Goal: Task Accomplishment & Management: Use online tool/utility

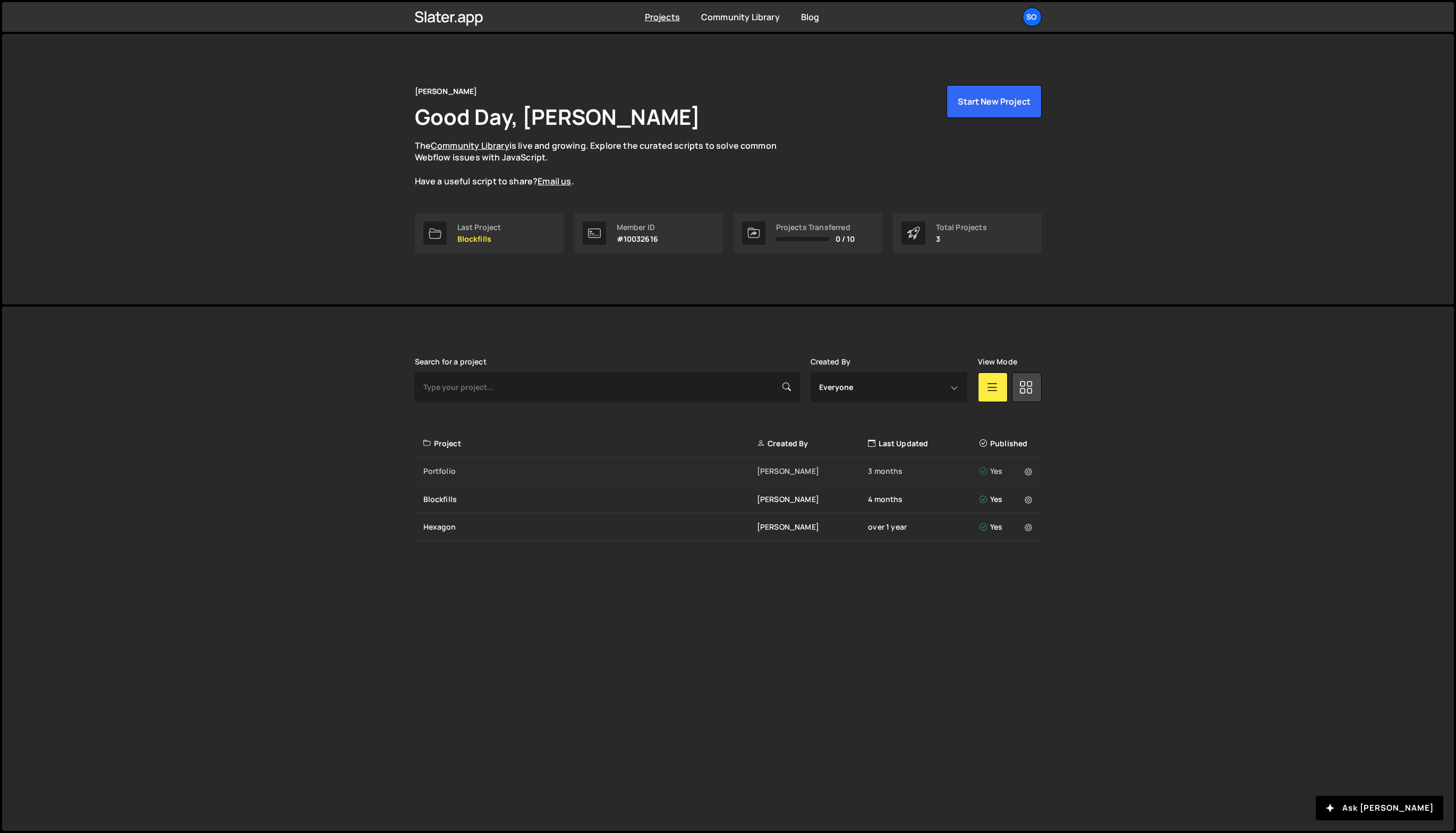
click at [444, 477] on div "Portfolio [PERSON_NAME] 3 months Yes" at bounding box center [729, 472] width 627 height 28
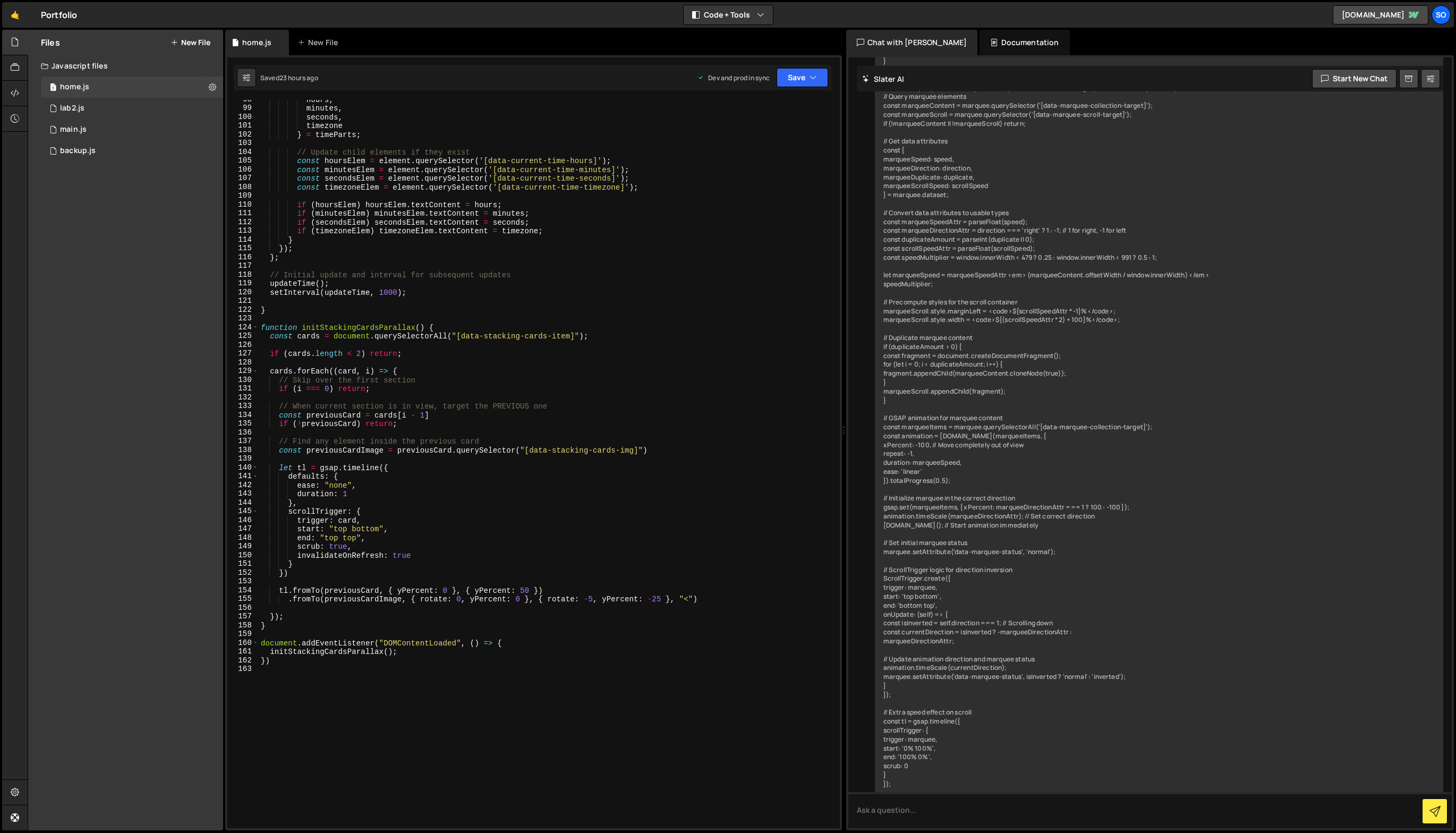
scroll to position [855, 0]
click at [343, 329] on div "hours , minutes , seconds , timezone } = timeParts ; // Update child elements i…" at bounding box center [547, 468] width 577 height 746
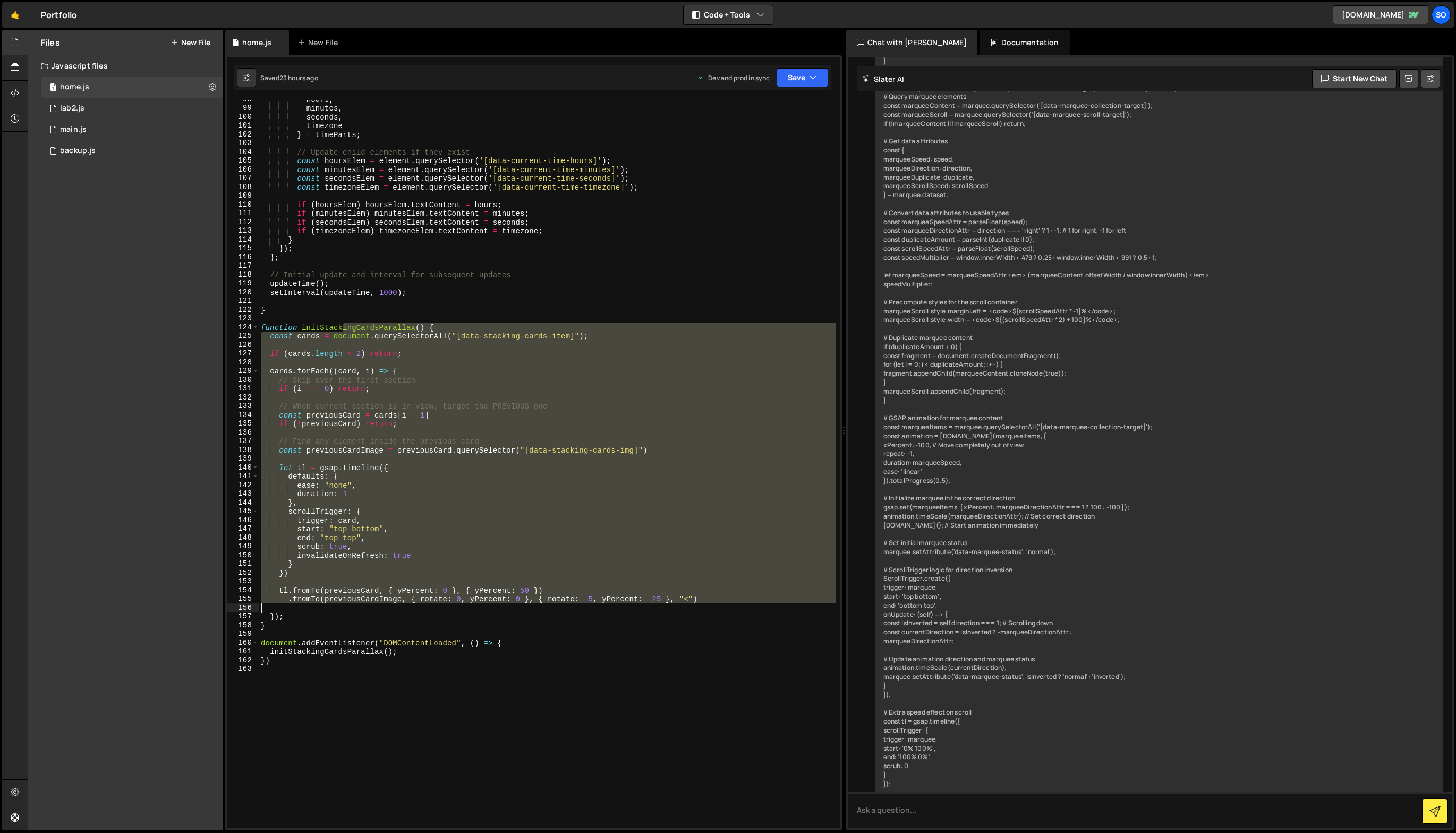
drag, startPoint x: 350, startPoint y: 338, endPoint x: 531, endPoint y: 608, distance: 325.1
click at [531, 608] on div "hours , minutes , seconds , timezone } = timeParts ; // Update child elements i…" at bounding box center [547, 468] width 577 height 746
type textarea ".fromTo(previousCardImage, { rotate: 0, yPercent: 0 }, { rotate: -5, yPercent: …"
click at [531, 608] on div "hours , minutes , seconds , timezone } = timeParts ; // Update child elements i…" at bounding box center [547, 463] width 577 height 728
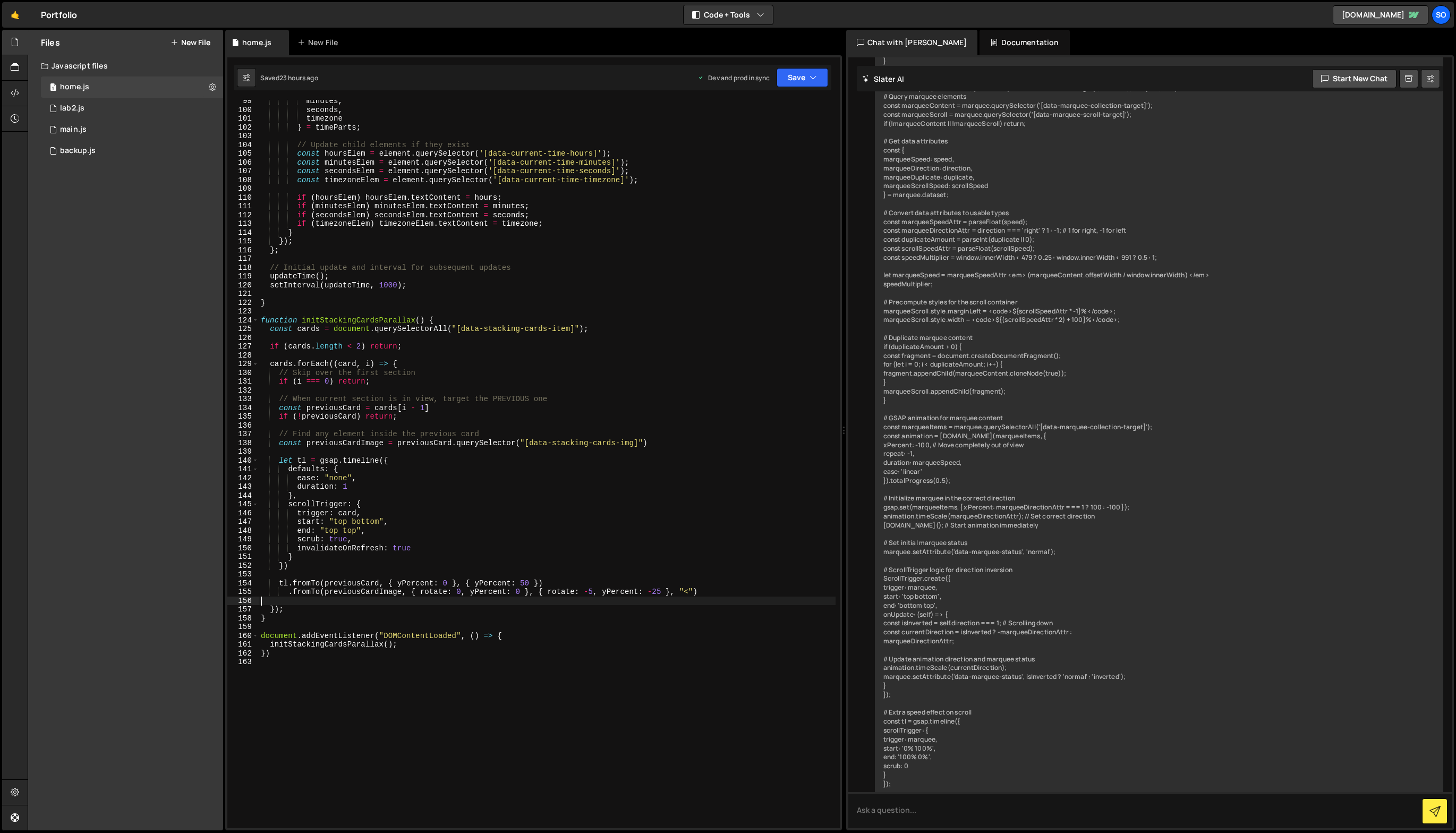
scroll to position [874, 0]
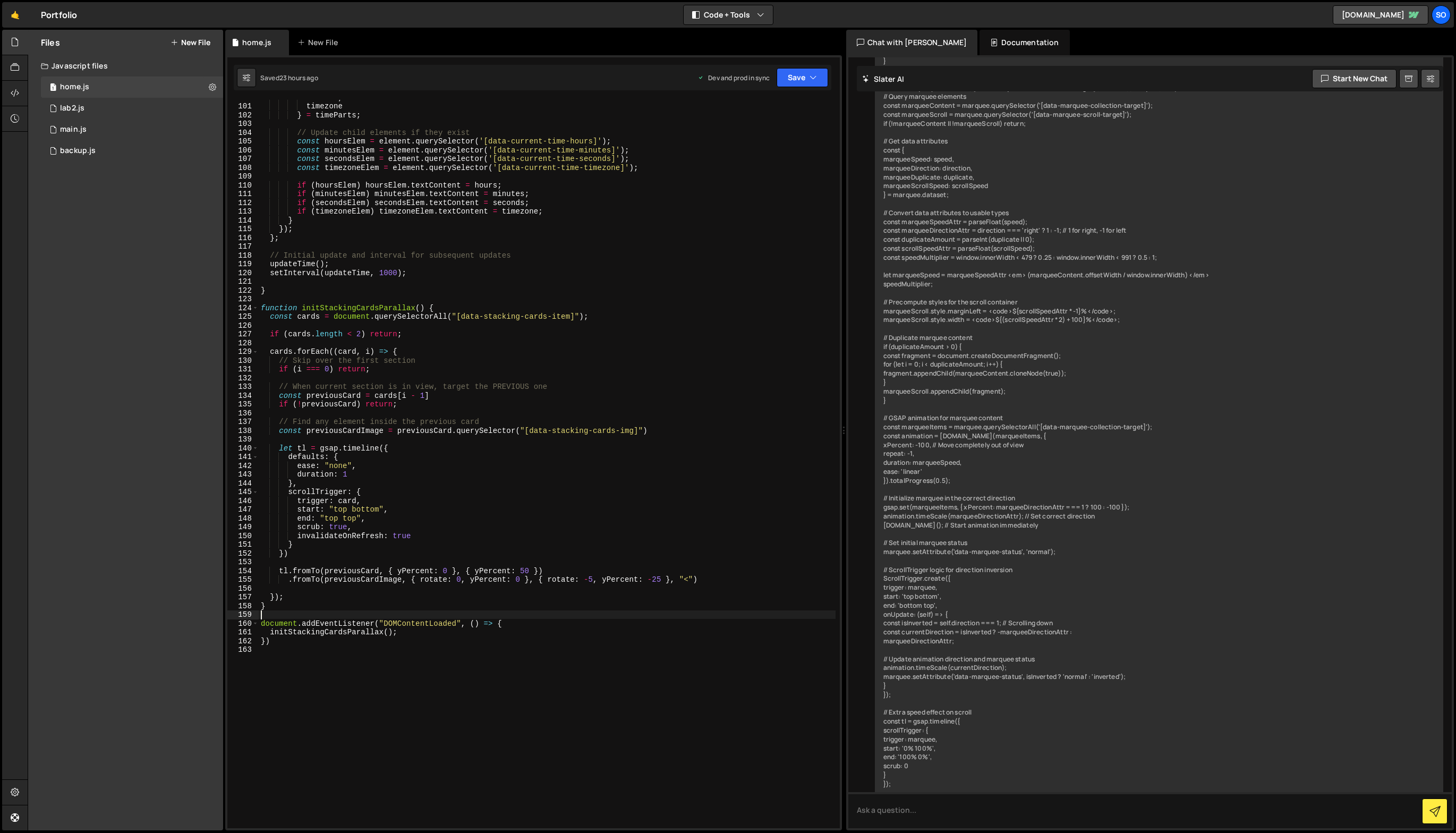
click at [449, 615] on div "seconds , timezone } = timeParts ; // Update child elements if they exist const…" at bounding box center [547, 466] width 577 height 746
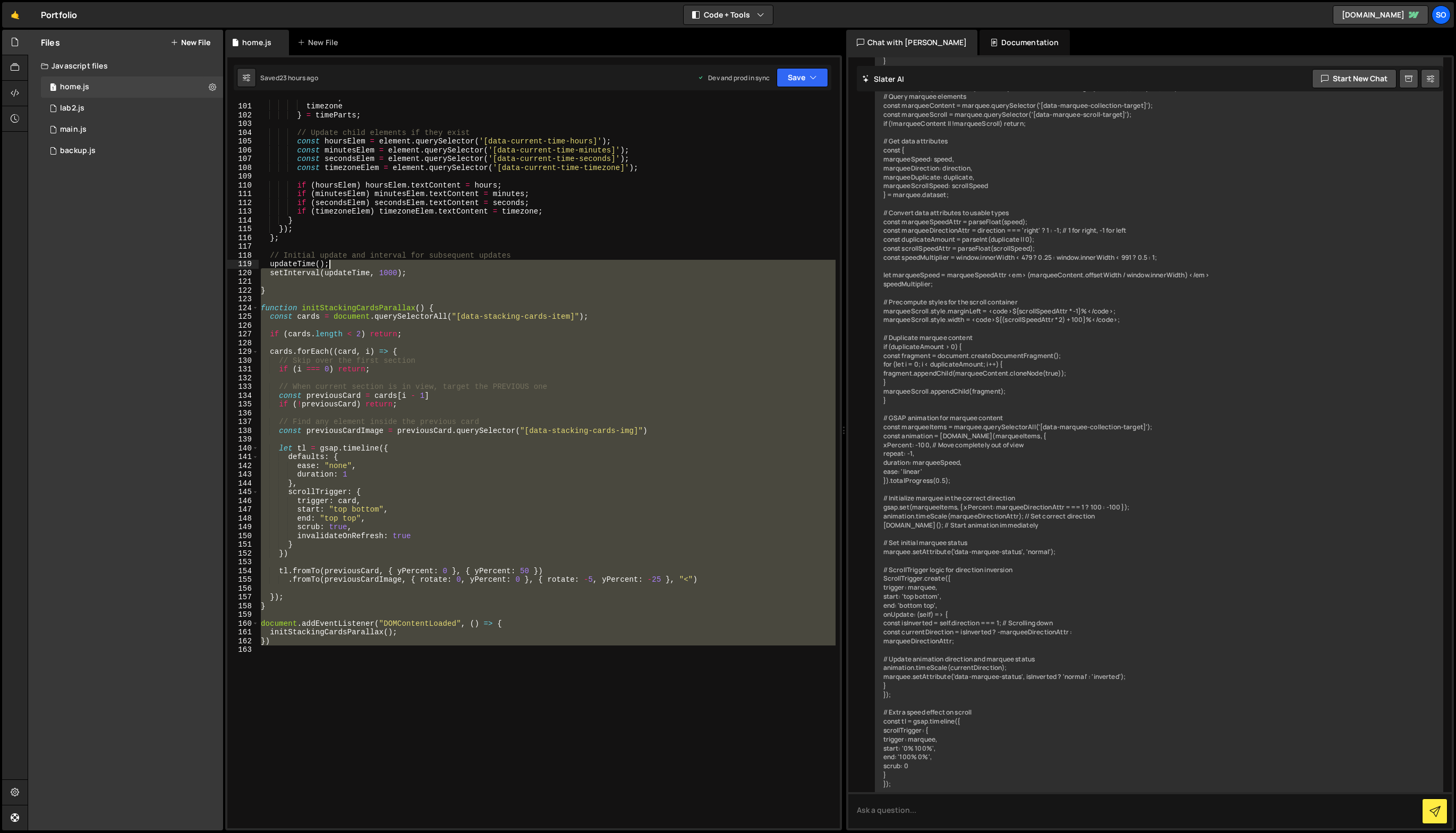
drag, startPoint x: 453, startPoint y: 638, endPoint x: 334, endPoint y: 264, distance: 392.5
click at [334, 265] on div "seconds , timezone } = timeParts ; // Update child elements if they exist const…" at bounding box center [547, 466] width 577 height 746
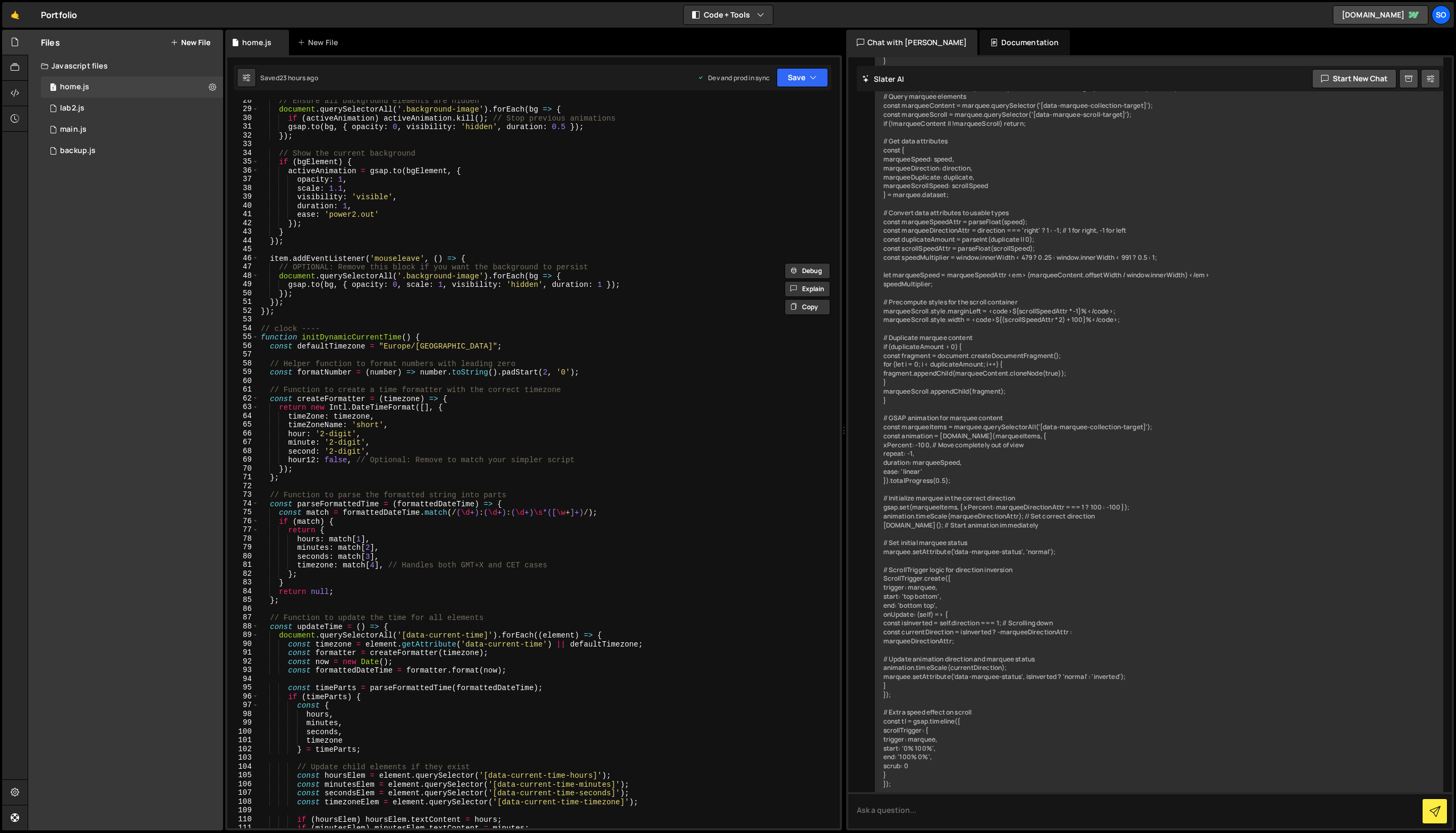
scroll to position [0, 0]
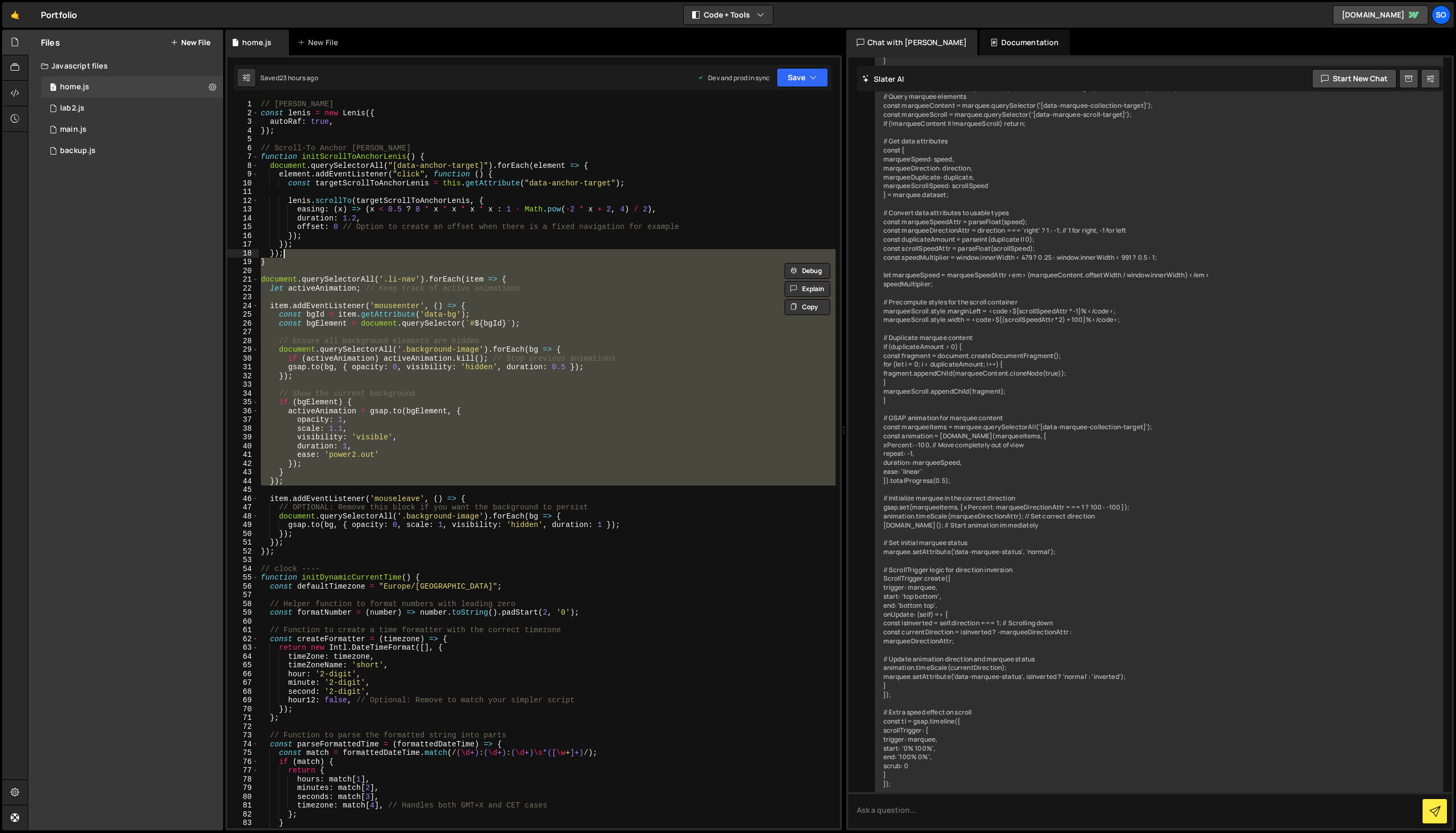
drag, startPoint x: 335, startPoint y: 489, endPoint x: 418, endPoint y: 255, distance: 248.3
click at [418, 255] on div "// [PERSON_NAME] const [PERSON_NAME] = new [PERSON_NAME] ({ autoRaf : true , })…" at bounding box center [547, 472] width 577 height 746
click at [418, 255] on div "// [PERSON_NAME] const [PERSON_NAME] = new [PERSON_NAME] ({ autoRaf : true , })…" at bounding box center [547, 463] width 577 height 728
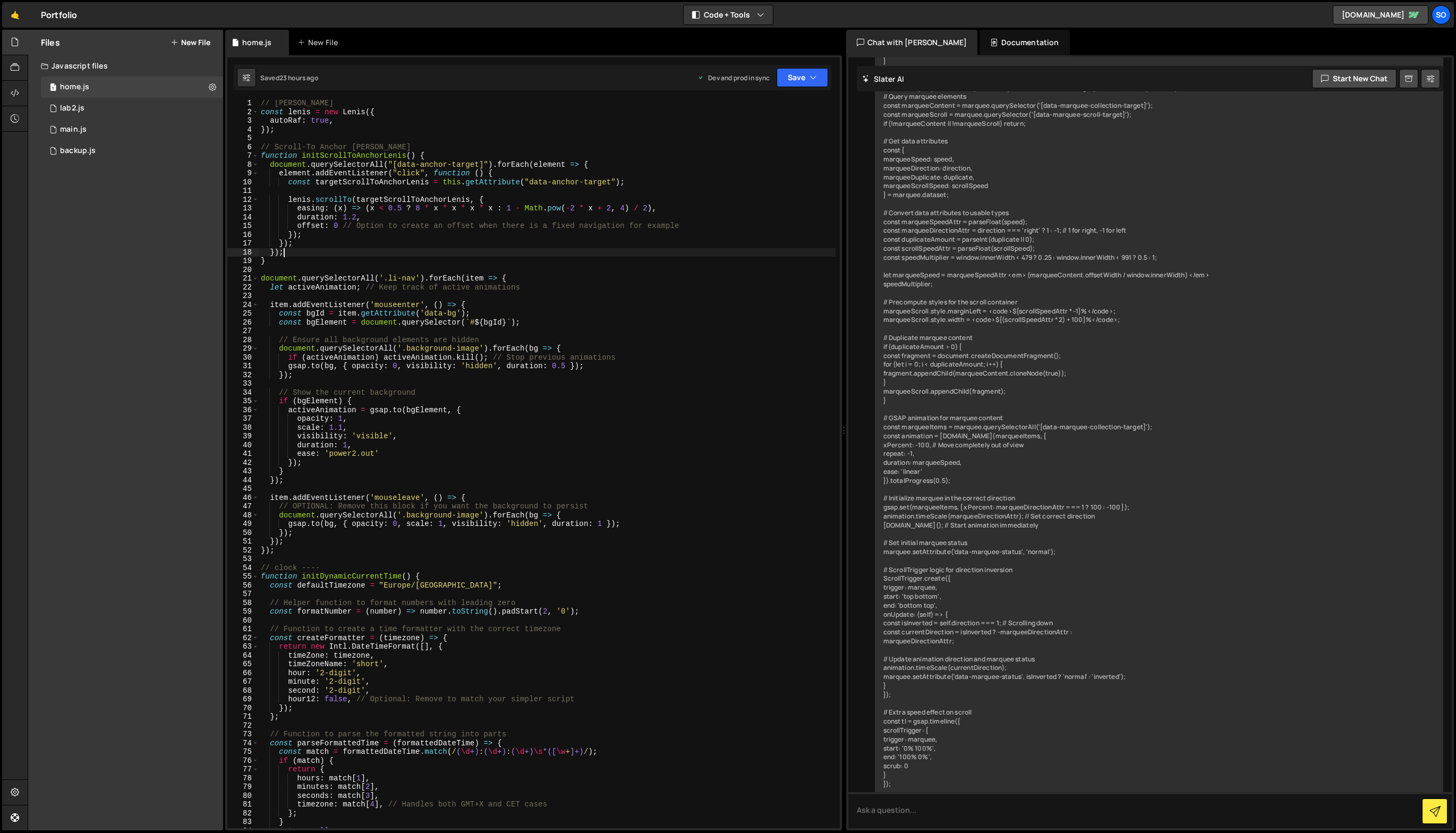
scroll to position [1, 0]
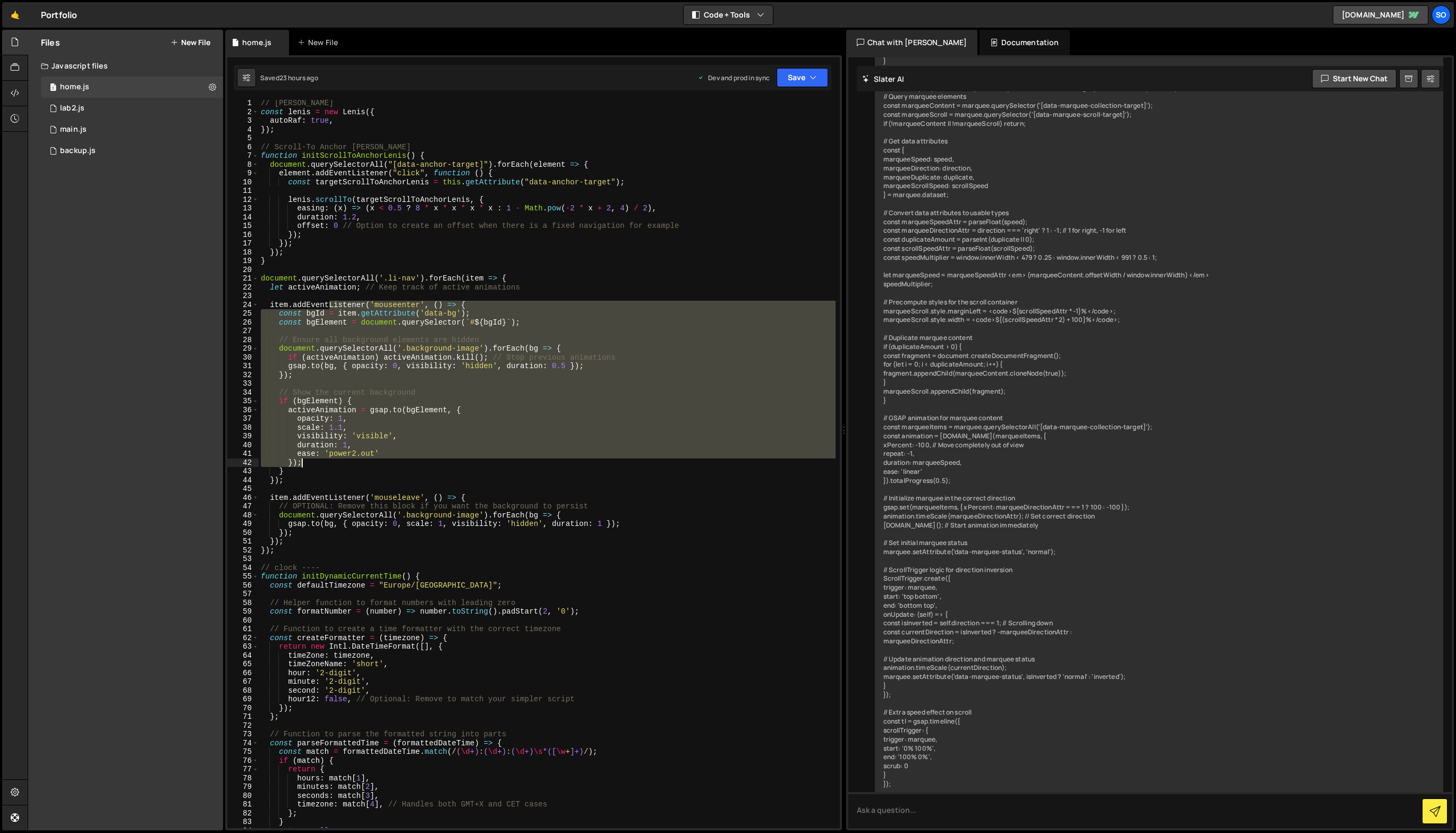
drag, startPoint x: 330, startPoint y: 326, endPoint x: 348, endPoint y: 459, distance: 134.2
click at [348, 459] on div "// [PERSON_NAME] const [PERSON_NAME] = new [PERSON_NAME] ({ autoRaf : true , })…" at bounding box center [547, 472] width 577 height 746
click at [348, 459] on div "// [PERSON_NAME] const [PERSON_NAME] = new [PERSON_NAME] ({ autoRaf : true , })…" at bounding box center [547, 463] width 577 height 728
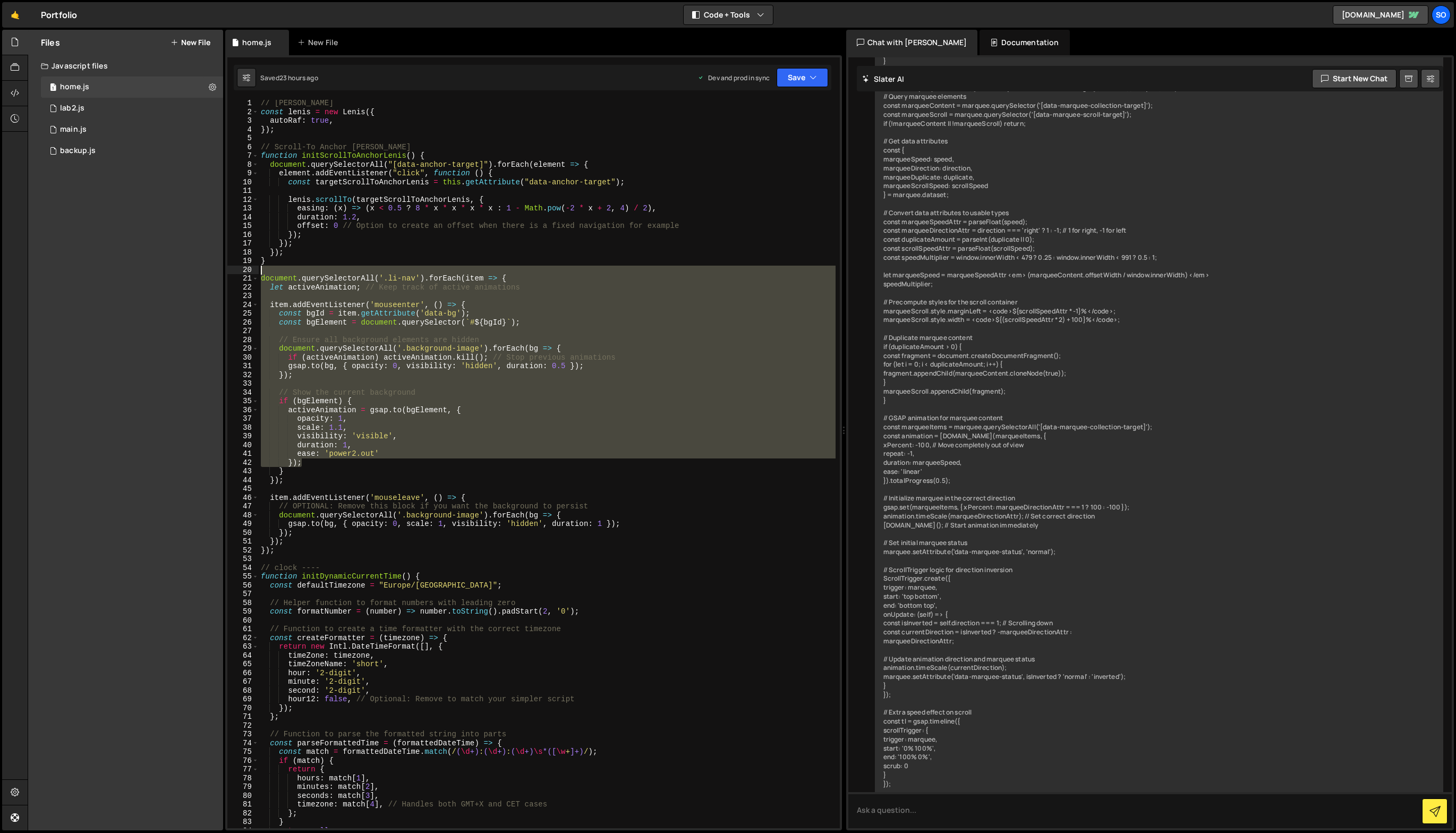
drag, startPoint x: 355, startPoint y: 459, endPoint x: 249, endPoint y: 269, distance: 217.6
click at [249, 269] on div "}); 1 2 3 4 5 6 7 8 9 10 11 12 13 14 15 16 17 18 19 20 21 22 23 24 25 26 27 28 …" at bounding box center [533, 463] width 612 height 728
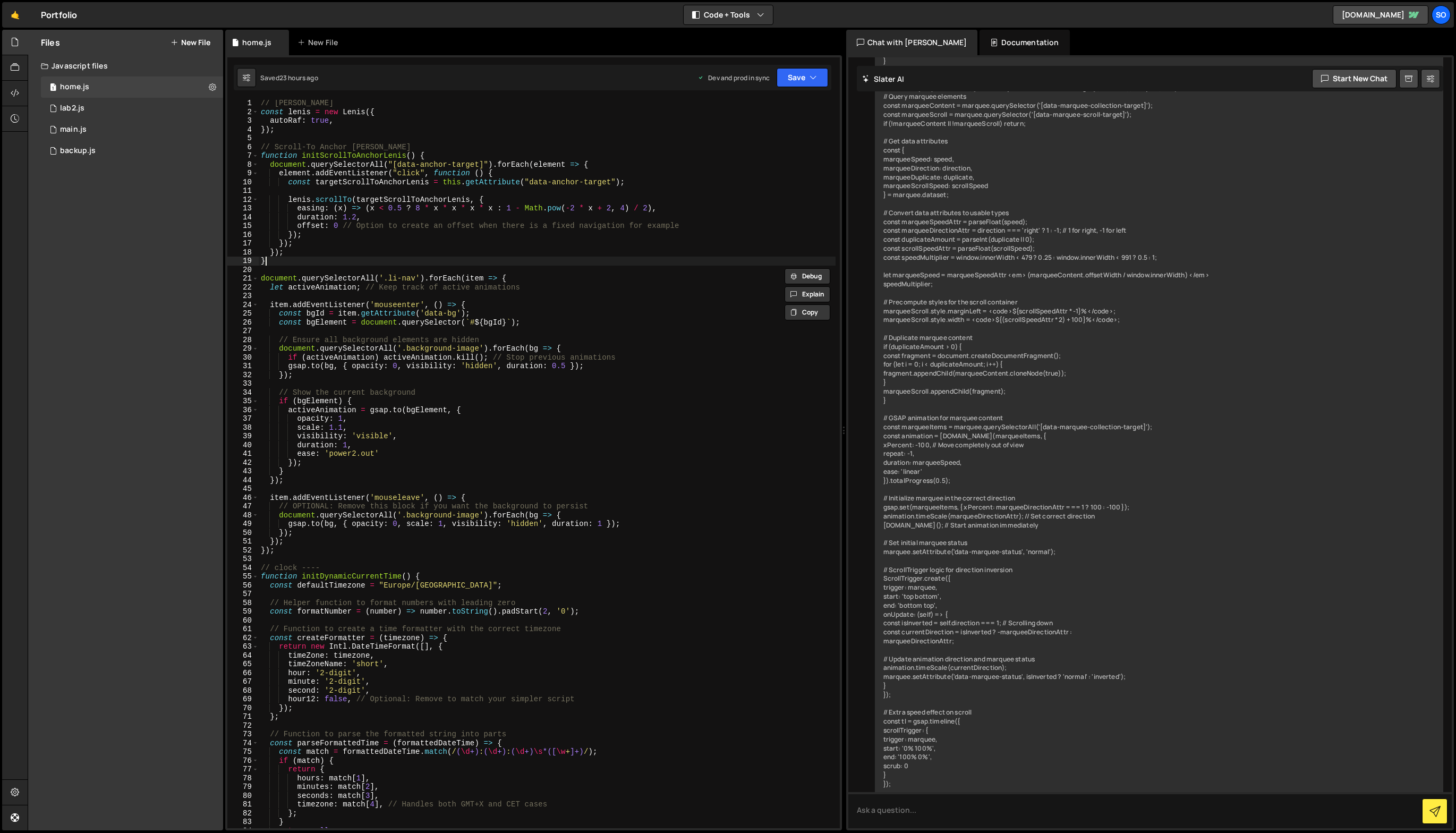
click at [336, 259] on div "// [PERSON_NAME] const [PERSON_NAME] = new [PERSON_NAME] ({ autoRaf : true , })…" at bounding box center [547, 472] width 577 height 746
click at [361, 419] on div "// [PERSON_NAME] const [PERSON_NAME] = new [PERSON_NAME] ({ autoRaf : true , })…" at bounding box center [547, 472] width 577 height 746
click at [328, 477] on div "// [PERSON_NAME] const [PERSON_NAME] = new [PERSON_NAME] ({ autoRaf : true , })…" at bounding box center [547, 472] width 577 height 746
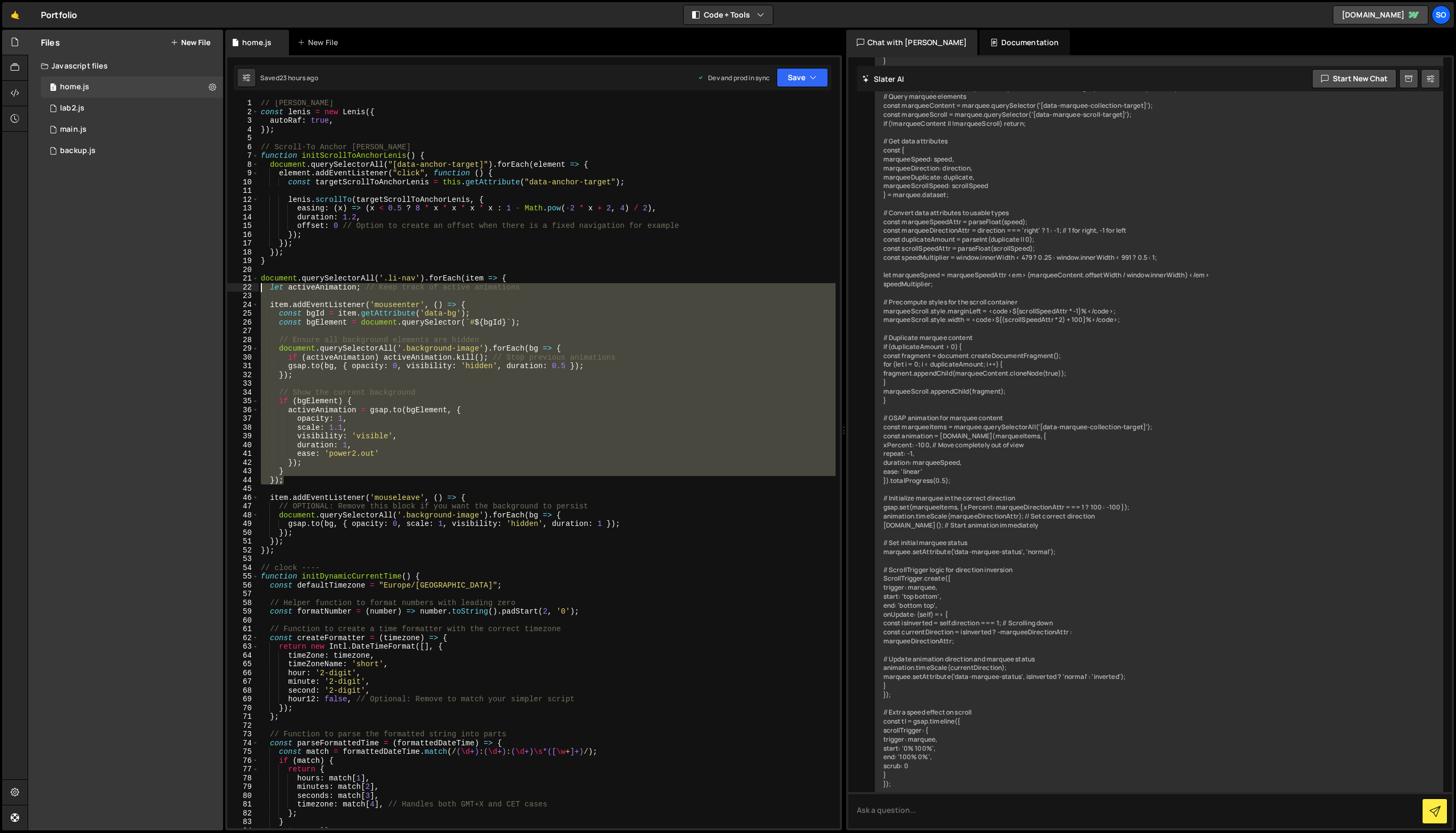
drag, startPoint x: 345, startPoint y: 478, endPoint x: 189, endPoint y: 284, distance: 248.9
click at [189, 284] on div "Files New File Javascript files 1 home.js 0 1 lab2.js 0 1 main.js 0 0 backup.js" at bounding box center [742, 430] width 1429 height 801
click at [367, 311] on div "// [PERSON_NAME] const [PERSON_NAME] = new [PERSON_NAME] ({ autoRaf : true , })…" at bounding box center [547, 463] width 577 height 728
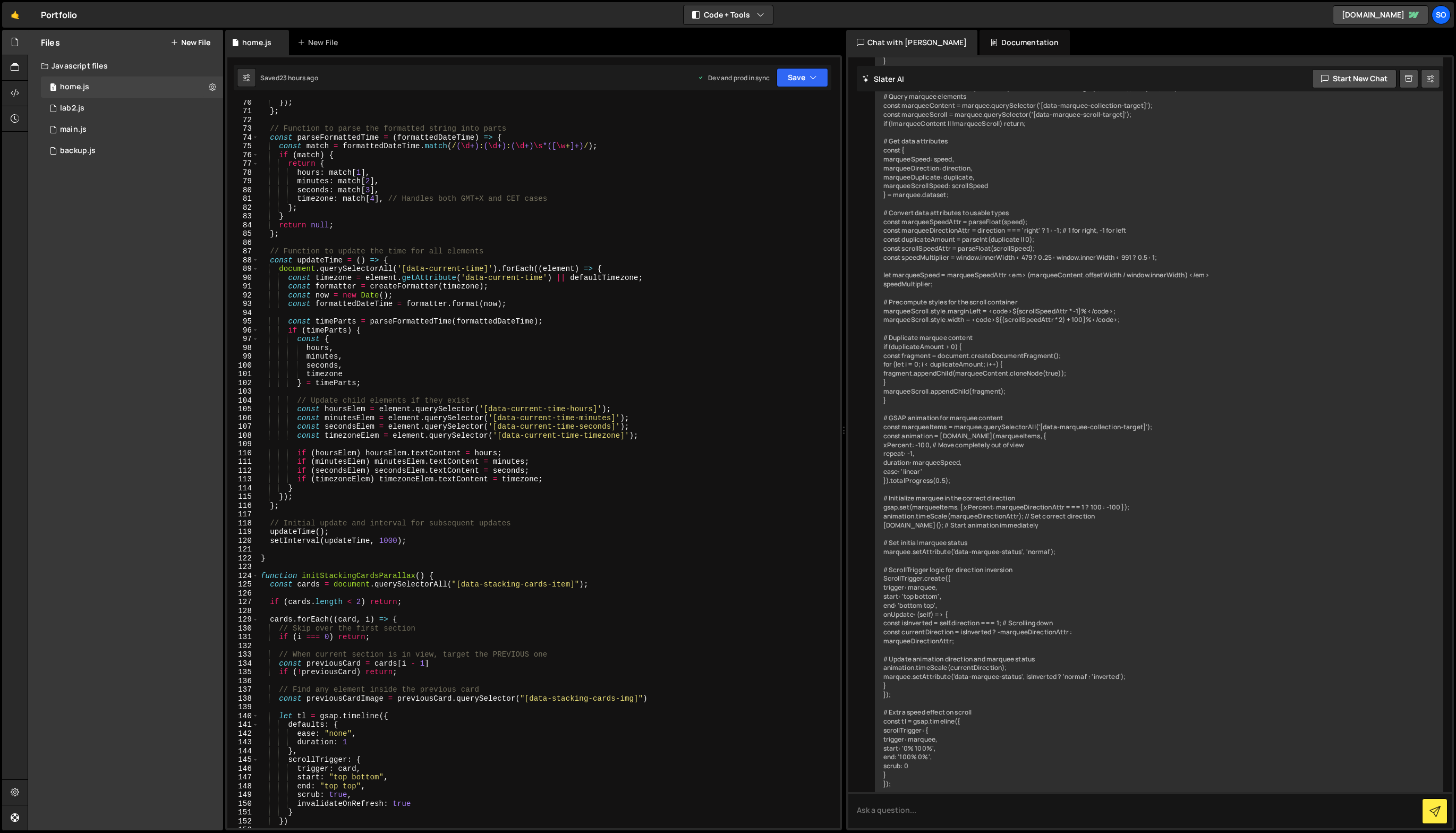
scroll to position [701, 0]
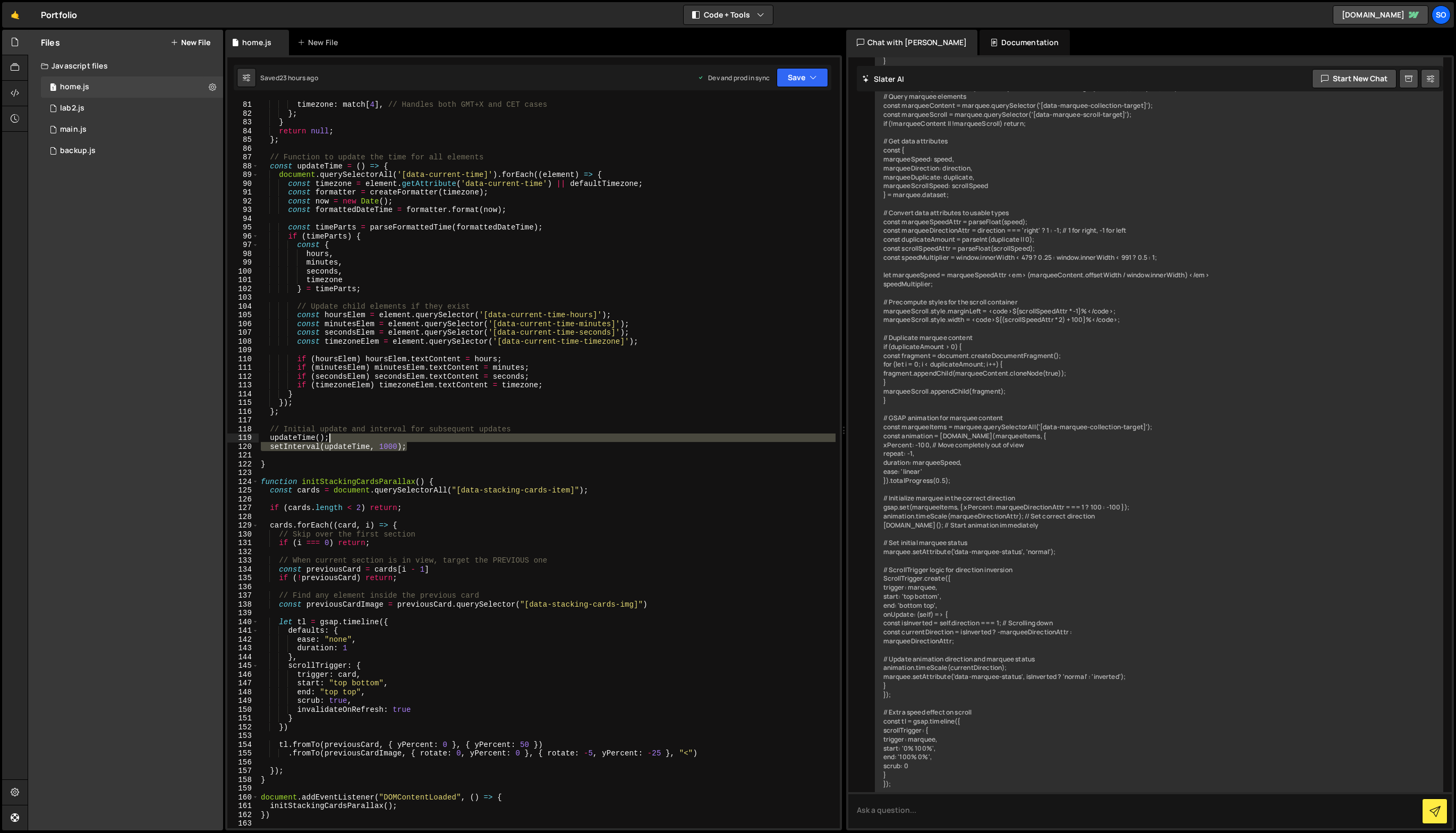
drag, startPoint x: 465, startPoint y: 448, endPoint x: 309, endPoint y: 405, distance: 161.8
click at [309, 405] on div "seconds : match [ 3 ] , timezone : match [ 4 ] , // Handles both GMT+X and CET …" at bounding box center [547, 464] width 577 height 746
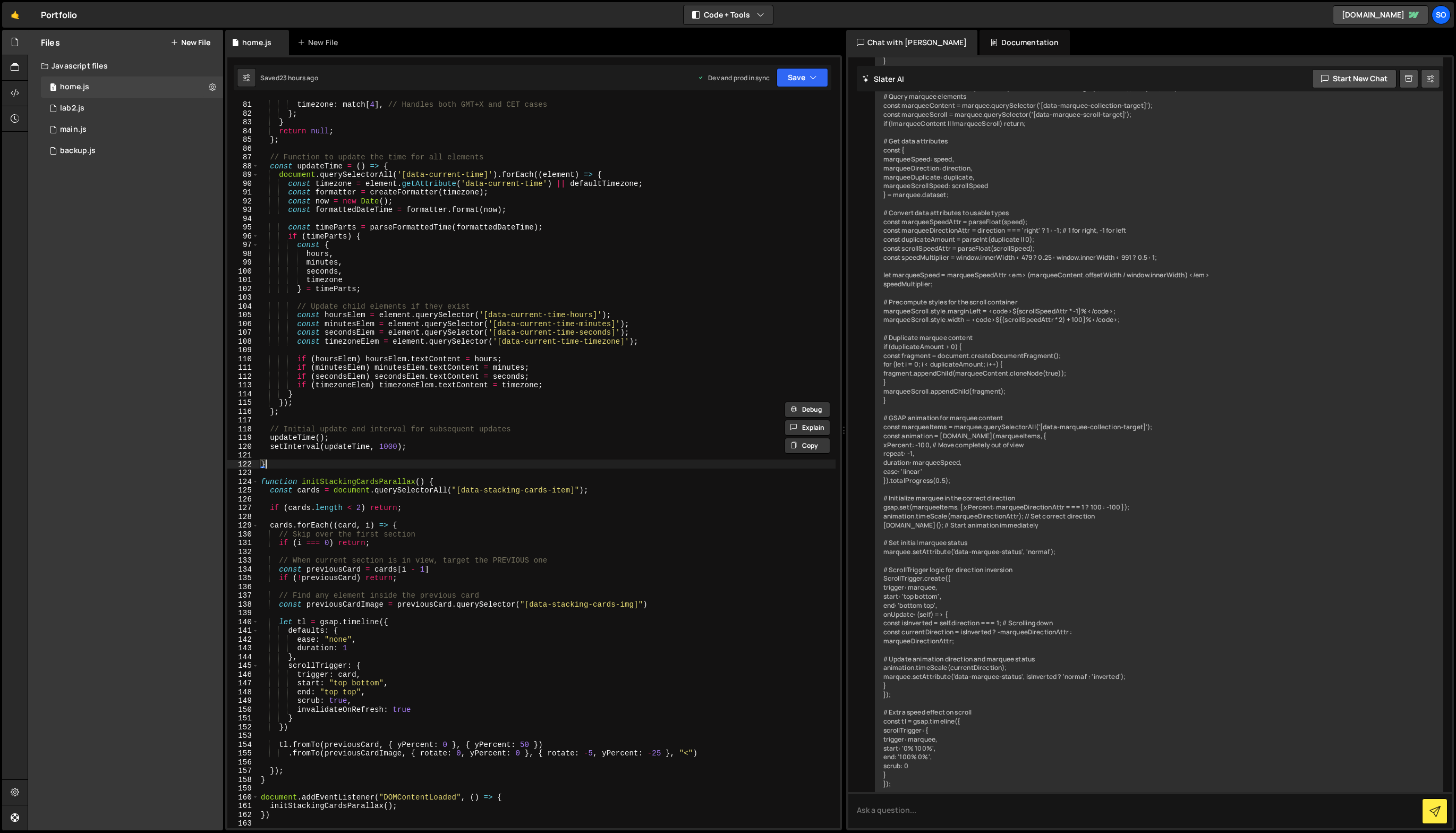
click at [295, 463] on div "seconds : match [ 3 ] , timezone : match [ 4 ] , // Handles both GMT+X and CET …" at bounding box center [547, 464] width 577 height 746
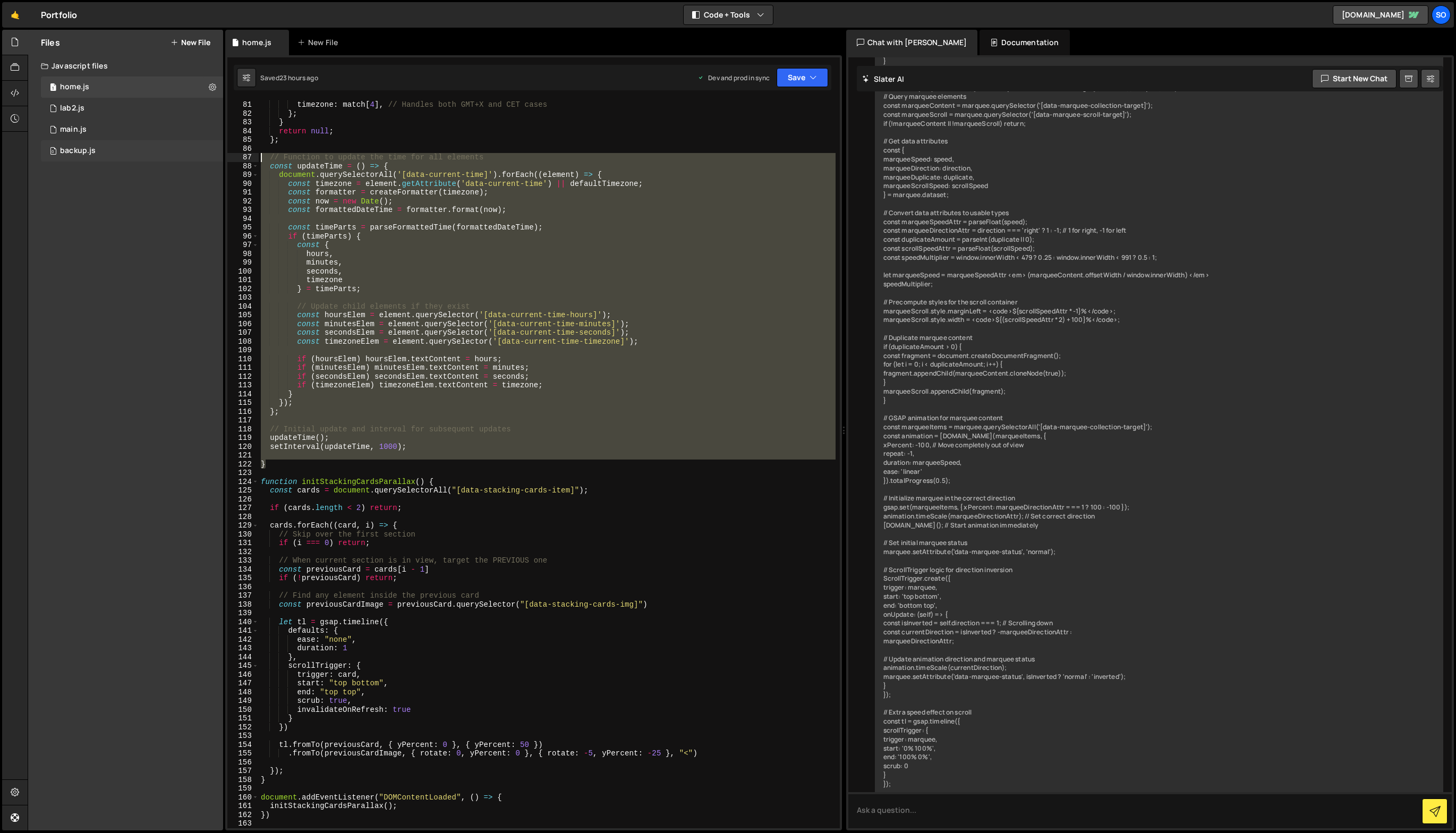
drag, startPoint x: 297, startPoint y: 467, endPoint x: 192, endPoint y: 155, distance: 329.2
click at [192, 155] on div "Files New File Javascript files 1 home.js 0 1 lab2.js 0 1 main.js 0 0 backup.js" at bounding box center [742, 430] width 1429 height 801
type textarea "// Function to update the time for all elements const updateTime = () => {"
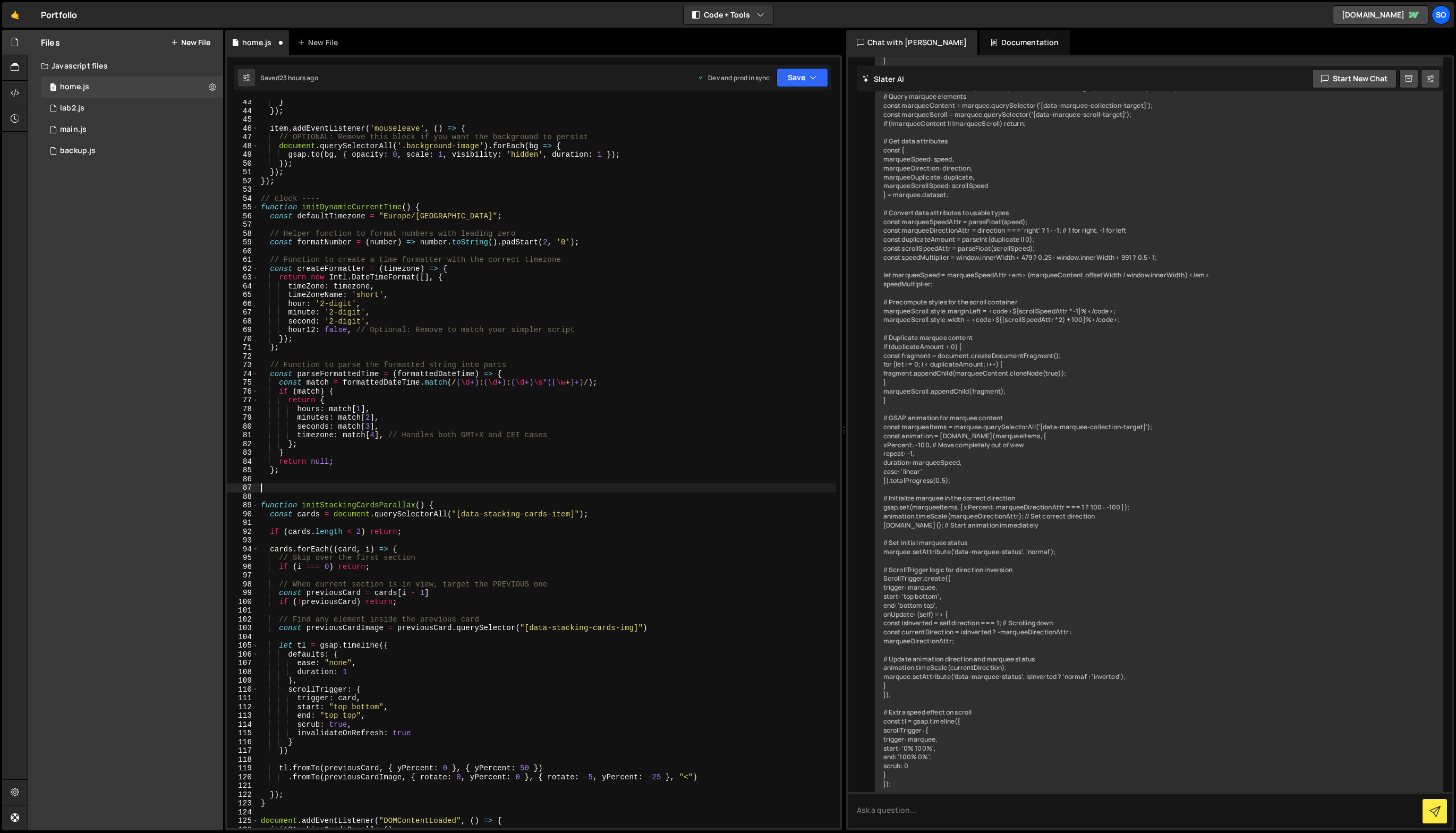
scroll to position [370, 0]
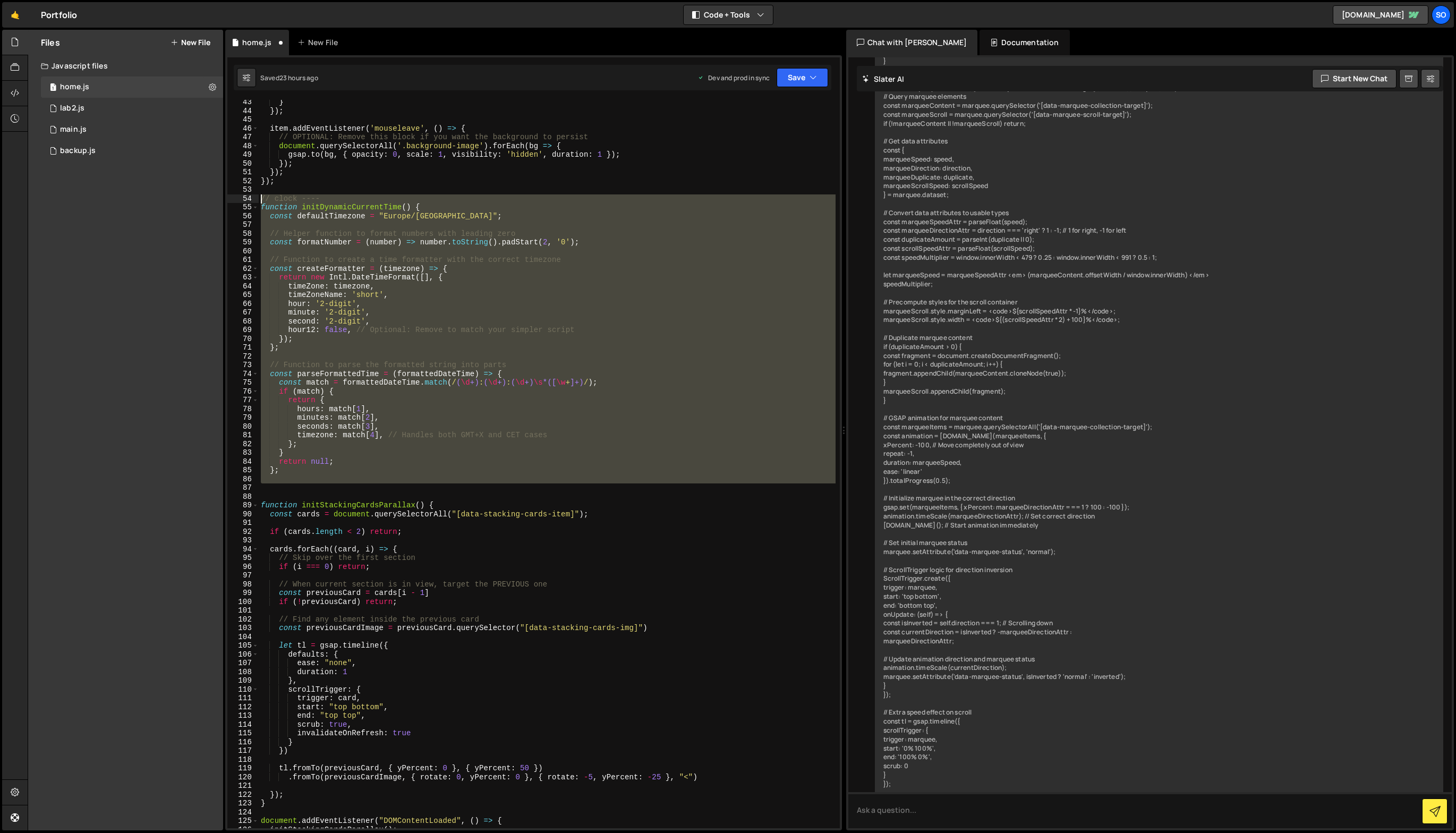
drag, startPoint x: 301, startPoint y: 490, endPoint x: 184, endPoint y: 195, distance: 317.4
click at [184, 195] on div "Files New File Javascript files 1 home.js 0 1 lab2.js 0 1 main.js 0 0 backup.js" at bounding box center [742, 430] width 1429 height 801
type textarea "// clock ---- function initDynamicCurrentTime() {"
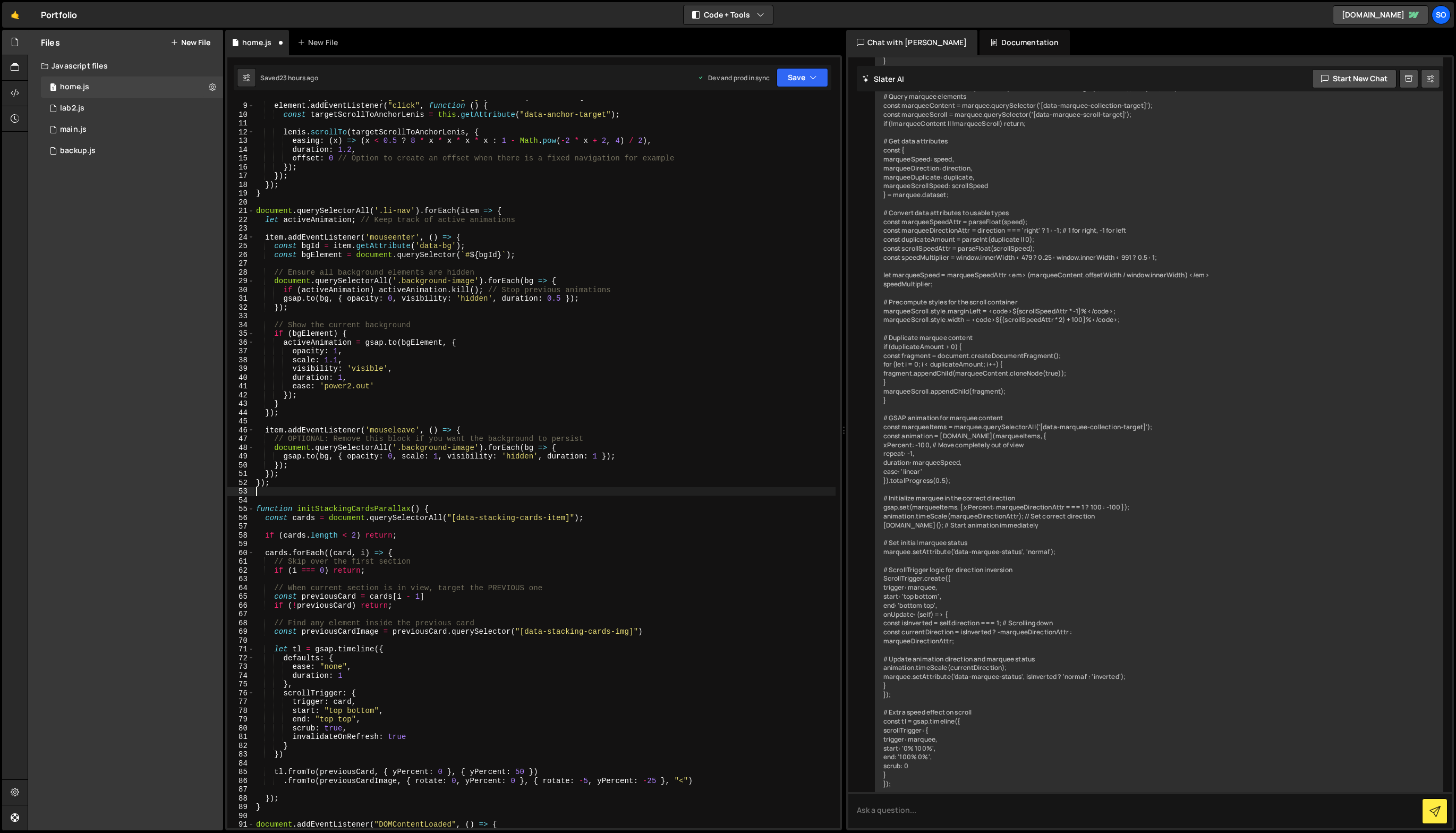
scroll to position [8, 0]
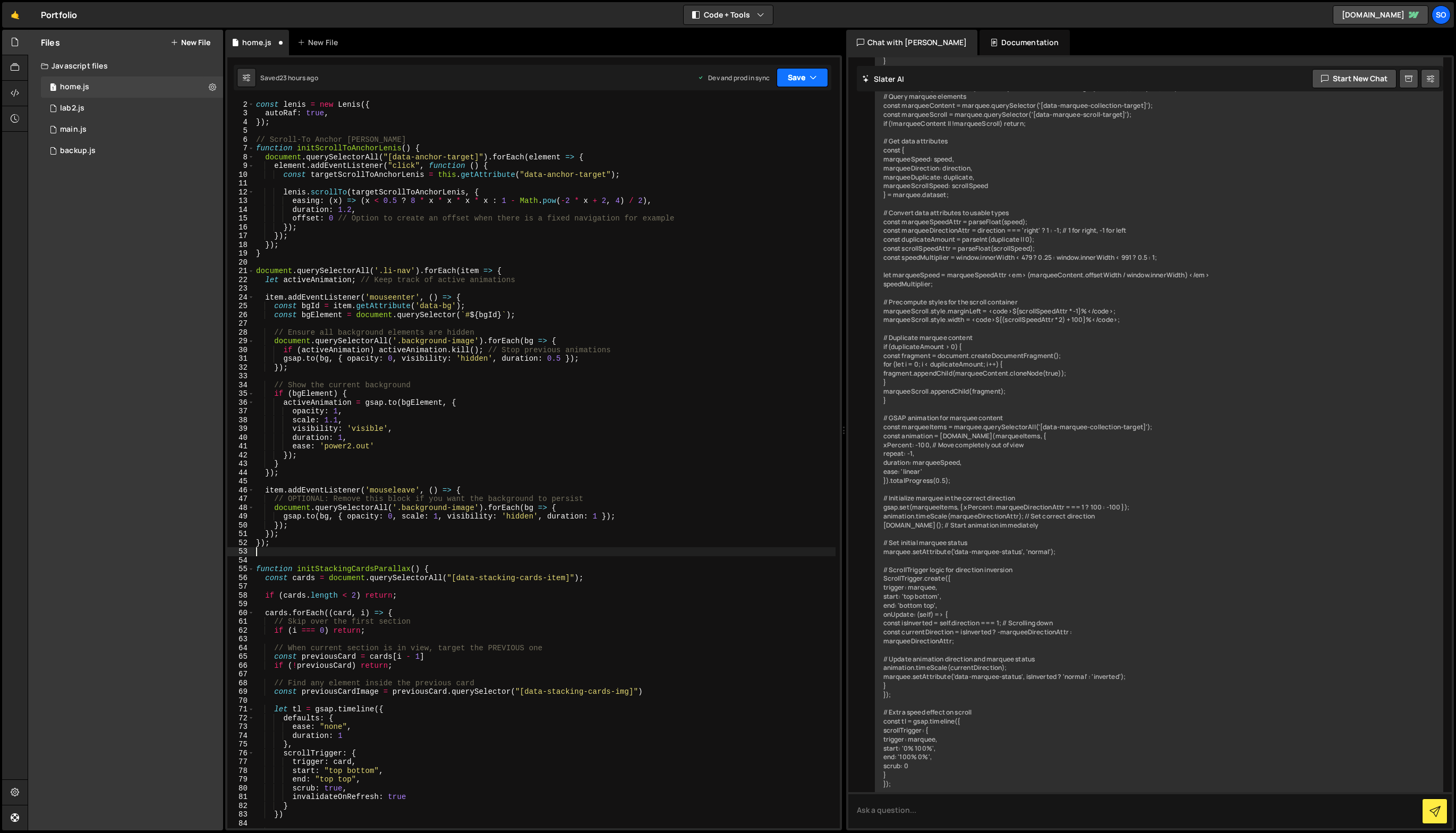
click at [780, 81] on button "Save" at bounding box center [802, 78] width 52 height 19
click at [800, 111] on div "Saved 23 hours ago" at bounding box center [766, 115] width 111 height 13
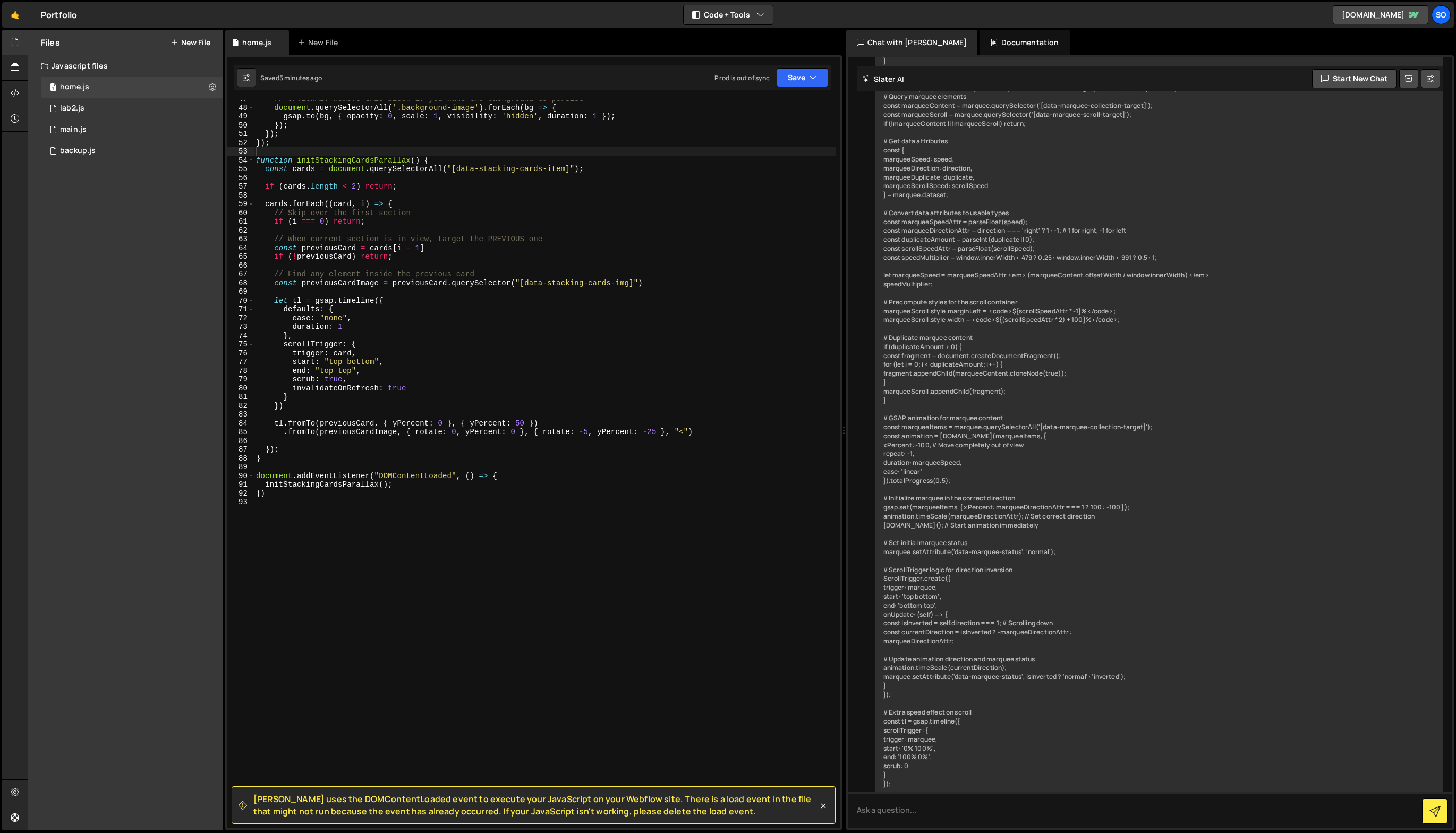
scroll to position [447, 0]
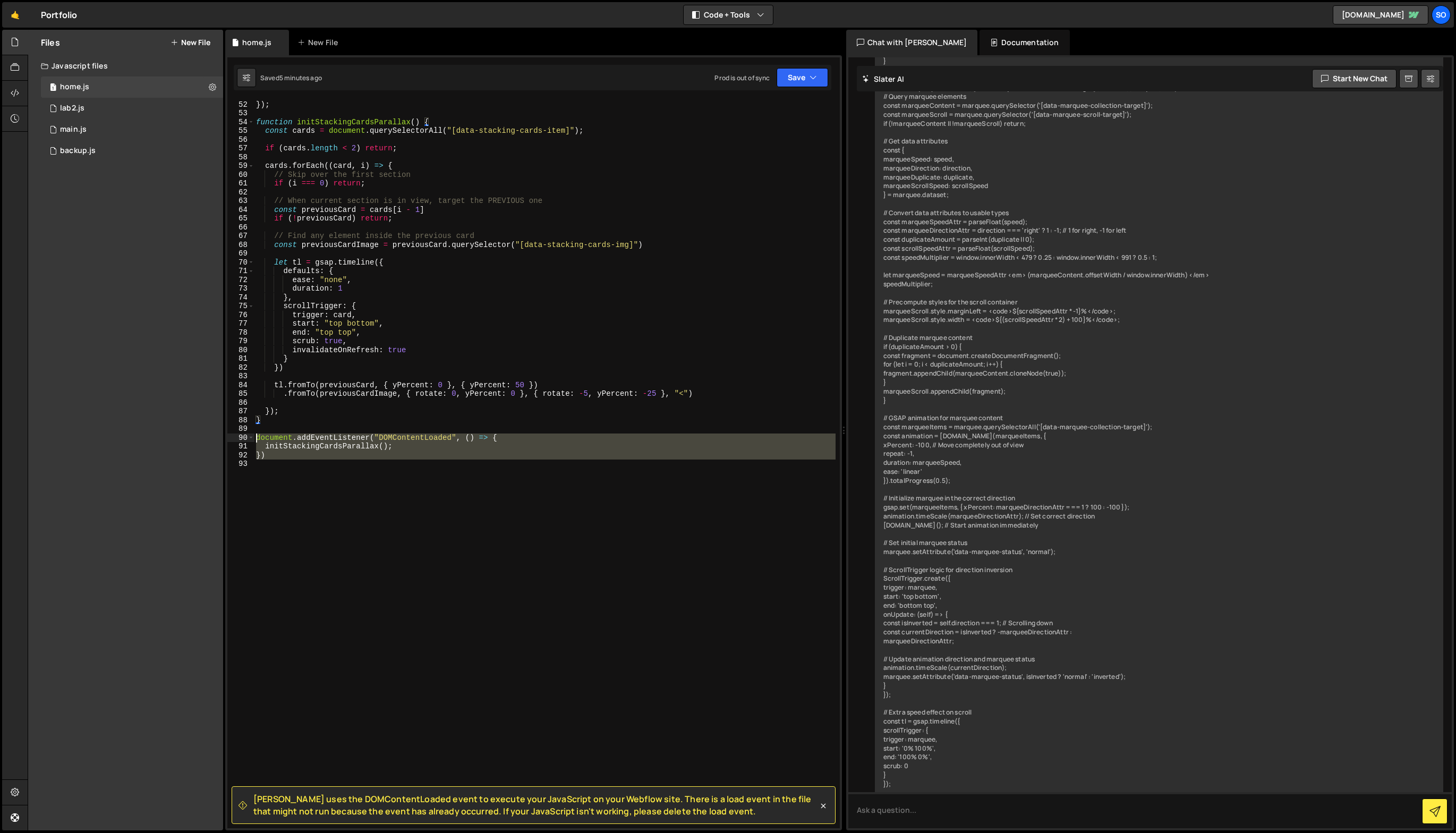
drag, startPoint x: 466, startPoint y: 454, endPoint x: 261, endPoint y: 445, distance: 205.2
click at [257, 445] on div "}) ; }) ; function initStackingCardsParallax ( ) { const cards = document . que…" at bounding box center [545, 464] width 582 height 746
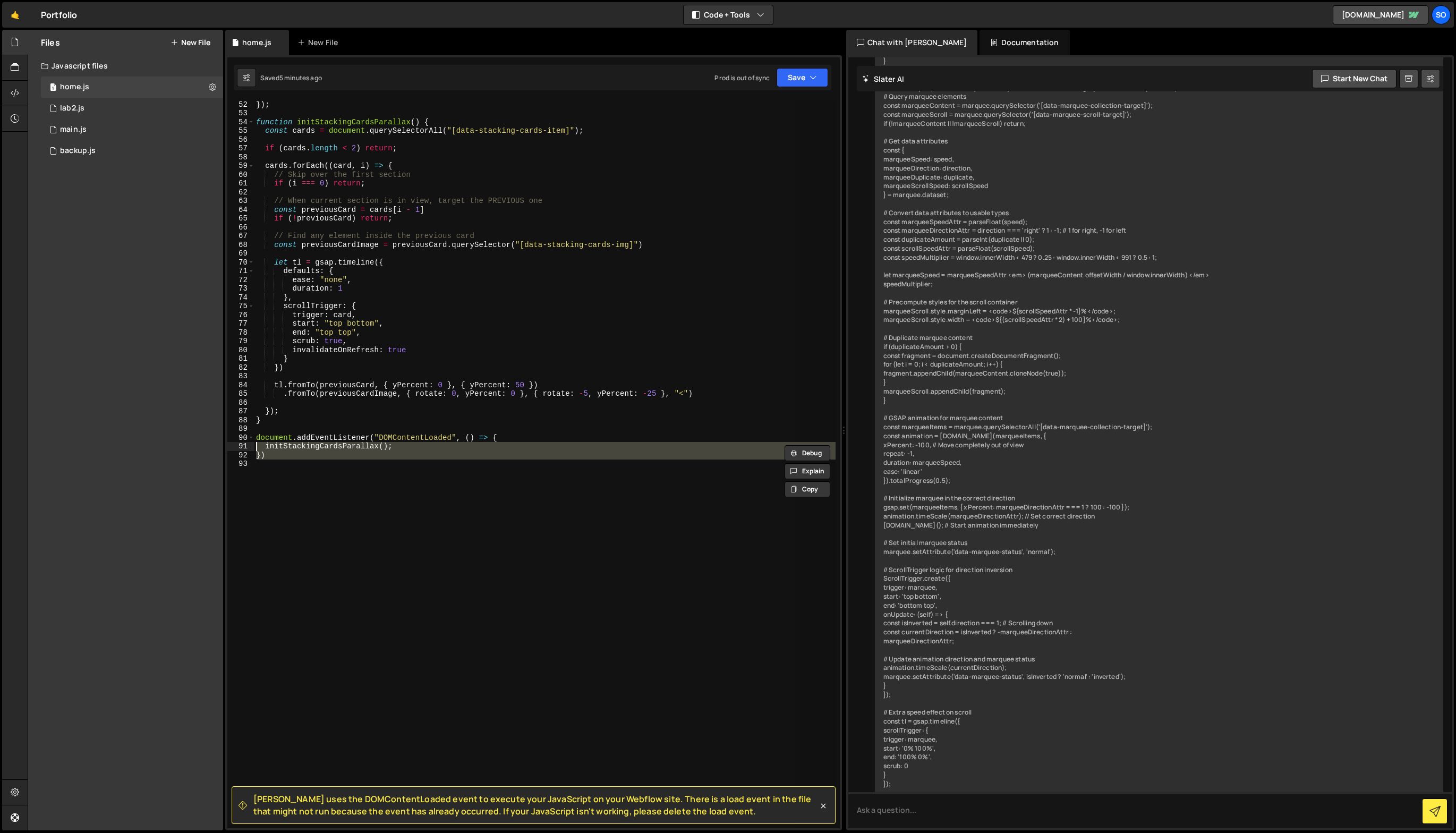
drag, startPoint x: 261, startPoint y: 445, endPoint x: 317, endPoint y: 443, distance: 56.0
click at [261, 445] on div "}) ; }) ; function initStackingCardsParallax ( ) { const cards = document . que…" at bounding box center [544, 463] width 581 height 728
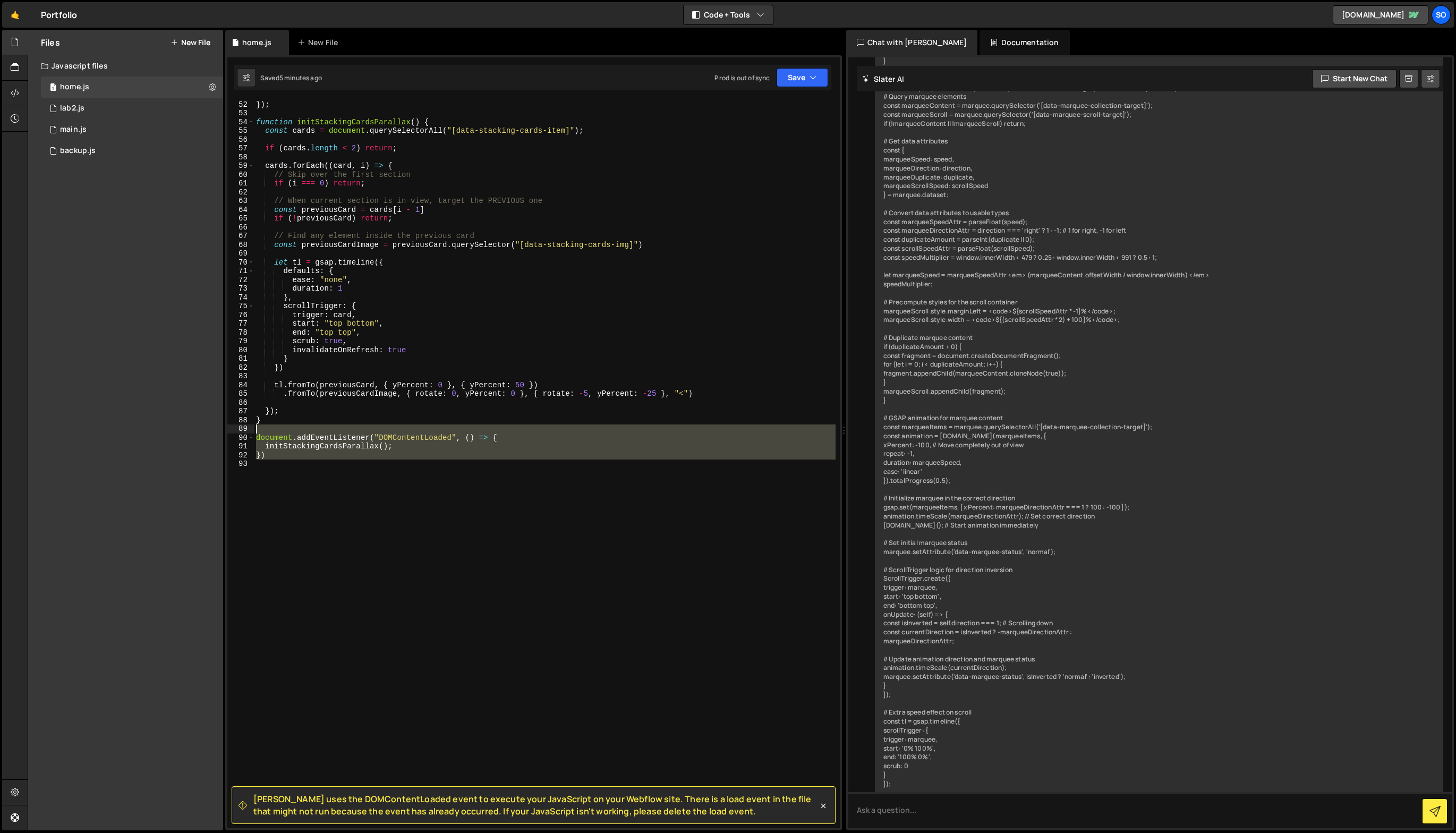
drag, startPoint x: 431, startPoint y: 489, endPoint x: 153, endPoint y: 430, distance: 284.2
click at [153, 430] on div "Files New File Javascript files 1 home.js 0 1 lab2.js 0 1 main.js 0 0 backup.js" at bounding box center [742, 430] width 1429 height 801
type textarea "document.addEventListener("DOMContentLoaded", () => {"
click at [381, 426] on div "}) ; }) ; function initStackingCardsParallax ( ) { const cards = document . que…" at bounding box center [544, 463] width 581 height 728
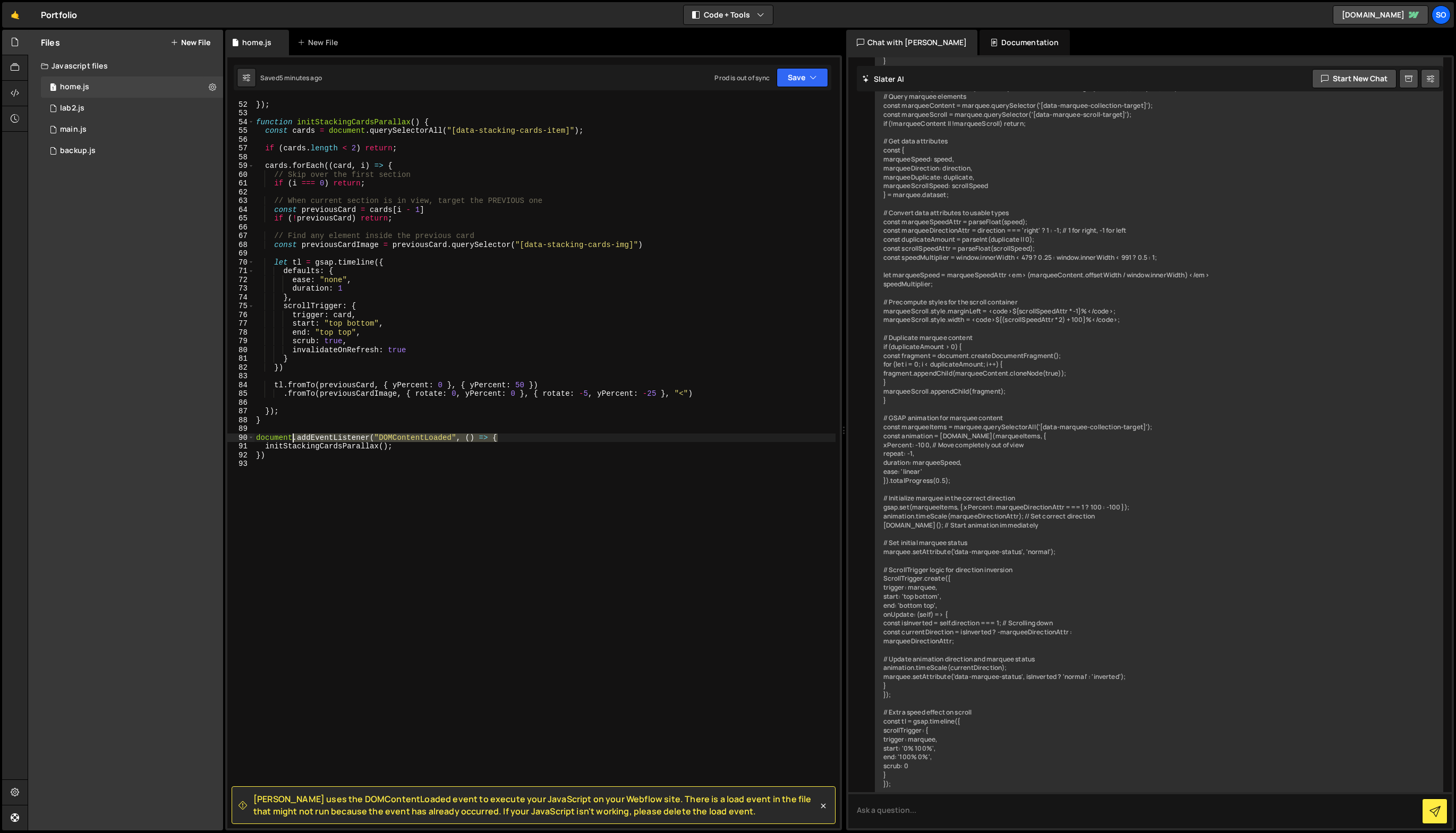
drag, startPoint x: 540, startPoint y: 439, endPoint x: 295, endPoint y: 434, distance: 245.1
click at [295, 434] on div "}) ; }) ; function initStackingCardsParallax ( ) { const cards = document . que…" at bounding box center [545, 464] width 582 height 746
type textarea "document.addEventListener("DOMContentLoaded", () => {"
click at [321, 478] on div "}) ; }) ; function initStackingCardsParallax ( ) { const cards = document . que…" at bounding box center [545, 464] width 582 height 746
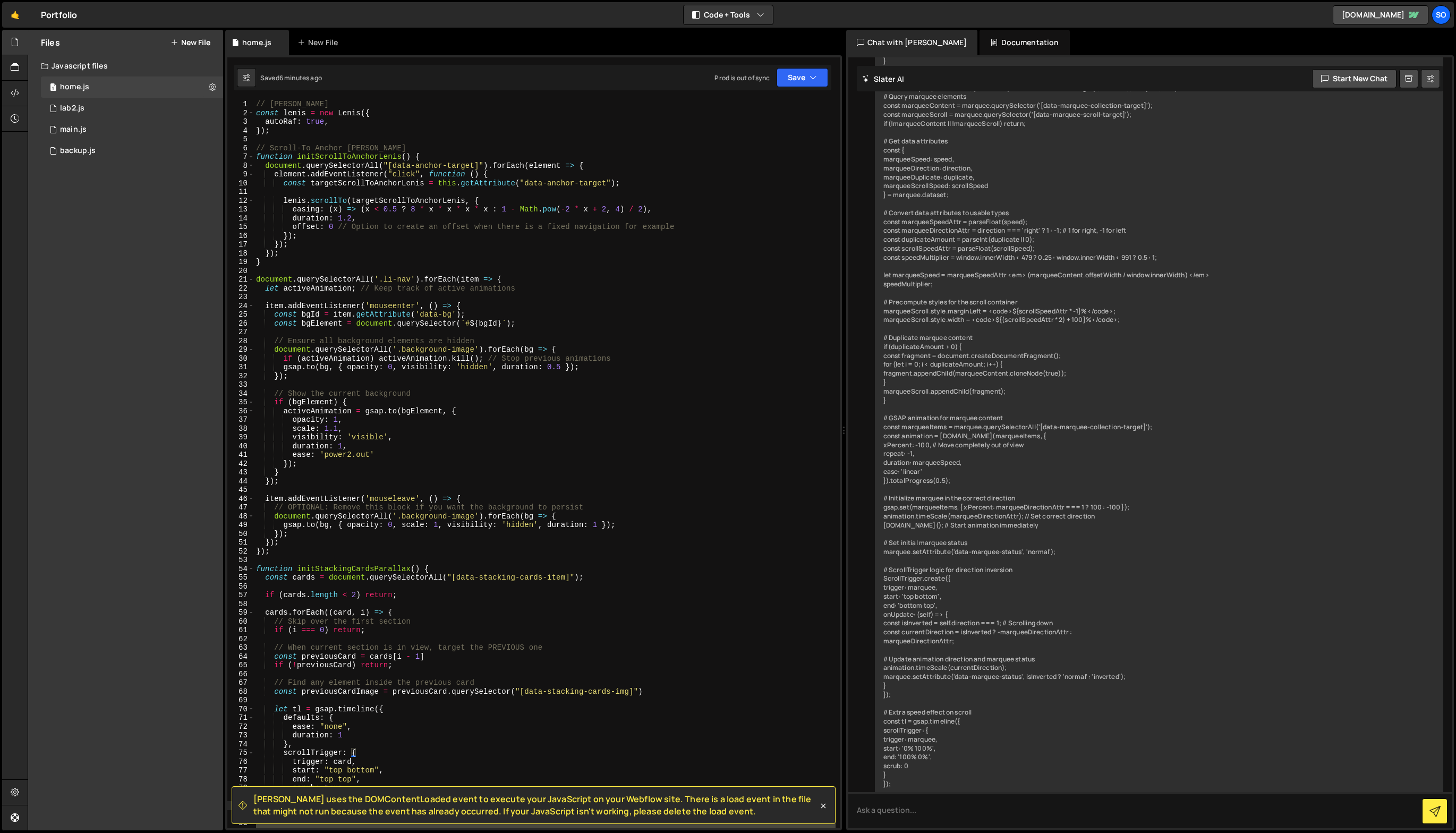
scroll to position [87, 0]
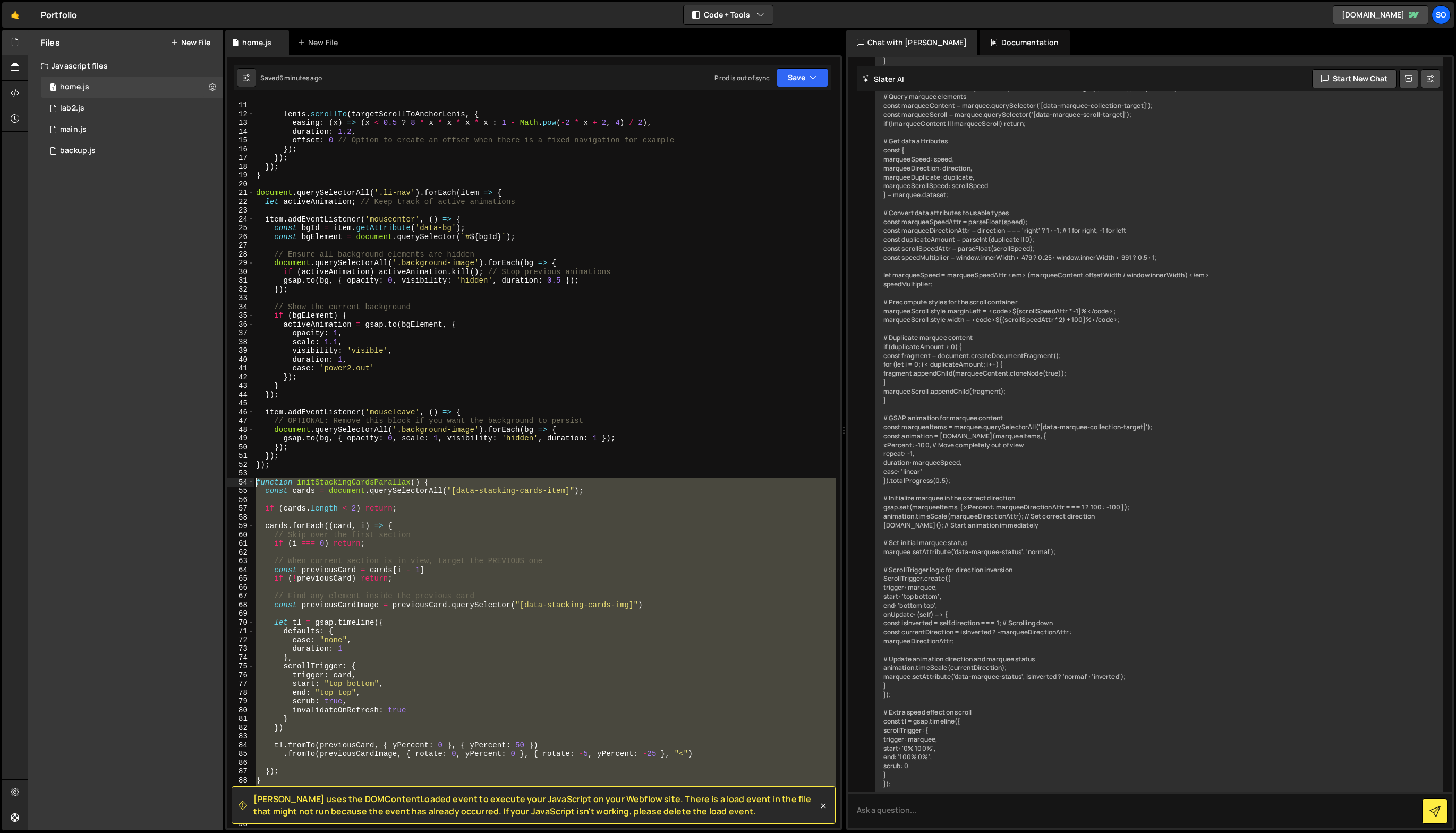
drag, startPoint x: 339, startPoint y: 466, endPoint x: 157, endPoint y: 482, distance: 182.7
click at [157, 482] on div "Files New File Javascript files 1 home.js 0 1 lab2.js 0 1 main.js 0 0 backup.js" at bounding box center [742, 430] width 1429 height 801
click at [418, 361] on div "const targetScrollToAnchorLenis = this . getAttribute ( "data-anchor-target" ) …" at bounding box center [545, 465] width 582 height 746
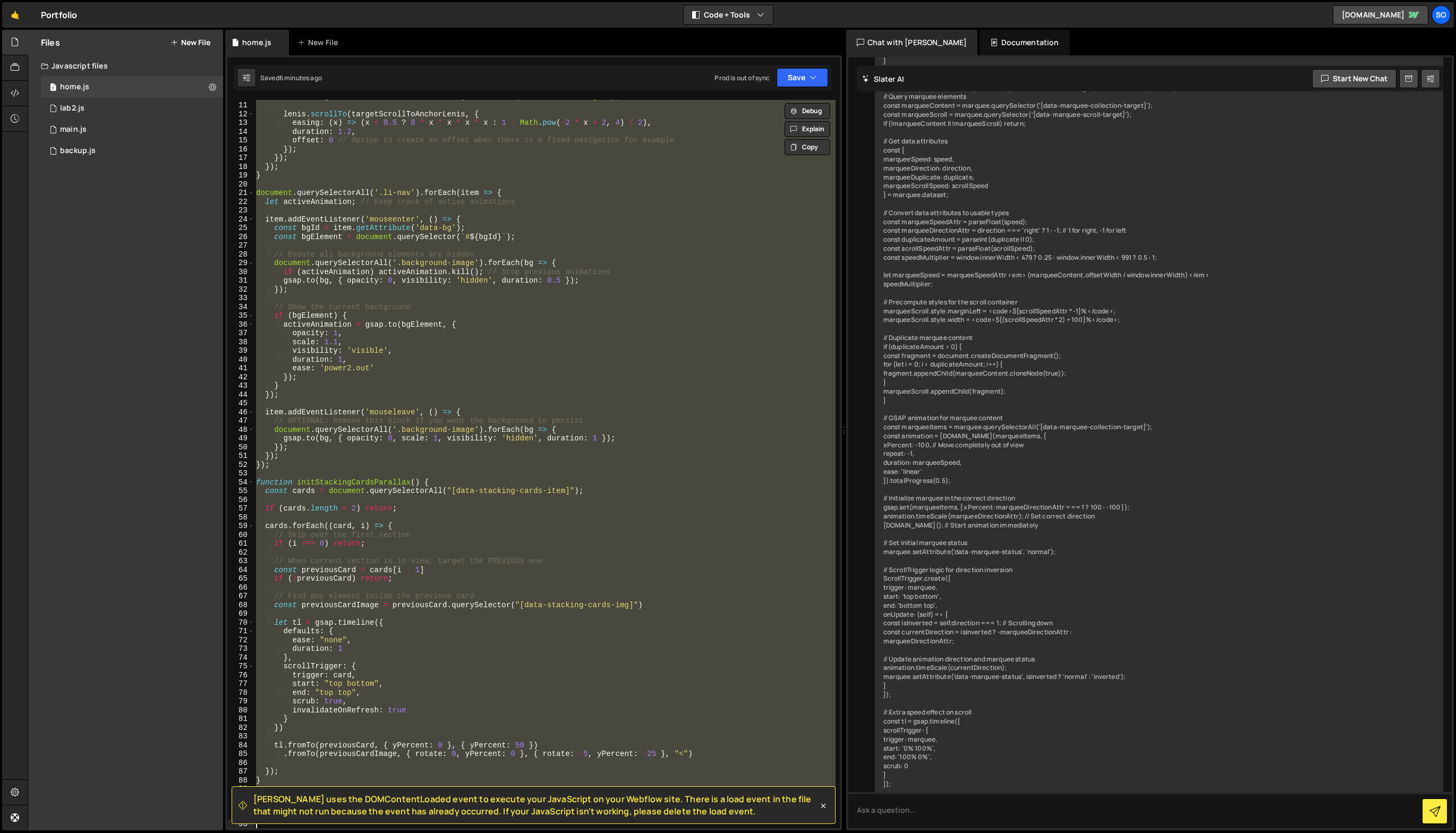
click at [418, 361] on div "const targetScrollToAnchorLenis = this . getAttribute ( "data-anchor-target" ) …" at bounding box center [544, 463] width 581 height 728
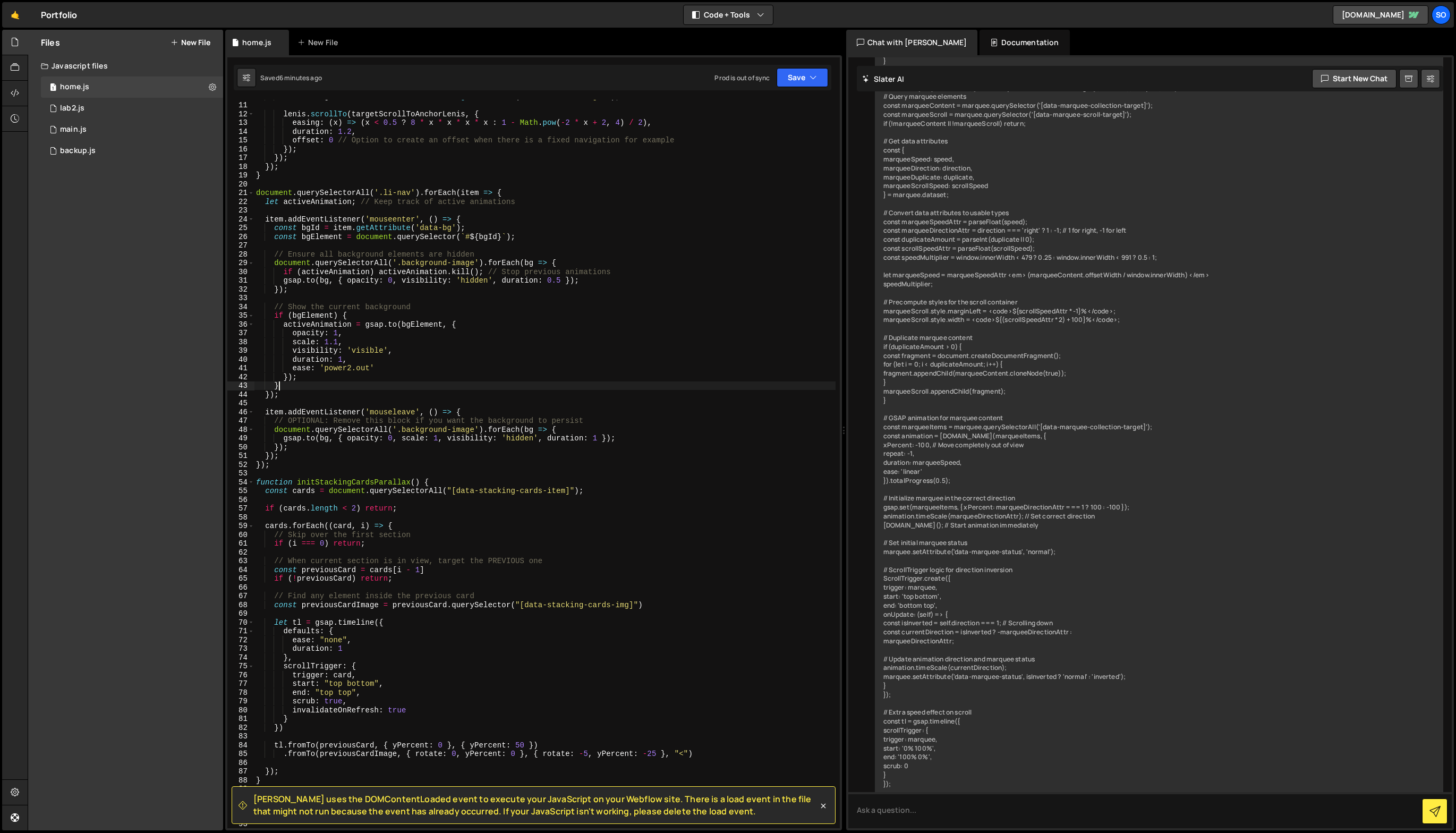
click at [312, 386] on div "const targetScrollToAnchorLenis = this . getAttribute ( "data-anchor-target" ) …" at bounding box center [545, 465] width 582 height 746
click at [309, 392] on div "const targetScrollToAnchorLenis = this . getAttribute ( "data-anchor-target" ) …" at bounding box center [545, 465] width 582 height 746
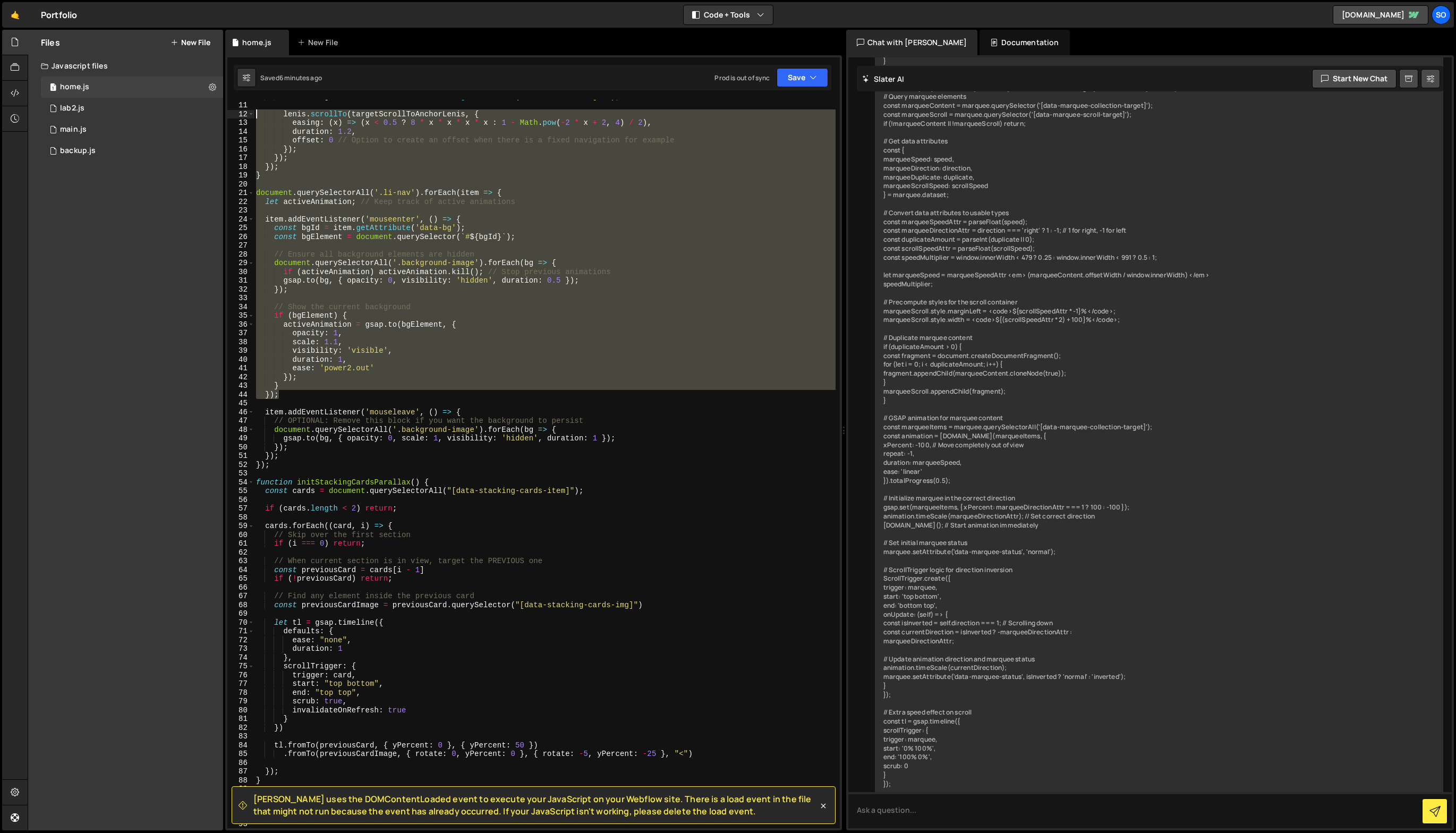
scroll to position [0, 0]
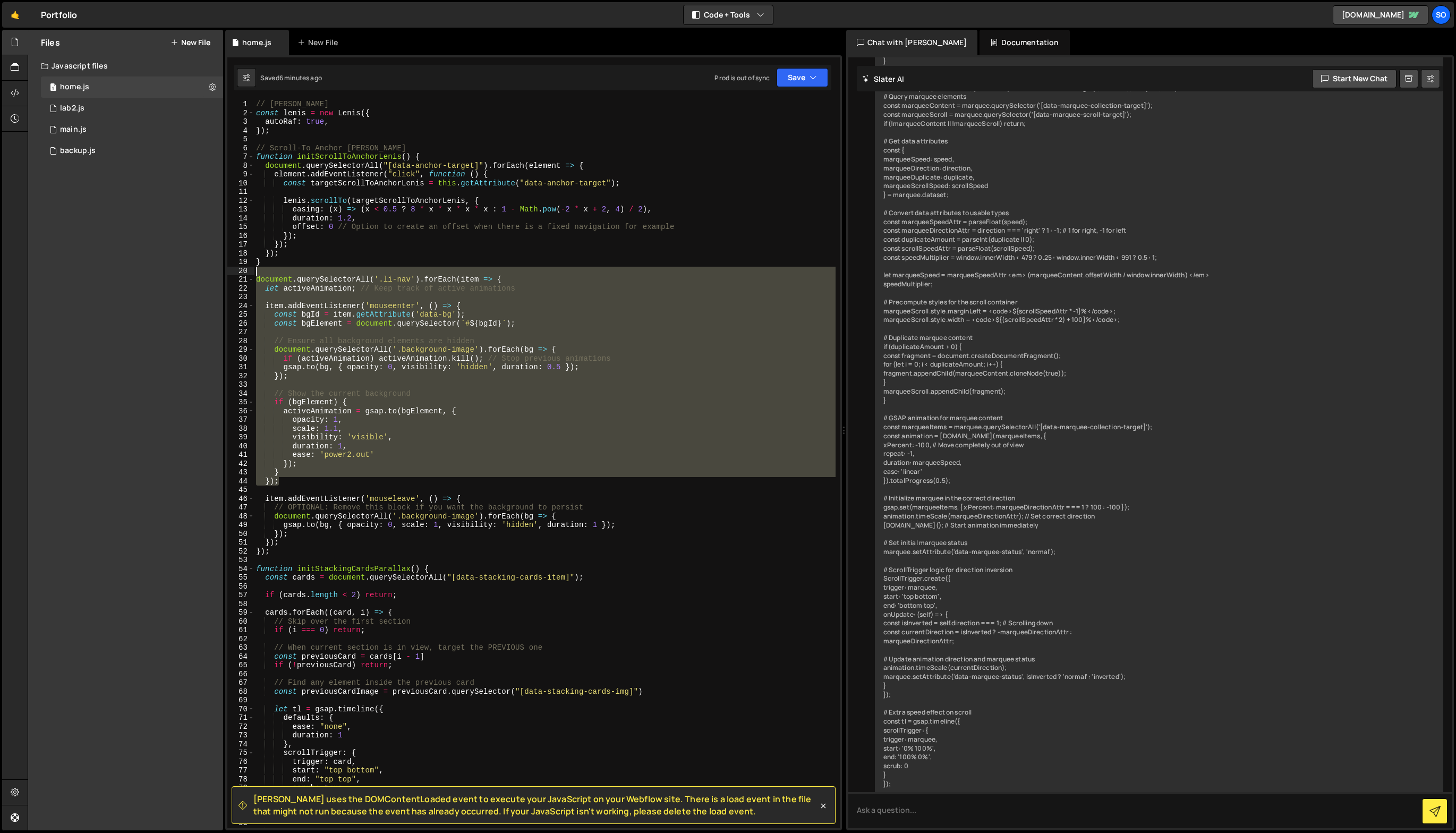
drag, startPoint x: 310, startPoint y: 397, endPoint x: 112, endPoint y: 273, distance: 233.6
click at [112, 273] on div "Files New File Javascript files 1 home.js 0 1 lab2.js 0 1 main.js 0 0 backup.js" at bounding box center [742, 430] width 1429 height 801
type textarea "document.querySelectorAll('.li-nav').forEach(item => {"
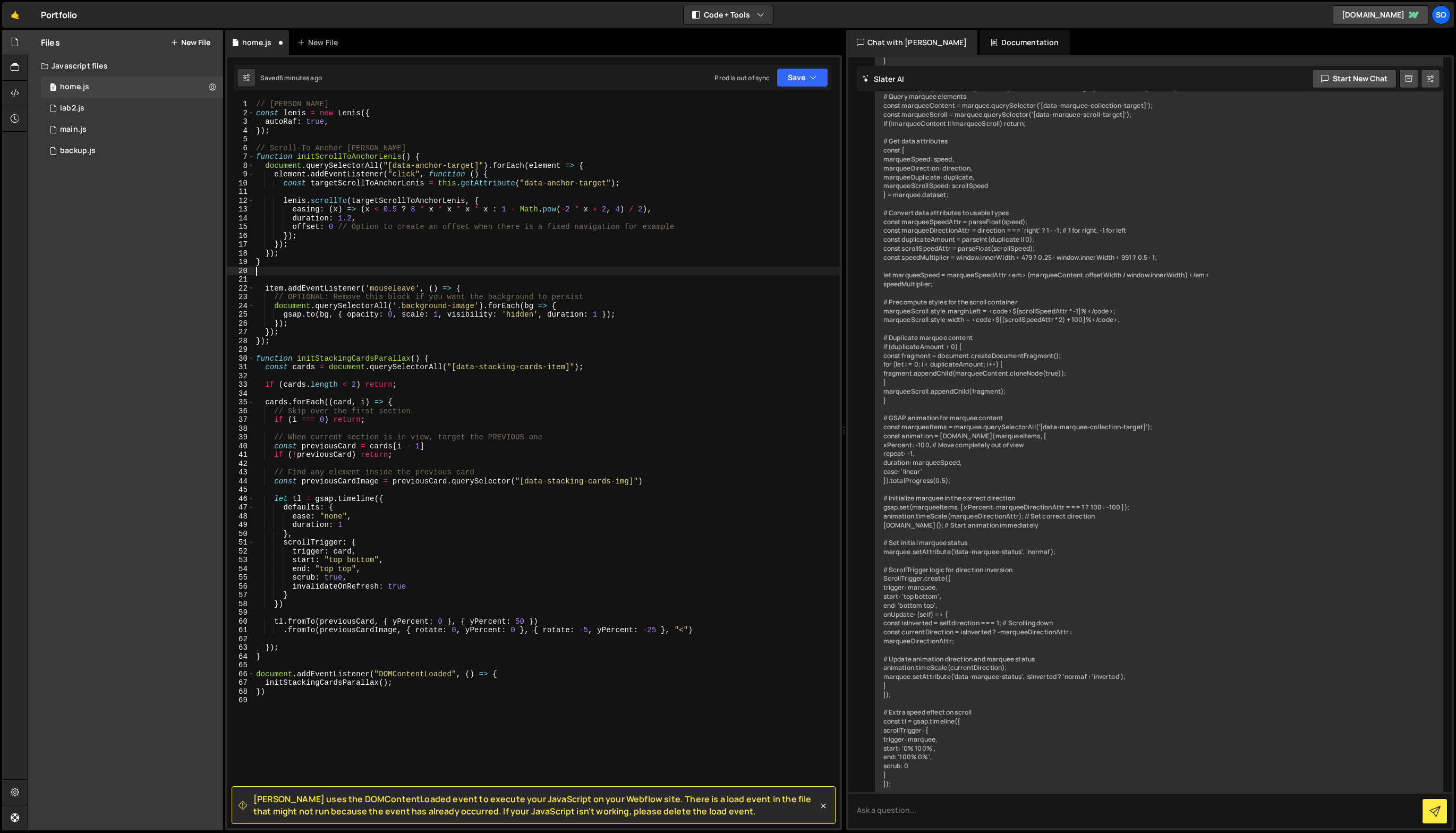
type textarea "}"
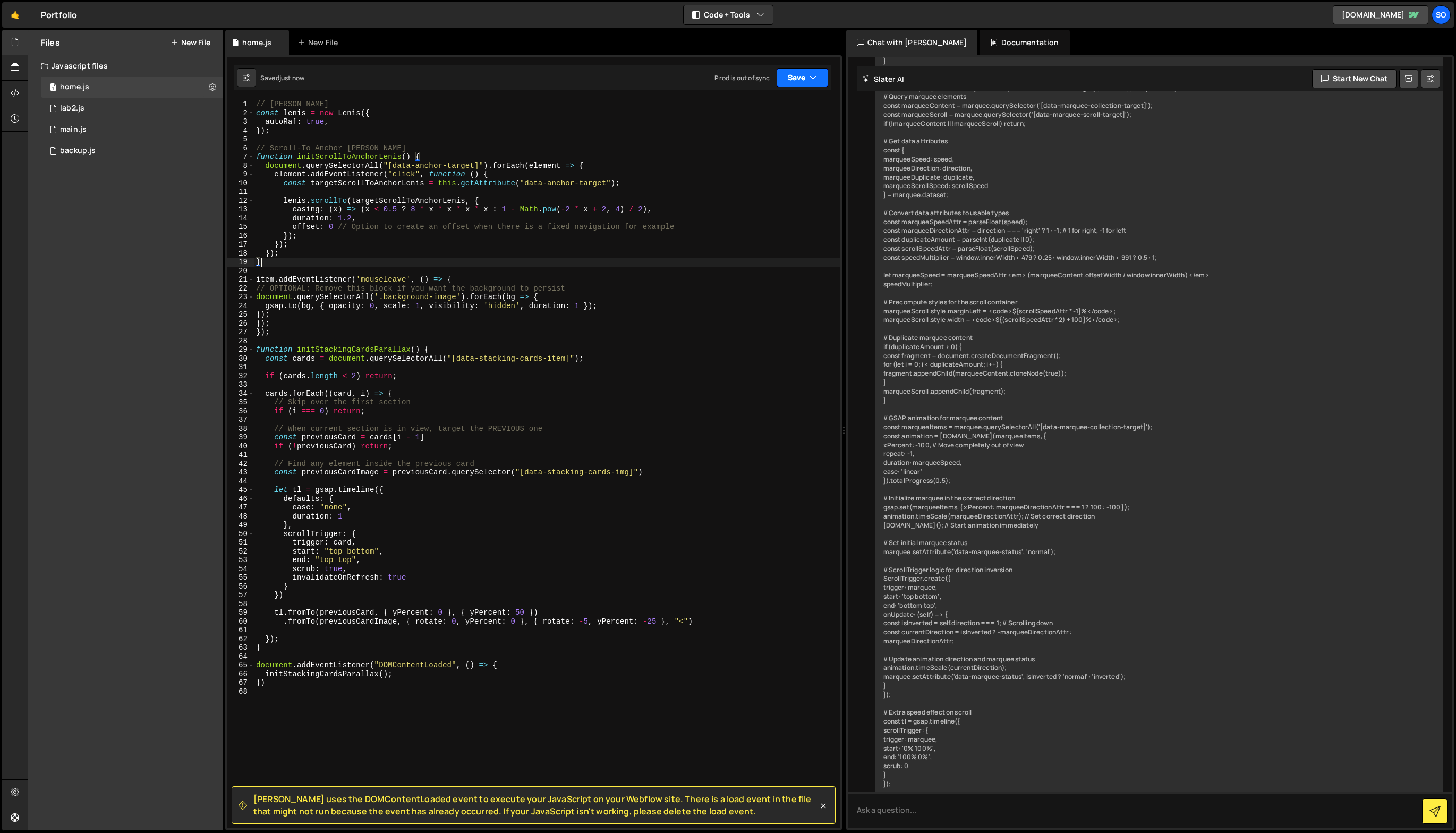
click at [798, 79] on button "Save" at bounding box center [802, 78] width 52 height 19
click at [782, 106] on div "Save to Staging S" at bounding box center [766, 103] width 111 height 10
click at [805, 75] on button "Save" at bounding box center [802, 78] width 52 height 19
click at [791, 145] on div "Saved 18 hours ago" at bounding box center [766, 150] width 111 height 13
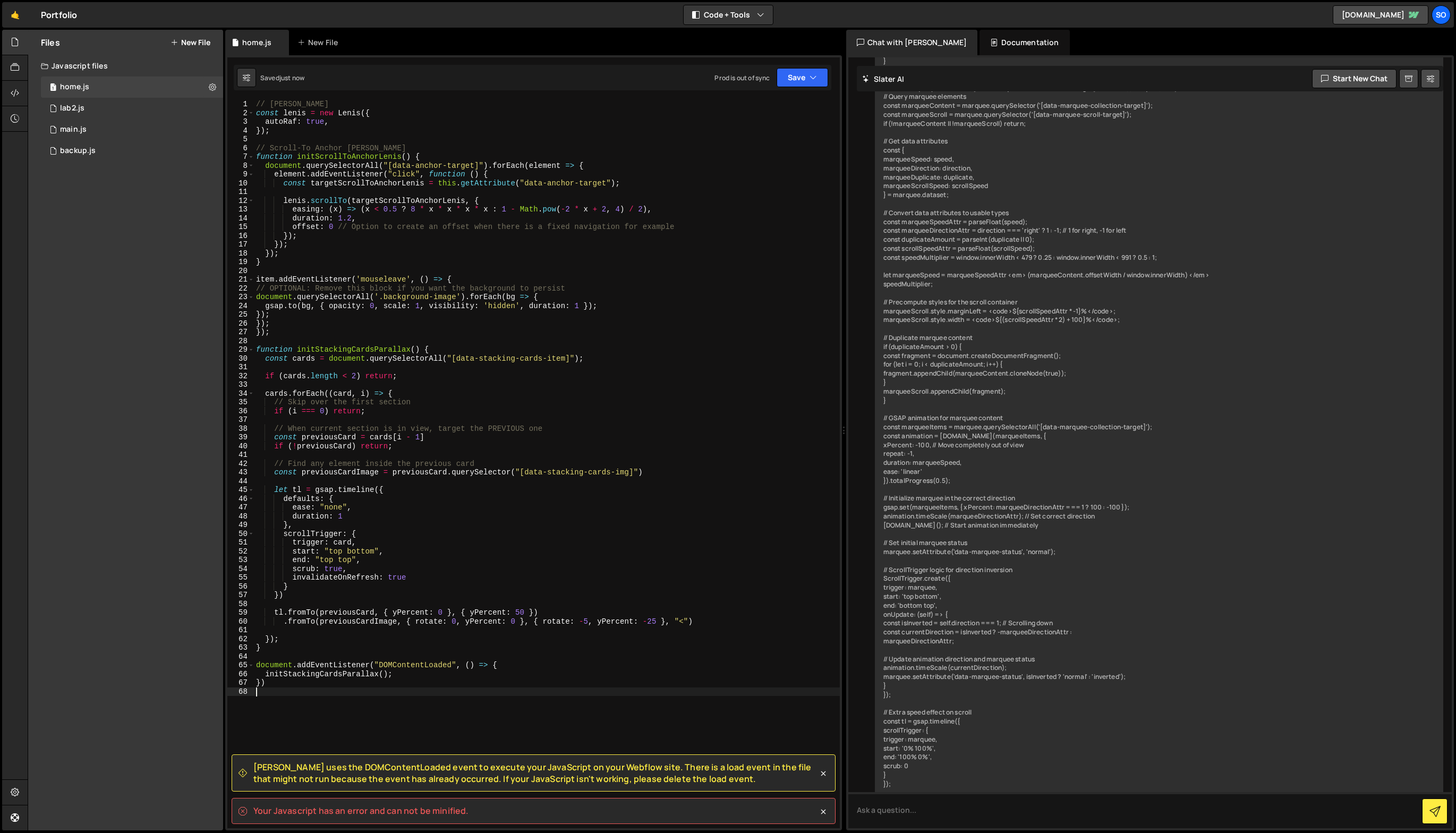
click at [377, 699] on div "// [PERSON_NAME] const [PERSON_NAME] = new [PERSON_NAME] ({ autoRaf : true , })…" at bounding box center [547, 472] width 586 height 746
click at [383, 699] on div "// [PERSON_NAME] const [PERSON_NAME] = new [PERSON_NAME] ({ autoRaf : true , })…" at bounding box center [547, 472] width 586 height 746
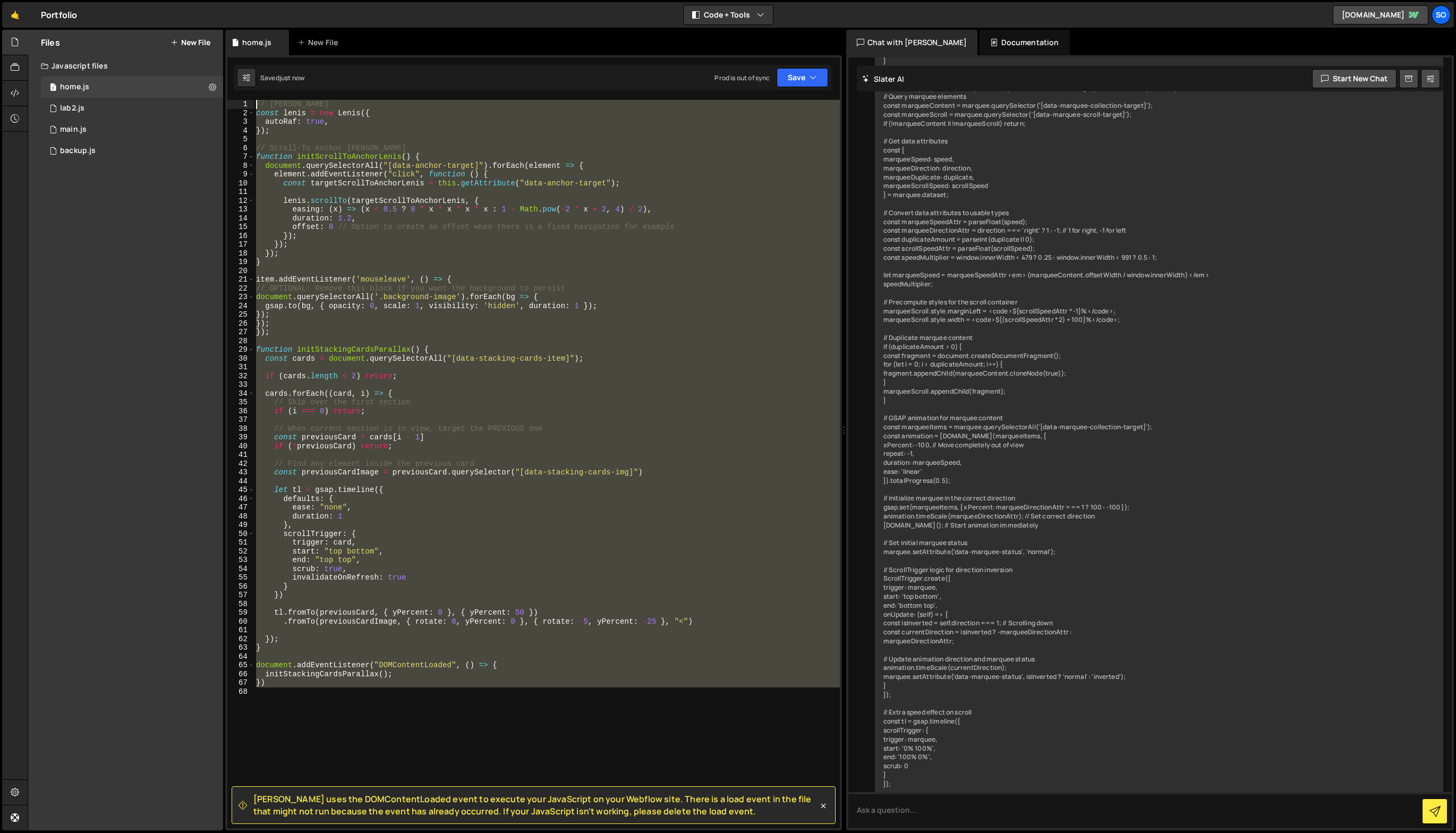
drag, startPoint x: 389, startPoint y: 701, endPoint x: 123, endPoint y: 54, distance: 699.5
click at [123, 54] on div "Files New File Javascript files 1 home.js 0 1 lab2.js 0 1 main.js 0 0 backup.js" at bounding box center [742, 430] width 1429 height 801
click at [822, 808] on icon at bounding box center [823, 805] width 10 height 10
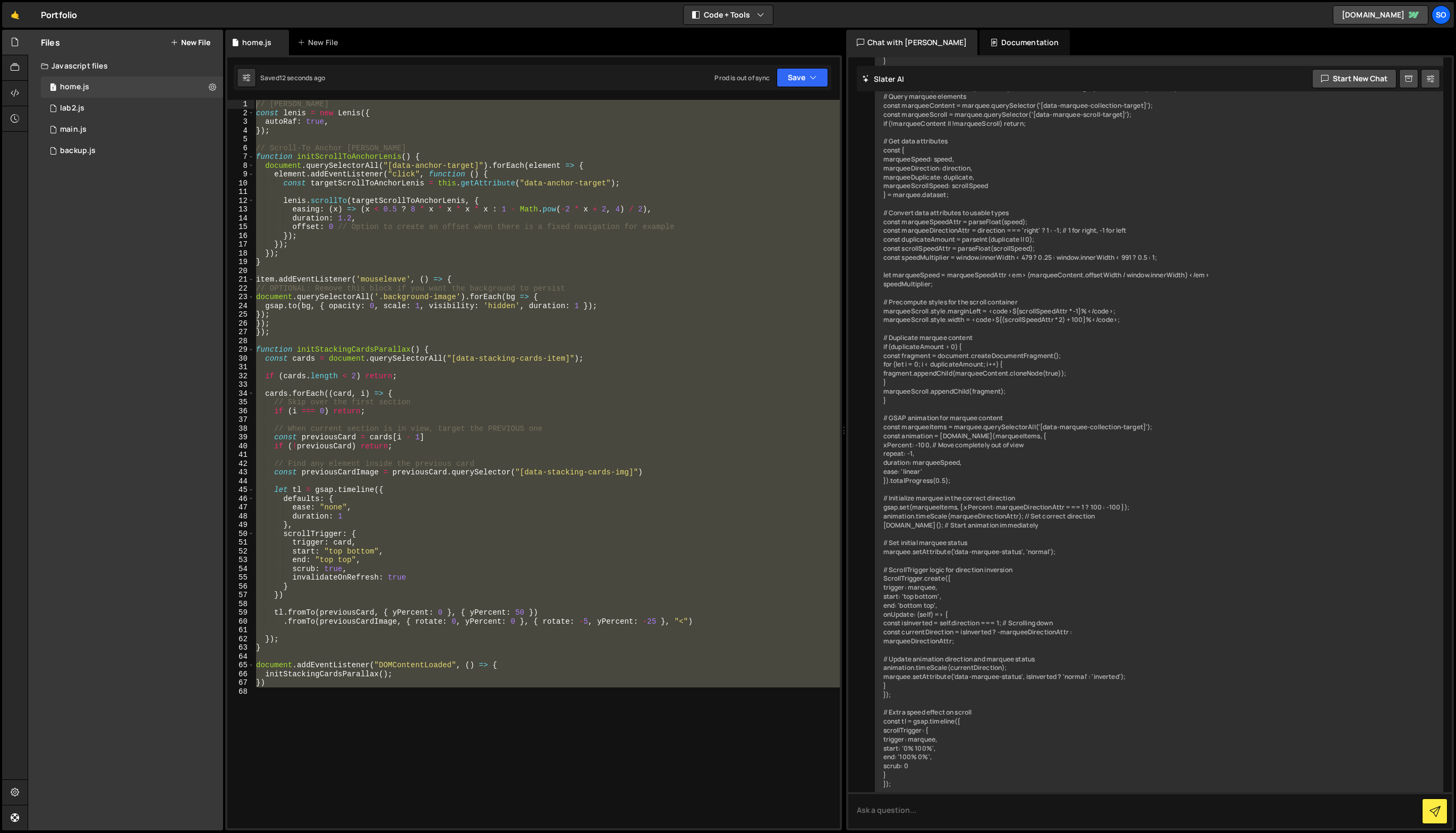
click at [588, 646] on div "// [PERSON_NAME] const [PERSON_NAME] = new [PERSON_NAME] ({ autoRaf : true , })…" at bounding box center [547, 463] width 586 height 728
drag, startPoint x: 579, startPoint y: 694, endPoint x: 26, endPoint y: 34, distance: 861.1
click at [24, 32] on div "Hold on a sec... Are you certain you wish to leave this page? Any changes you'v…" at bounding box center [728, 416] width 1456 height 833
type textarea "// [PERSON_NAME] const [PERSON_NAME] = new [PERSON_NAME]({"
click at [824, 109] on button "Debug" at bounding box center [808, 111] width 46 height 16
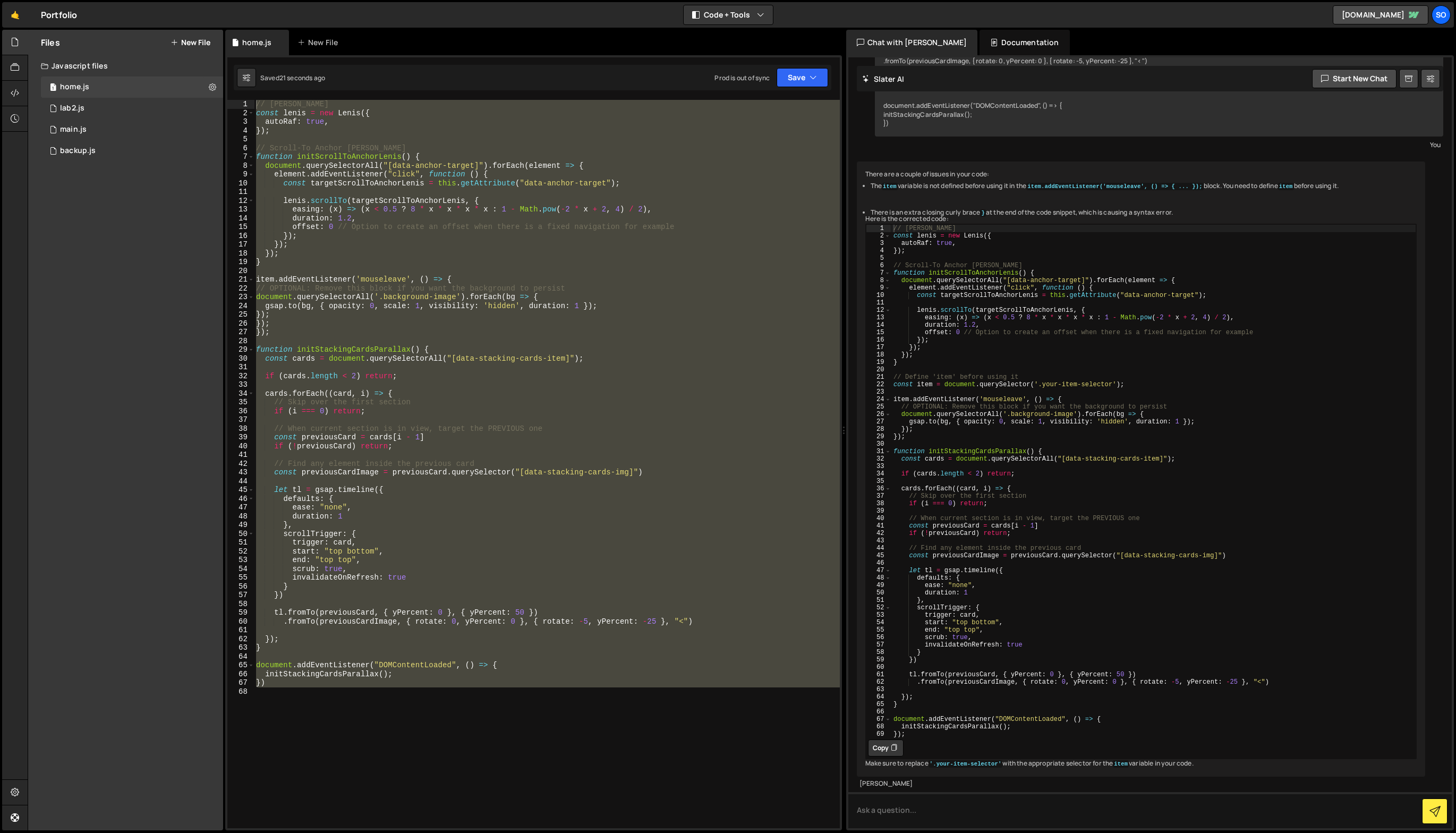
scroll to position [34384, 0]
drag, startPoint x: 1239, startPoint y: 764, endPoint x: 821, endPoint y: 751, distance: 418.2
click at [821, 751] on div "Files New File Javascript files 1 home.js 0 1 lab2.js 0 1 main.js 0 0 backup.js" at bounding box center [742, 430] width 1429 height 801
type textarea "// When current section is in view, target the PREVIOUS one"
click at [1051, 503] on div "// [PERSON_NAME] const [PERSON_NAME] = new [PERSON_NAME] ({ autoRaf : true , })…" at bounding box center [1153, 488] width 526 height 528
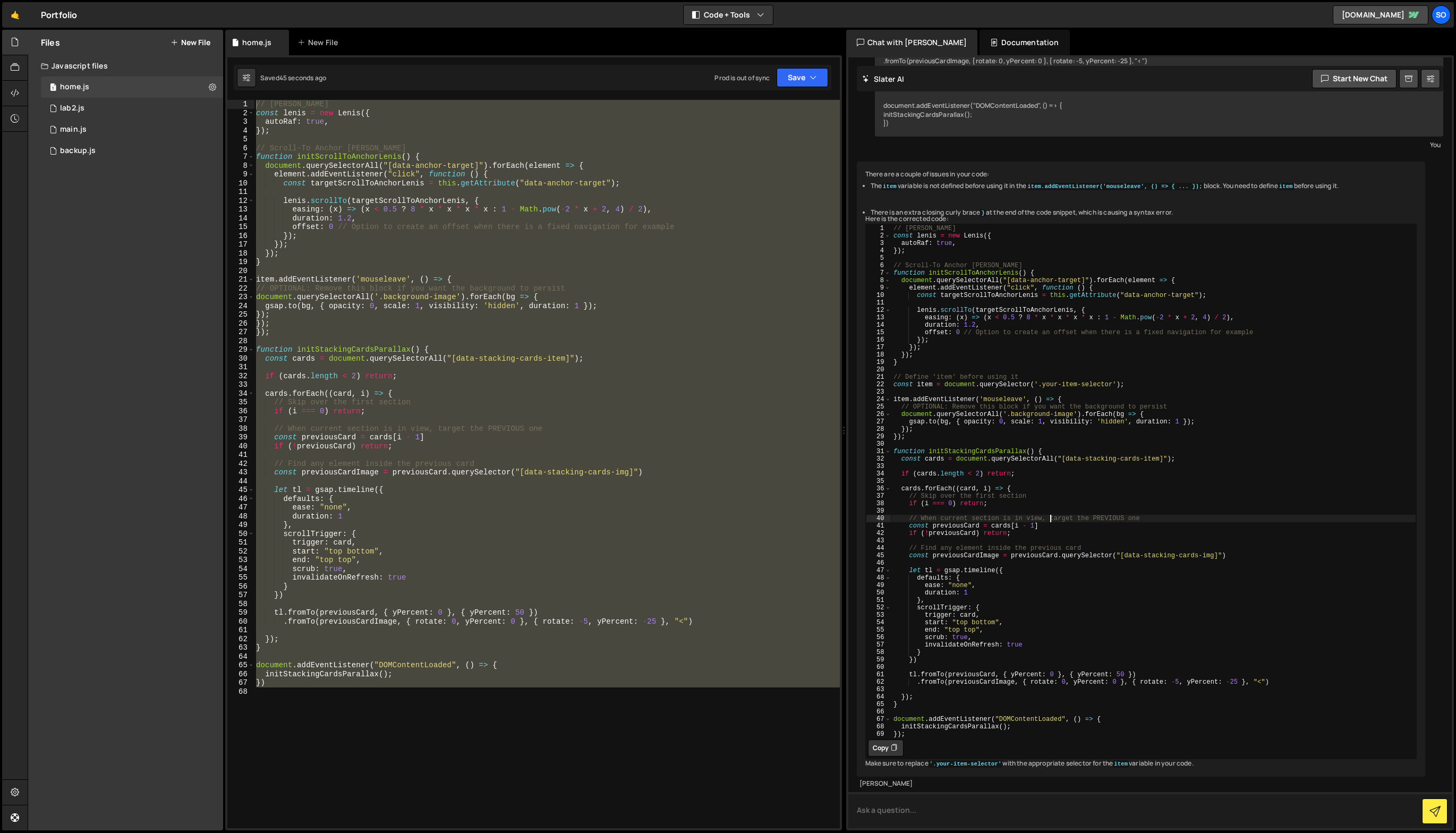
click at [955, 795] on textarea at bounding box center [1150, 810] width 604 height 36
type textarea "and the domcontentloaded?"
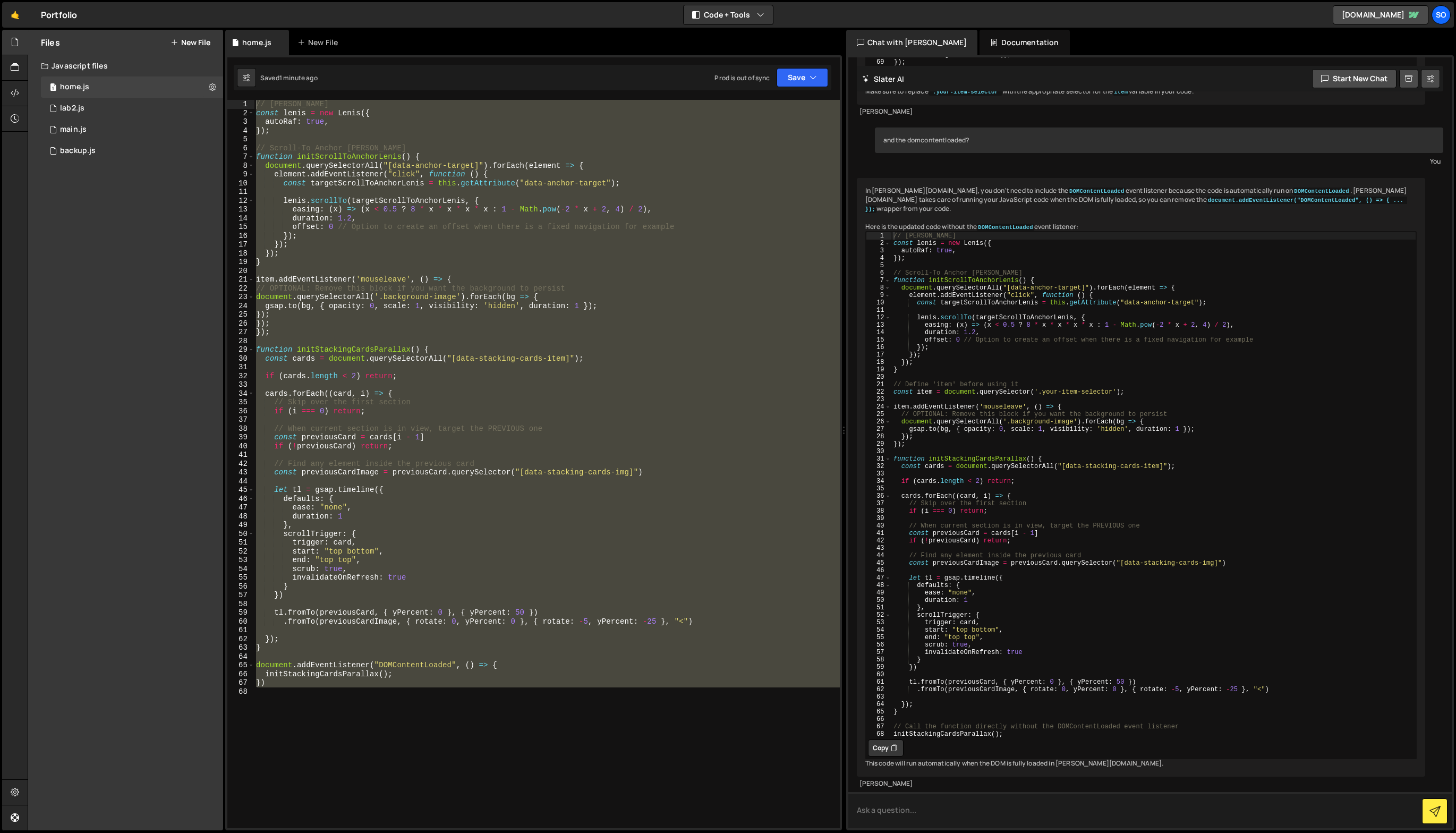
scroll to position [35074, 0]
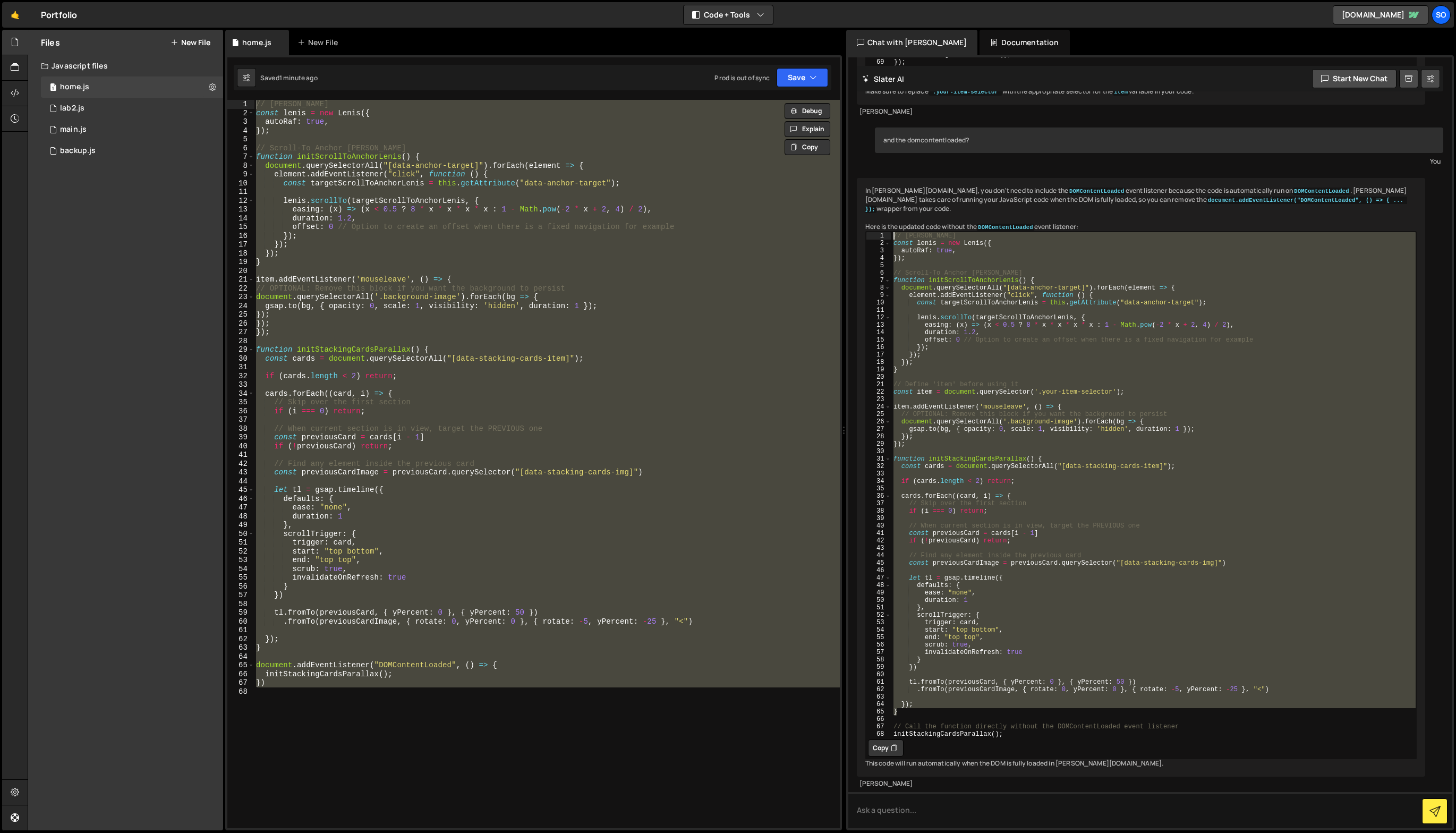
drag, startPoint x: 915, startPoint y: 692, endPoint x: 570, endPoint y: 218, distance: 586.3
click at [570, 218] on div "Files New File Javascript files 1 home.js 0 1 lab2.js 0 1 main.js 0 0 backup.js" at bounding box center [742, 430] width 1429 height 801
type textarea "// [PERSON_NAME] const [PERSON_NAME] = new [PERSON_NAME]({"
click at [294, 737] on div "// [PERSON_NAME] const [PERSON_NAME] = new [PERSON_NAME] ({ autoRaf : true , })…" at bounding box center [547, 463] width 586 height 728
drag, startPoint x: 315, startPoint y: 717, endPoint x: 77, endPoint y: 13, distance: 743.1
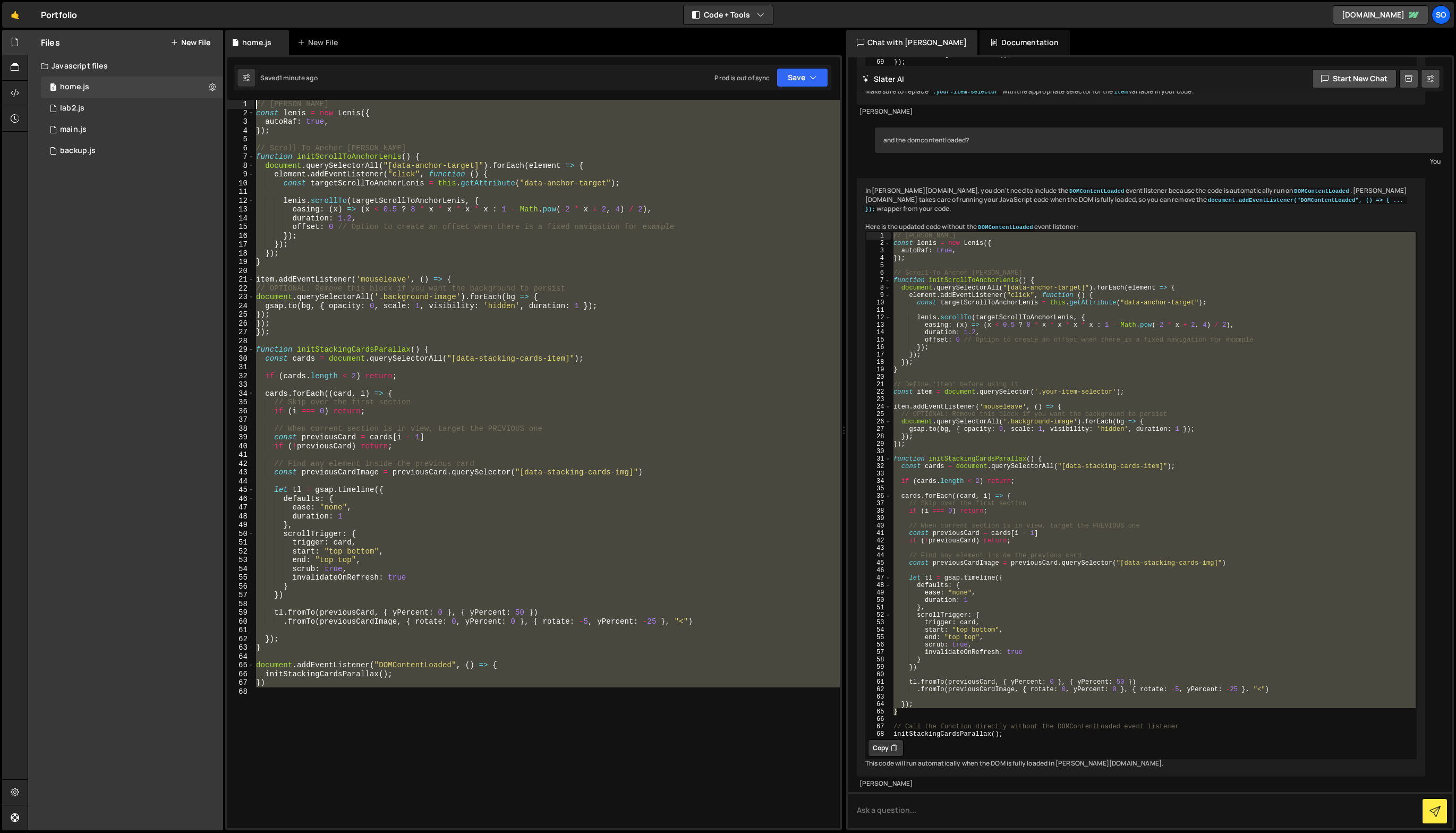
click at [77, 12] on div "Hold on a sec... Are you certain you wish to leave this page? Any changes you'v…" at bounding box center [728, 416] width 1456 height 833
paste textarea "}"
paste textarea
click at [401, 323] on div "// [PERSON_NAME] const [PERSON_NAME] = new [PERSON_NAME] ({ autoRaf : true , })…" at bounding box center [547, 463] width 586 height 728
type textarea "});"
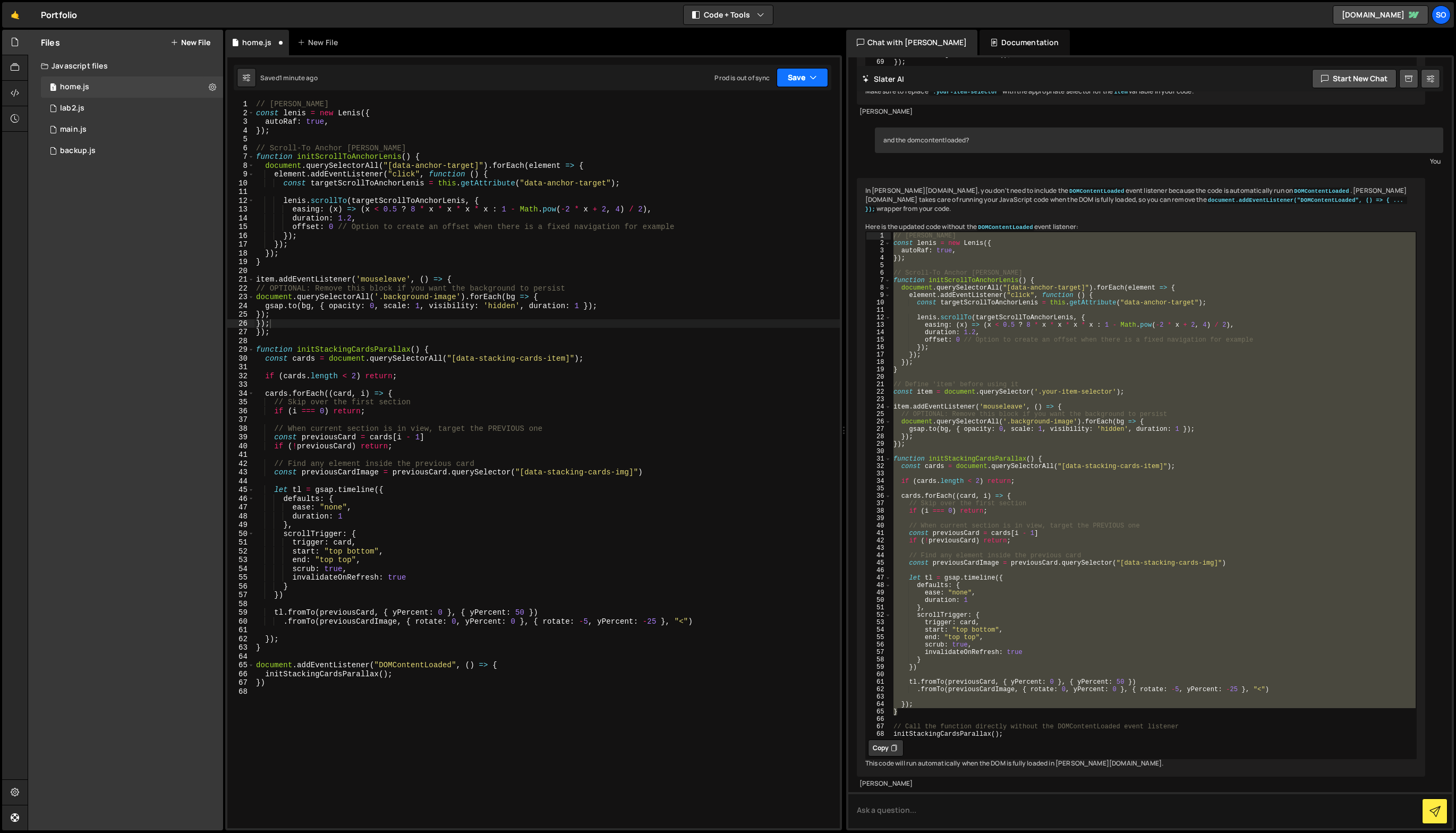
click at [787, 72] on button "Save" at bounding box center [802, 78] width 52 height 19
click at [189, 150] on div "0 backup.js 0" at bounding box center [132, 151] width 182 height 21
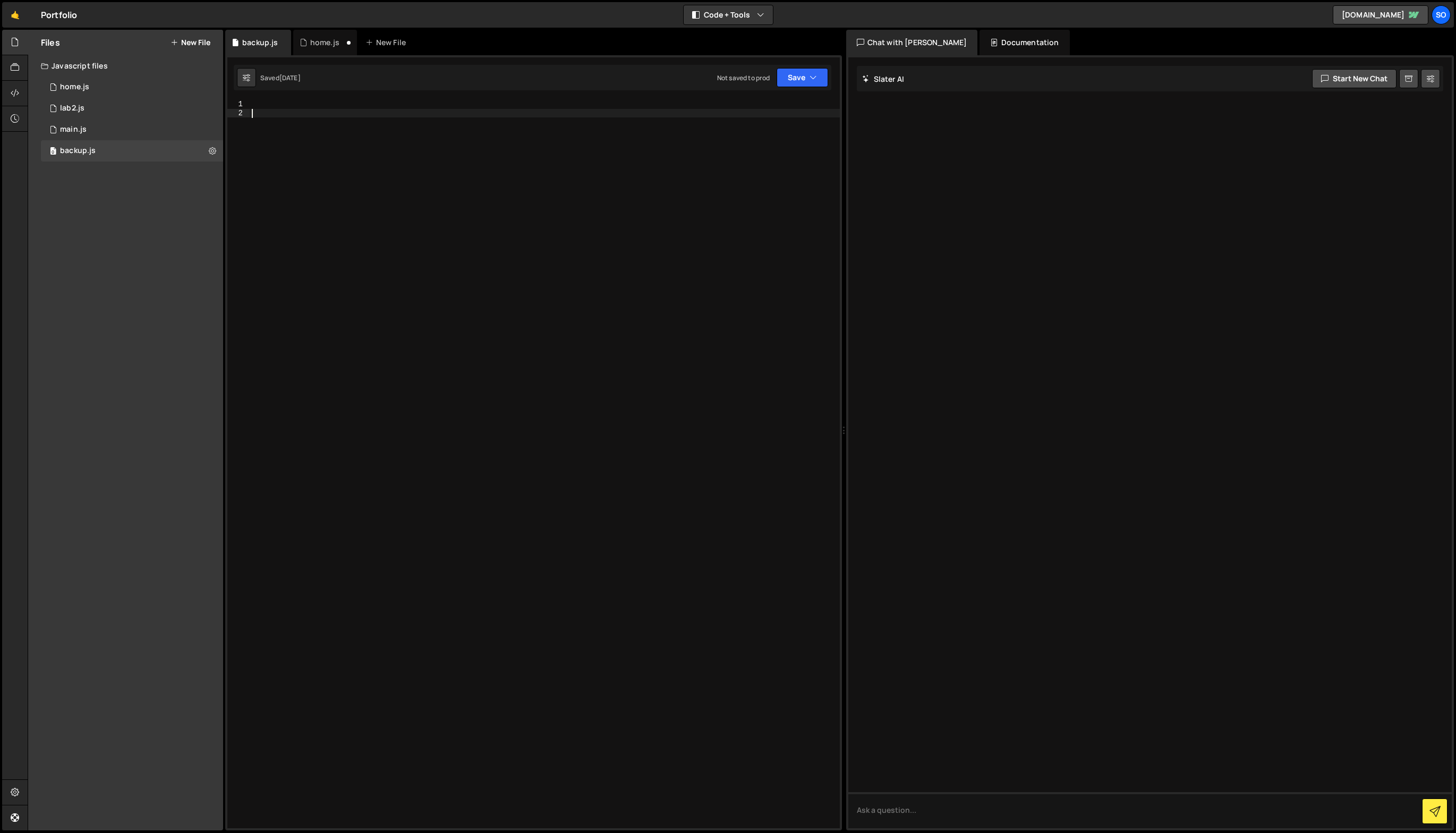
click at [473, 314] on div at bounding box center [544, 472] width 590 height 746
click at [70, 87] on div "home.js" at bounding box center [74, 87] width 29 height 10
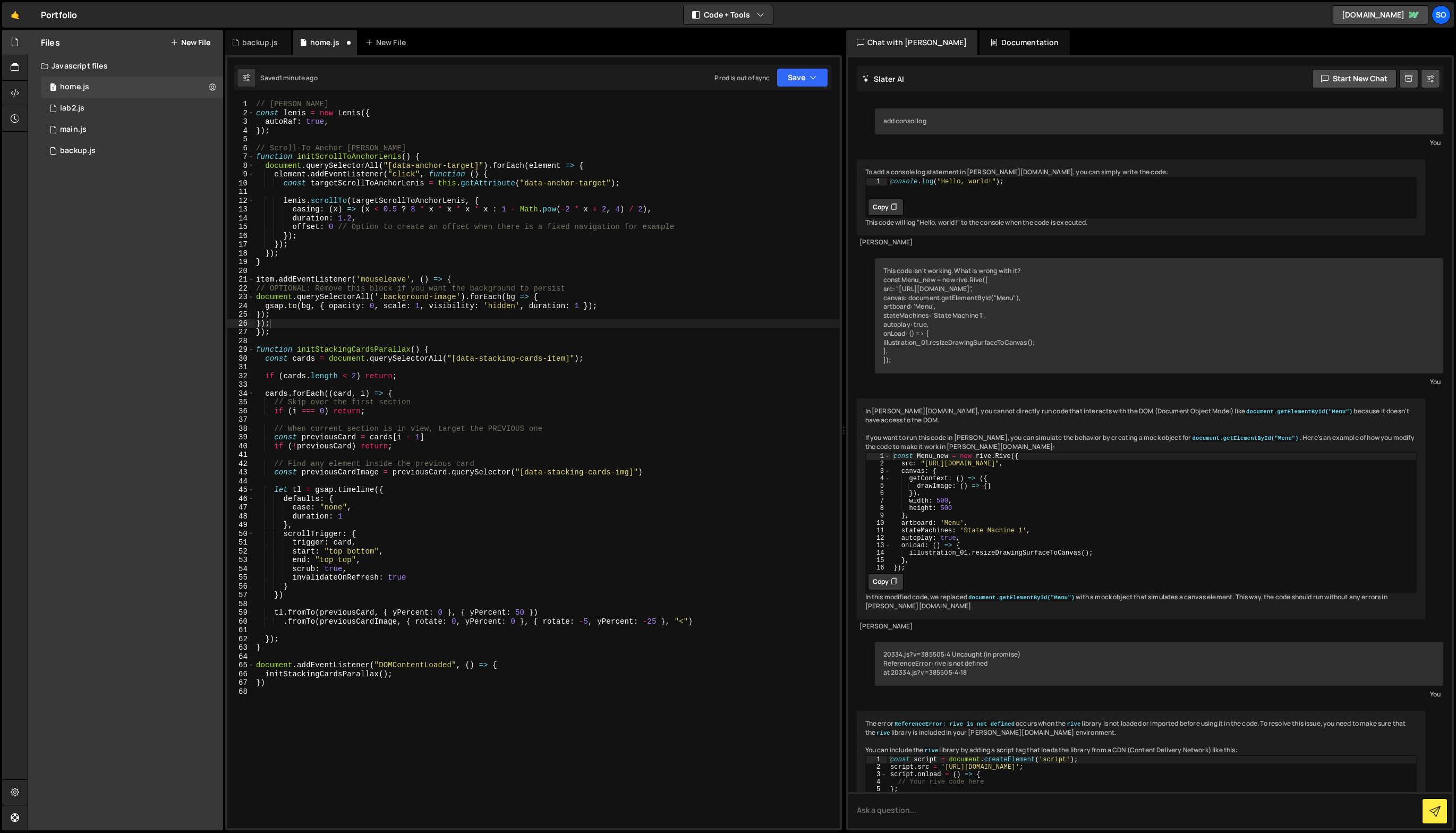
click at [290, 710] on div "// [PERSON_NAME] const [PERSON_NAME] = new [PERSON_NAME] ({ autoRaf : true , })…" at bounding box center [547, 472] width 586 height 746
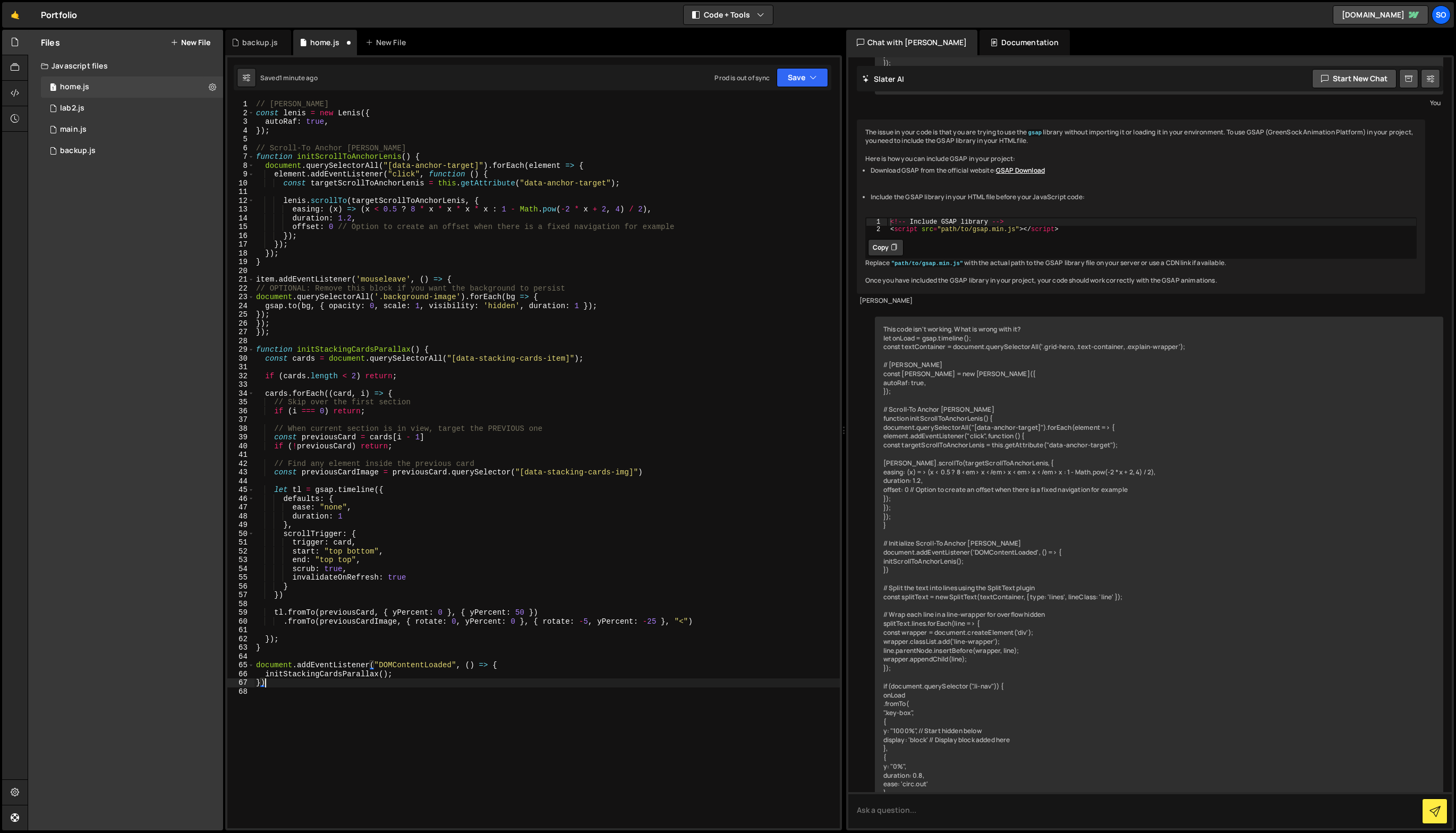
click at [284, 685] on div "// [PERSON_NAME] const [PERSON_NAME] = new [PERSON_NAME] ({ autoRaf : true , })…" at bounding box center [547, 472] width 586 height 746
type textarea "})"
click at [509, 690] on div "// [PERSON_NAME] const [PERSON_NAME] = new [PERSON_NAME] ({ autoRaf : true , })…" at bounding box center [547, 472] width 586 height 746
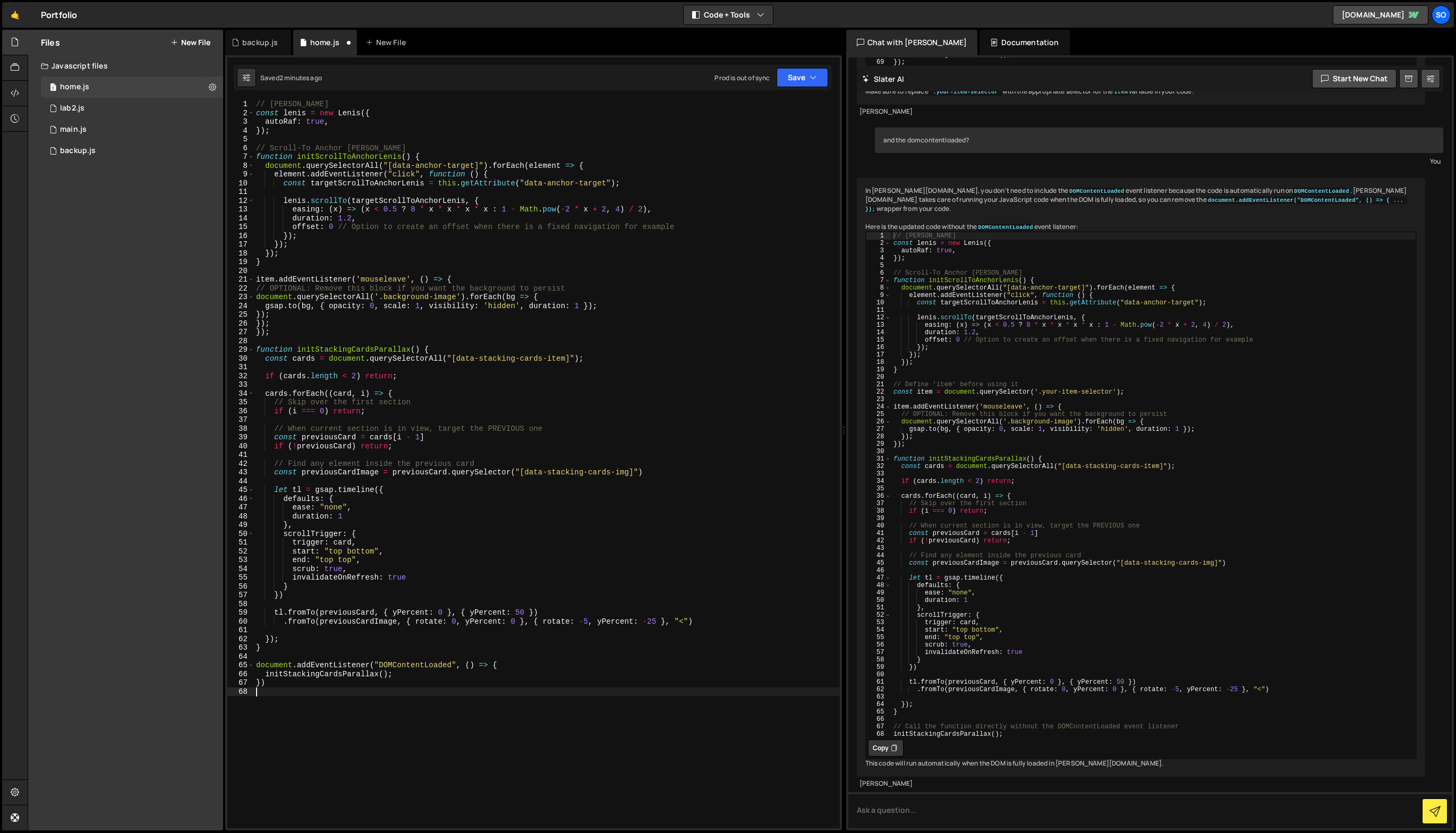
scroll to position [35074, 0]
click at [921, 482] on div "// [PERSON_NAME] const [PERSON_NAME] = new [PERSON_NAME] ({ autoRaf : true , })…" at bounding box center [1153, 491] width 526 height 520
type textarea "// Call the function directly without the DOMContentLoaded event listener initS…"
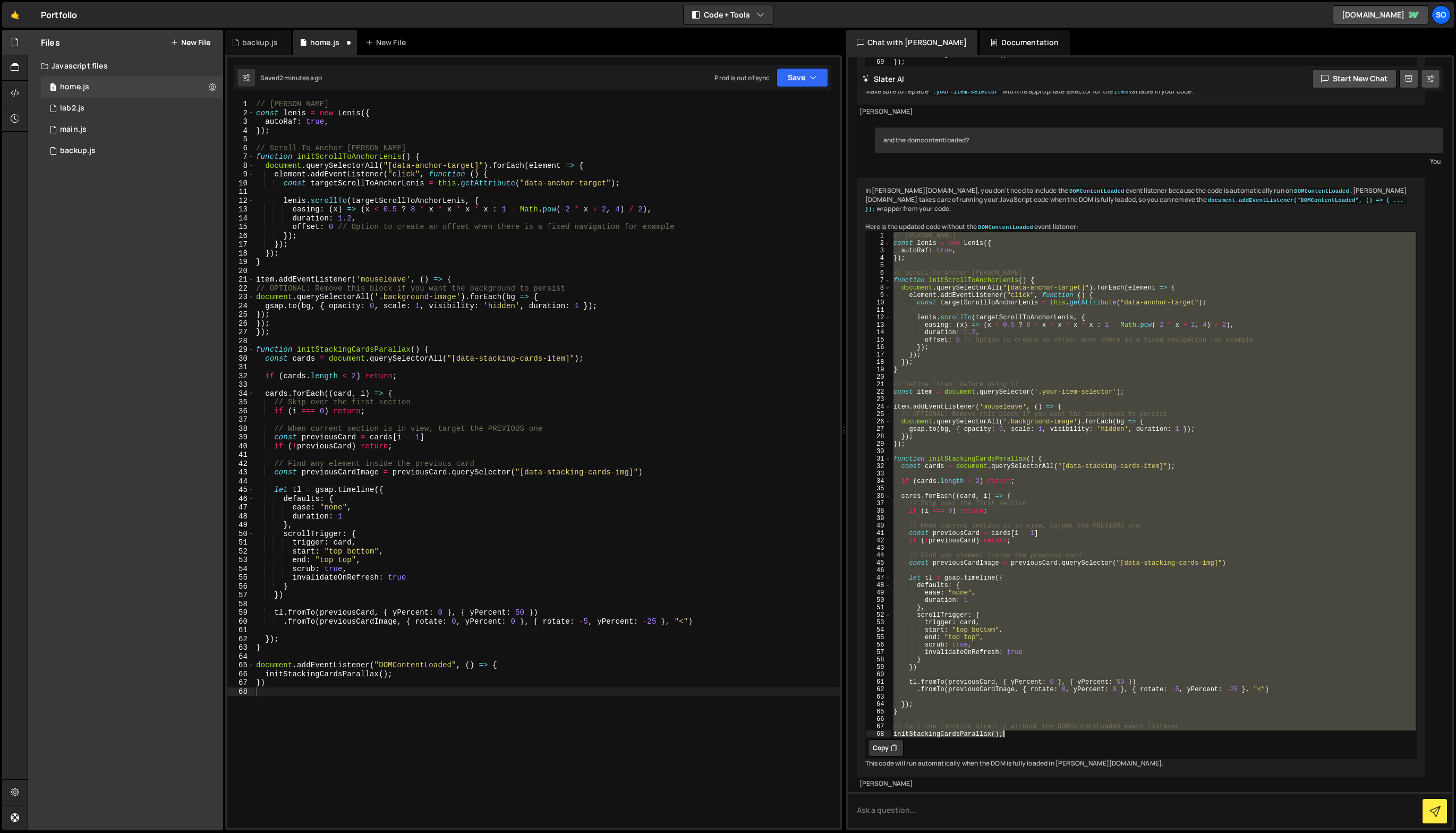
click at [503, 595] on div "// [PERSON_NAME] const [PERSON_NAME] = new [PERSON_NAME] ({ autoRaf : true , })…" at bounding box center [547, 472] width 586 height 746
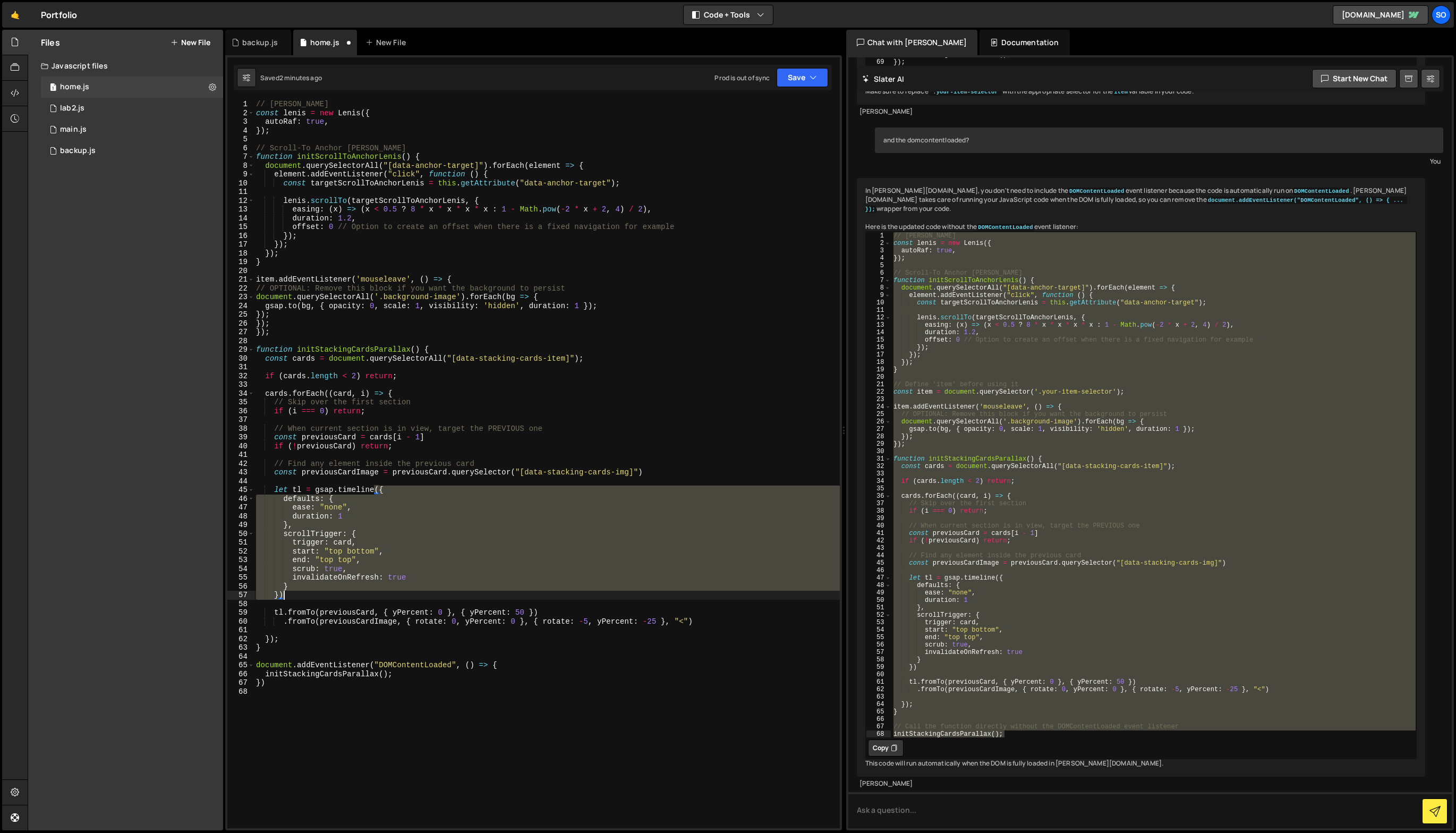
click at [503, 595] on div "// [PERSON_NAME] const [PERSON_NAME] = new [PERSON_NAME] ({ autoRaf : true , })…" at bounding box center [547, 472] width 586 height 746
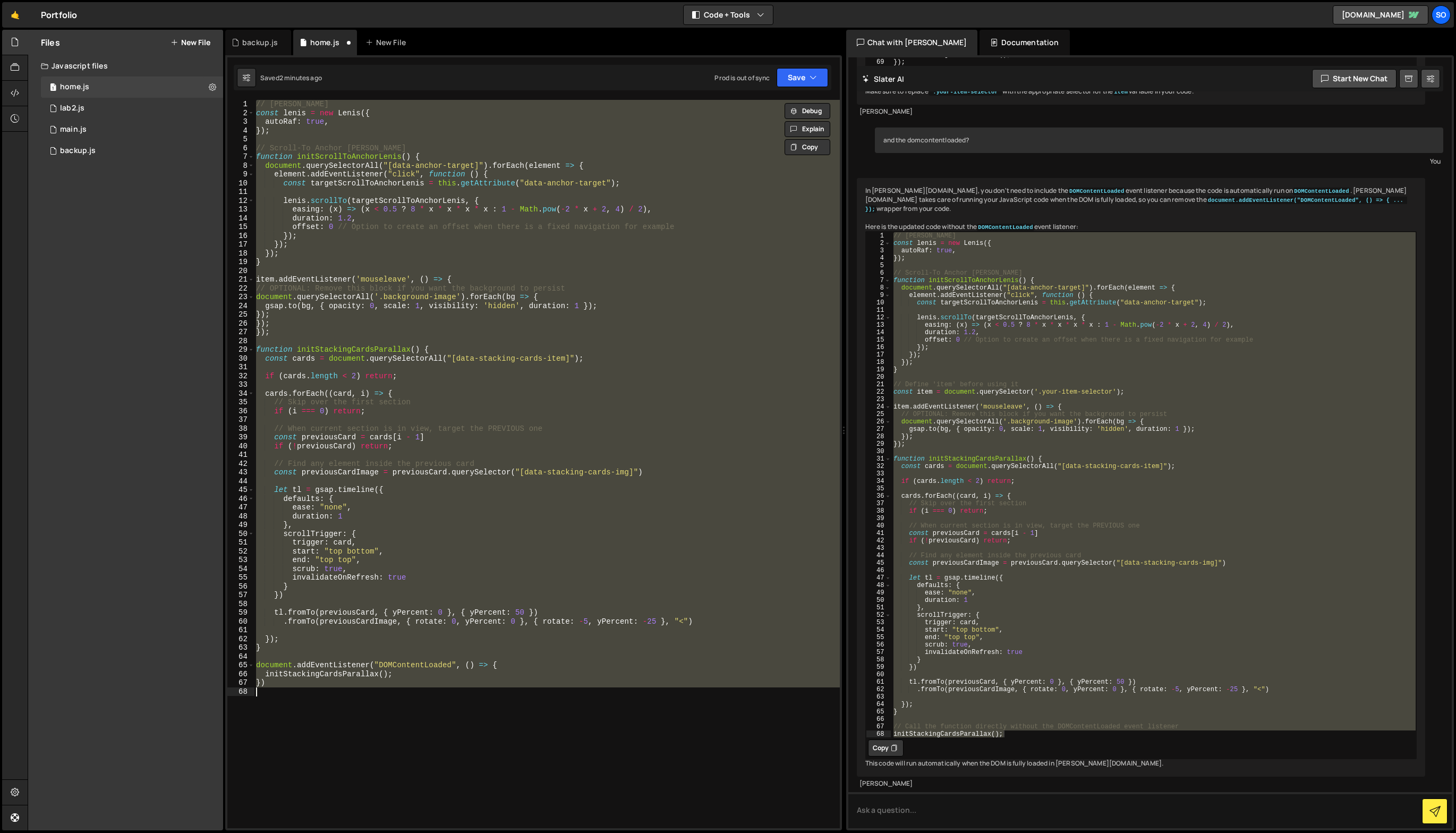
paste textarea "initStackingCardsParallax();"
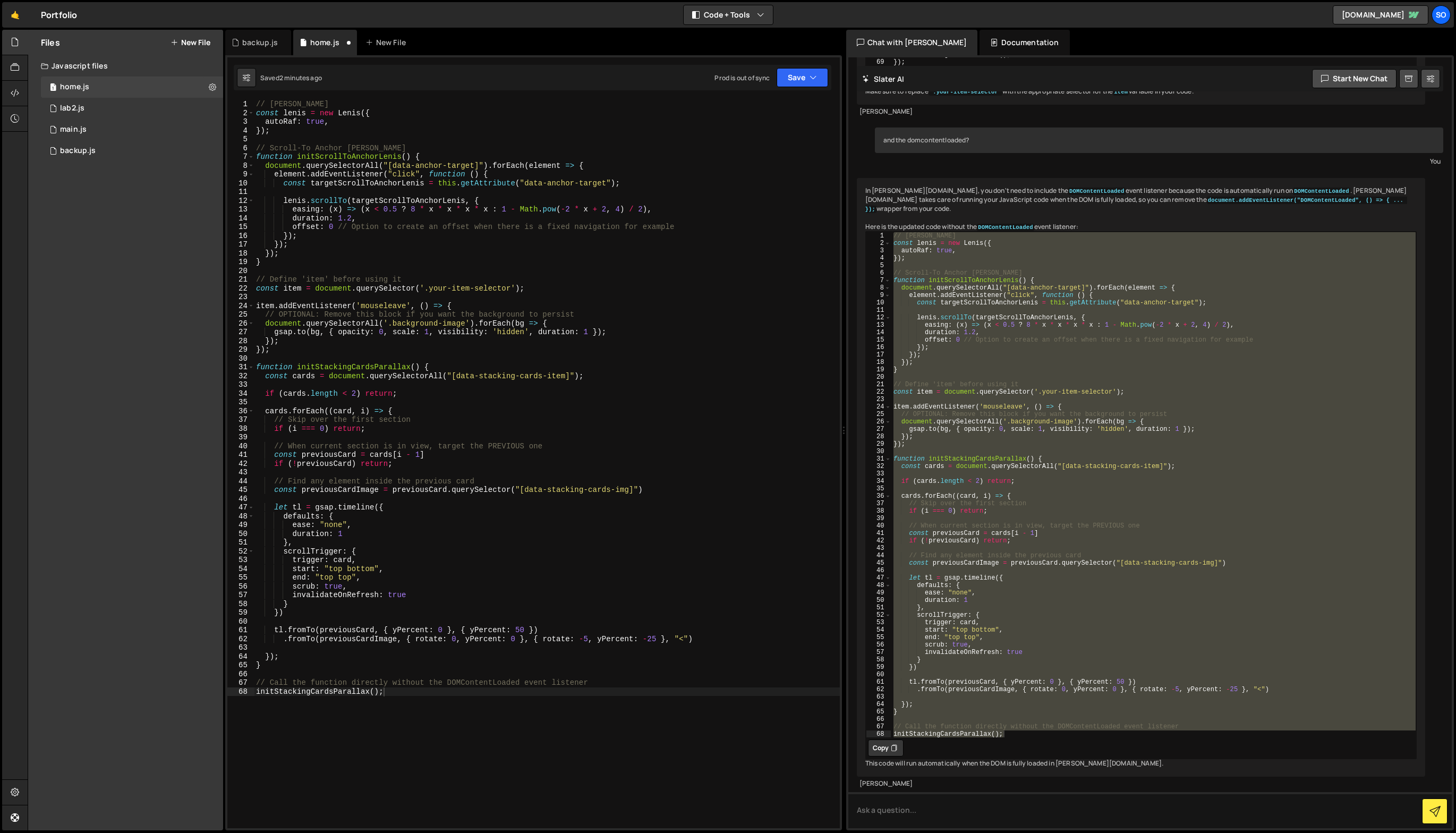
click at [800, 64] on div "initStackingCardsParallax(); 1 2 3 4 5 6 7 8 9 10 11 12 13 14 15 16 17 18 19 20…" at bounding box center [533, 442] width 617 height 775
click at [800, 76] on button "Save" at bounding box center [802, 78] width 52 height 19
click at [794, 94] on button "Save to Staging S Saved 2 minutes ago" at bounding box center [766, 110] width 127 height 34
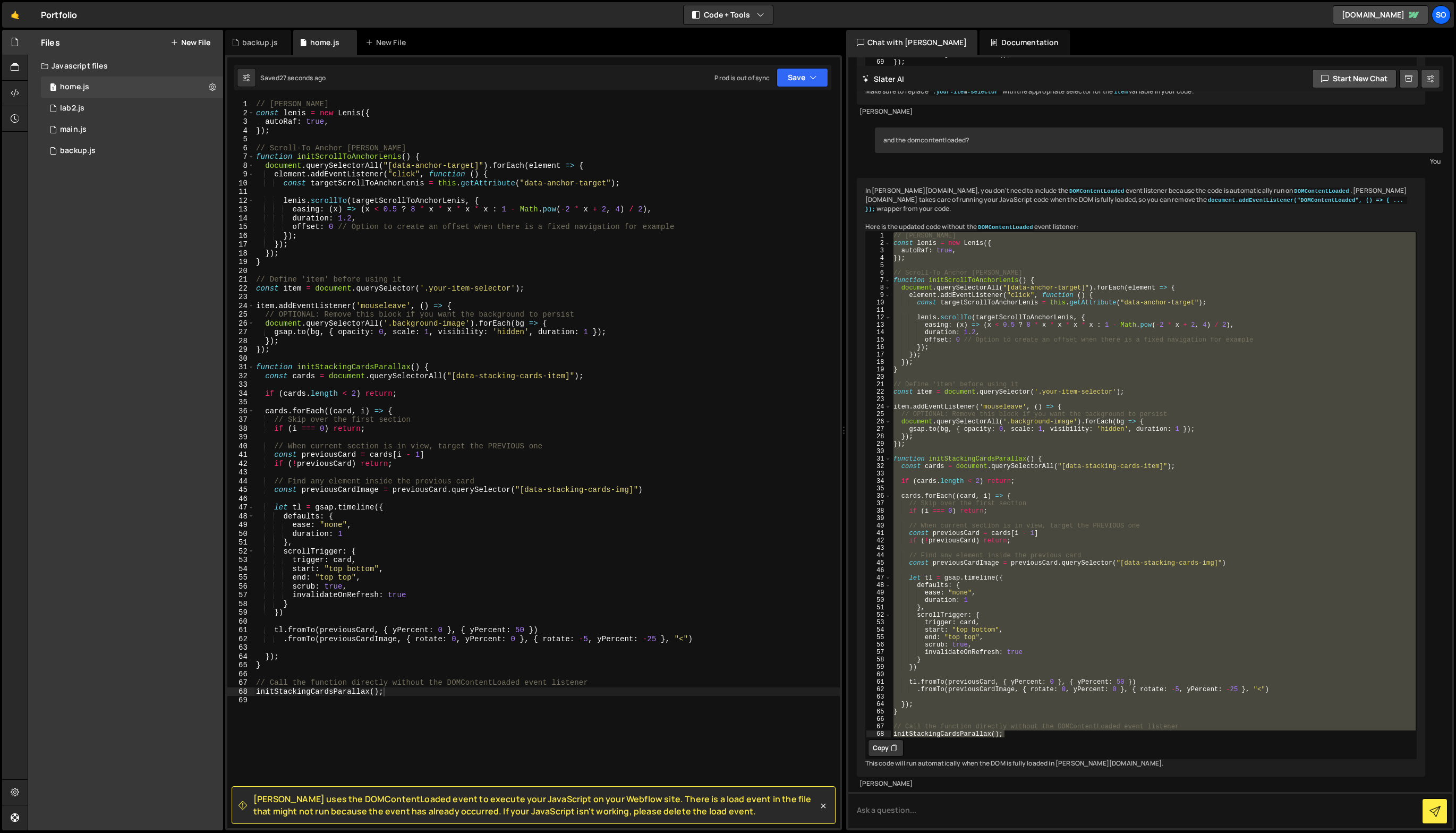
click at [247, 317] on div "25" at bounding box center [241, 315] width 27 height 9
click at [359, 609] on div "// [PERSON_NAME] const [PERSON_NAME] = new [PERSON_NAME] ({ autoRaf : true , })…" at bounding box center [547, 472] width 586 height 746
type textarea "})"
click at [279, 651] on div "// [PERSON_NAME] const [PERSON_NAME] = new [PERSON_NAME] ({ autoRaf : true , })…" at bounding box center [547, 472] width 586 height 746
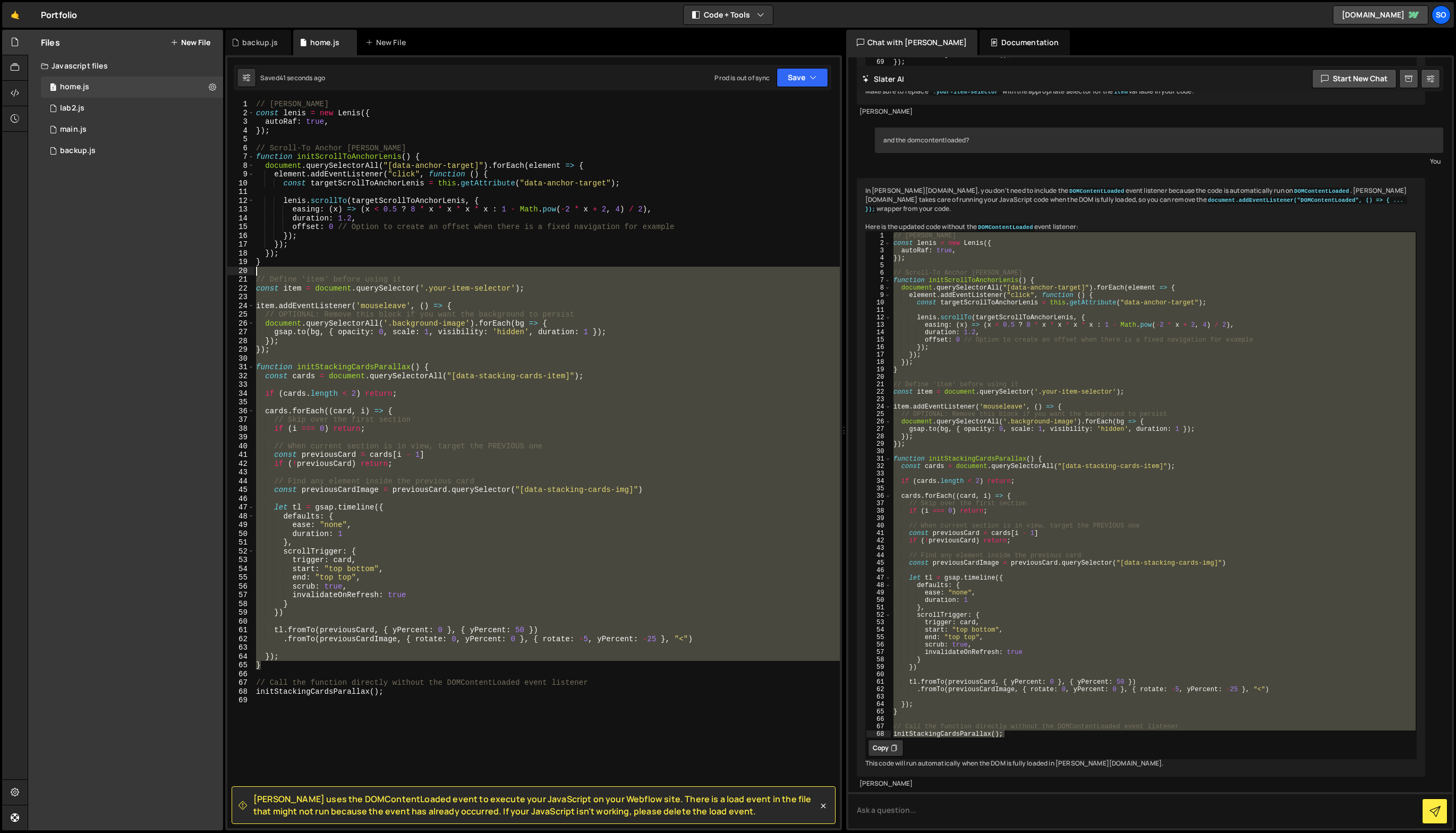
drag, startPoint x: 278, startPoint y: 664, endPoint x: 132, endPoint y: 275, distance: 415.5
click at [132, 275] on div "Files New File Javascript files 1 home.js 0 1 lab2.js 0 1 main.js 0 0 backup.js" at bounding box center [742, 430] width 1429 height 801
click at [423, 660] on div "// [PERSON_NAME] const [PERSON_NAME] = new [PERSON_NAME] ({ autoRaf : true , })…" at bounding box center [547, 472] width 586 height 746
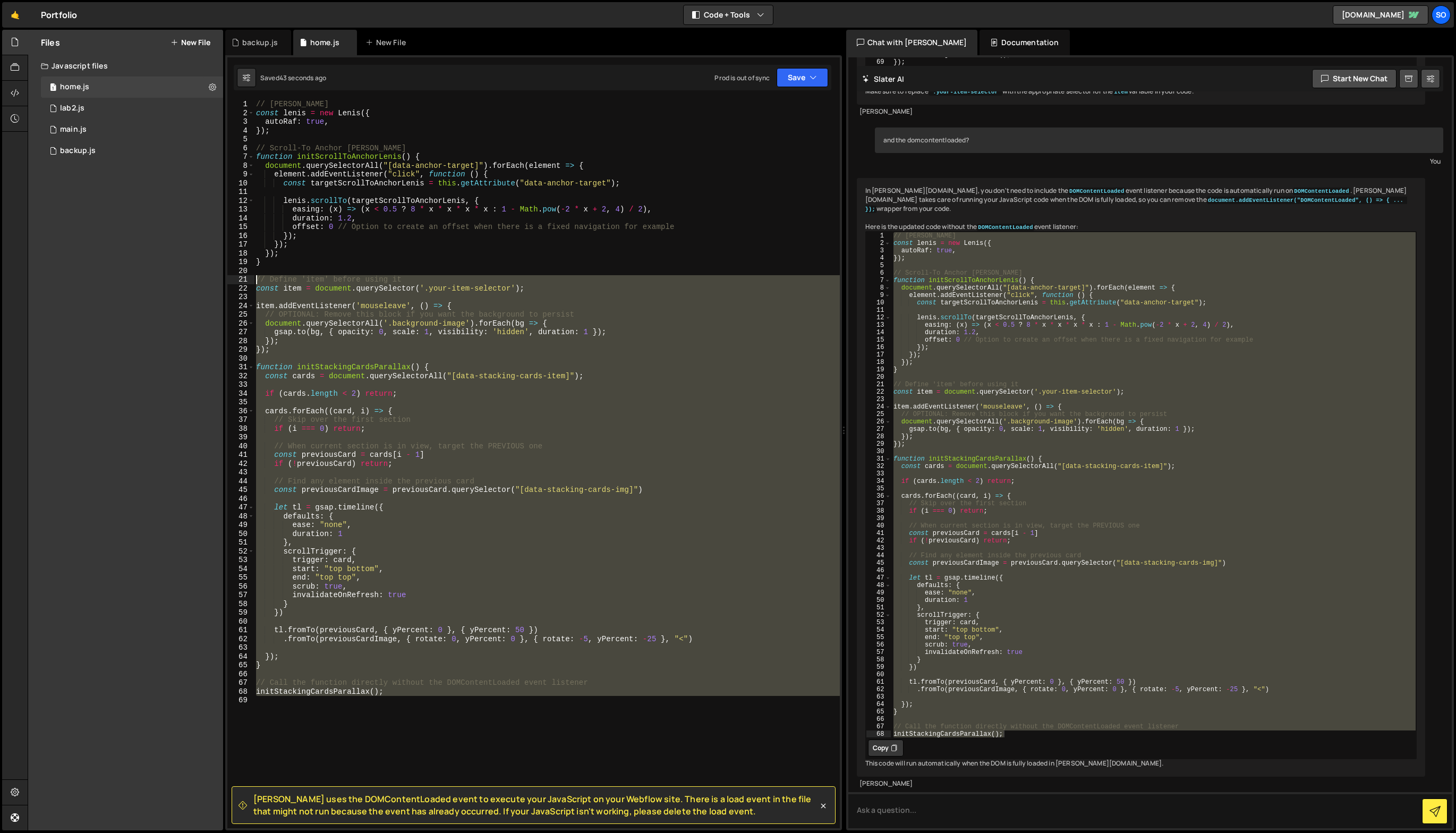
drag, startPoint x: 448, startPoint y: 711, endPoint x: 100, endPoint y: 284, distance: 550.8
click at [100, 284] on div "Files New File Javascript files 1 home.js 0 1 lab2.js 0 1 main.js 0 0 backup.js" at bounding box center [742, 430] width 1429 height 801
paste textarea "})"
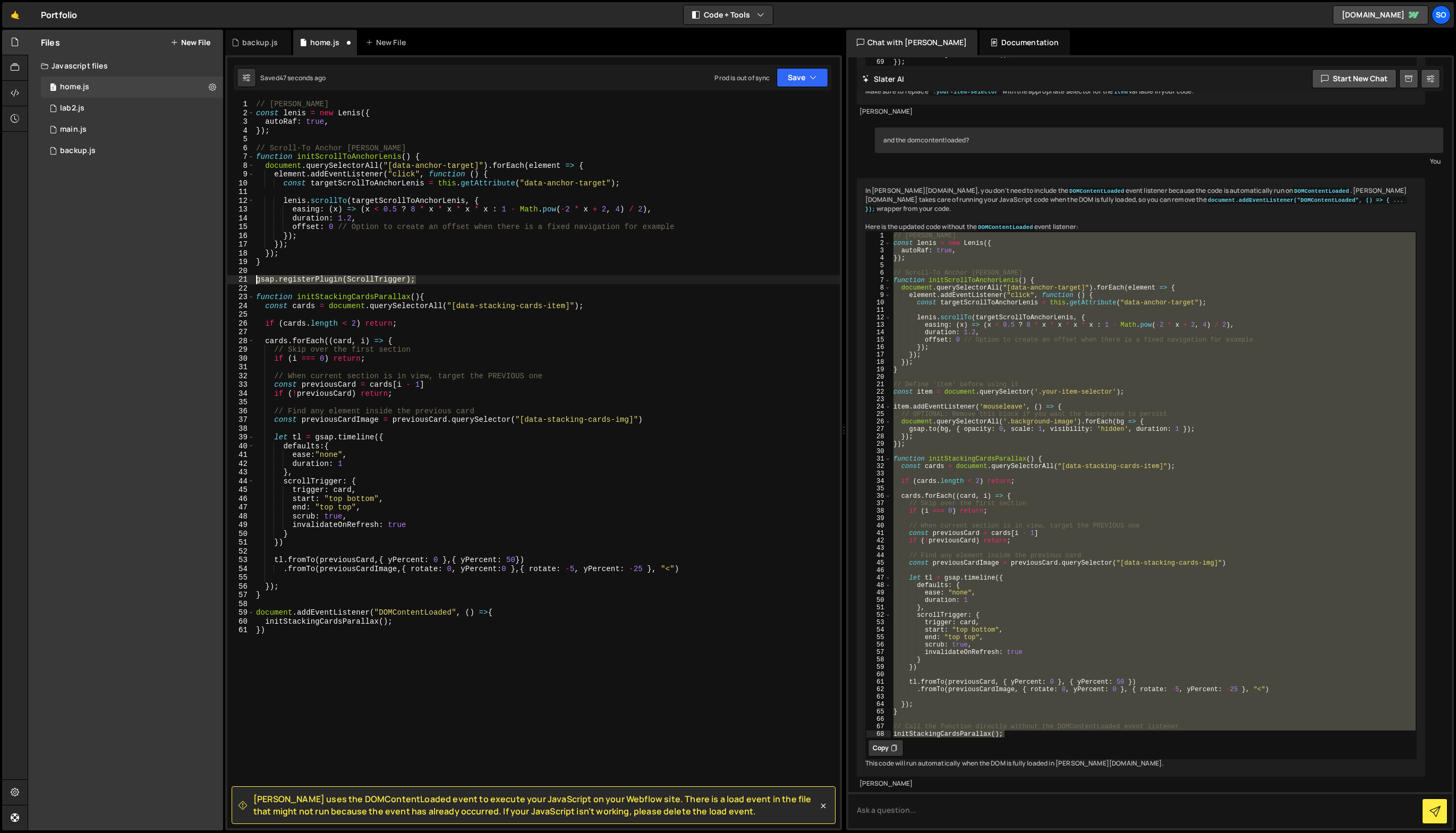
drag, startPoint x: 449, startPoint y: 284, endPoint x: 142, endPoint y: 280, distance: 307.0
click at [142, 280] on div "Files New File Javascript files 1 home.js 0 1 lab2.js 0 1 main.js 0 0 backup.js" at bounding box center [742, 430] width 1429 height 801
type textarea "gsap.registerPlugin(ScrollTrigger);"
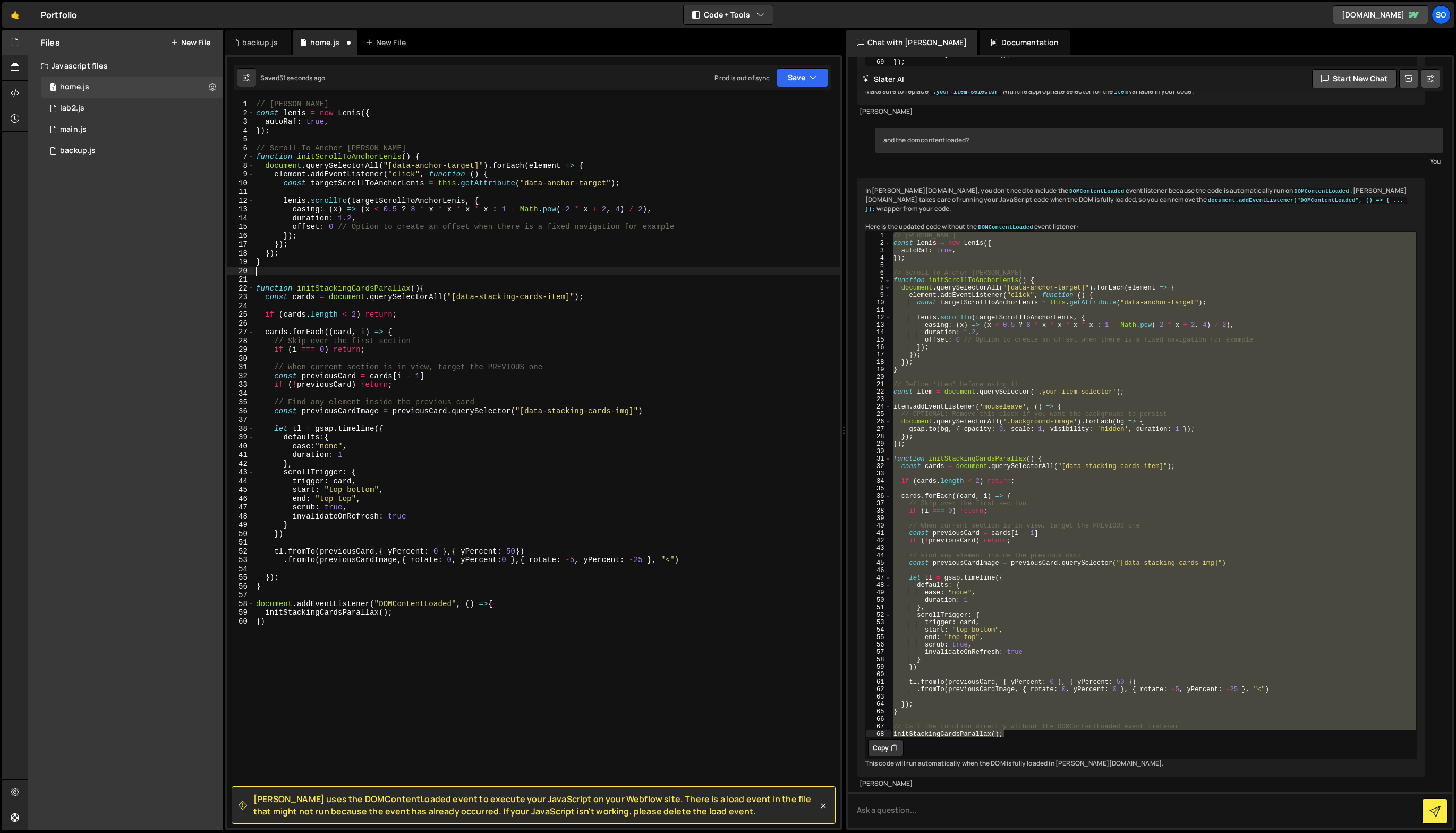
click at [508, 645] on div "// [PERSON_NAME] const [PERSON_NAME] = new [PERSON_NAME] ({ autoRaf : true , })…" at bounding box center [547, 472] width 586 height 746
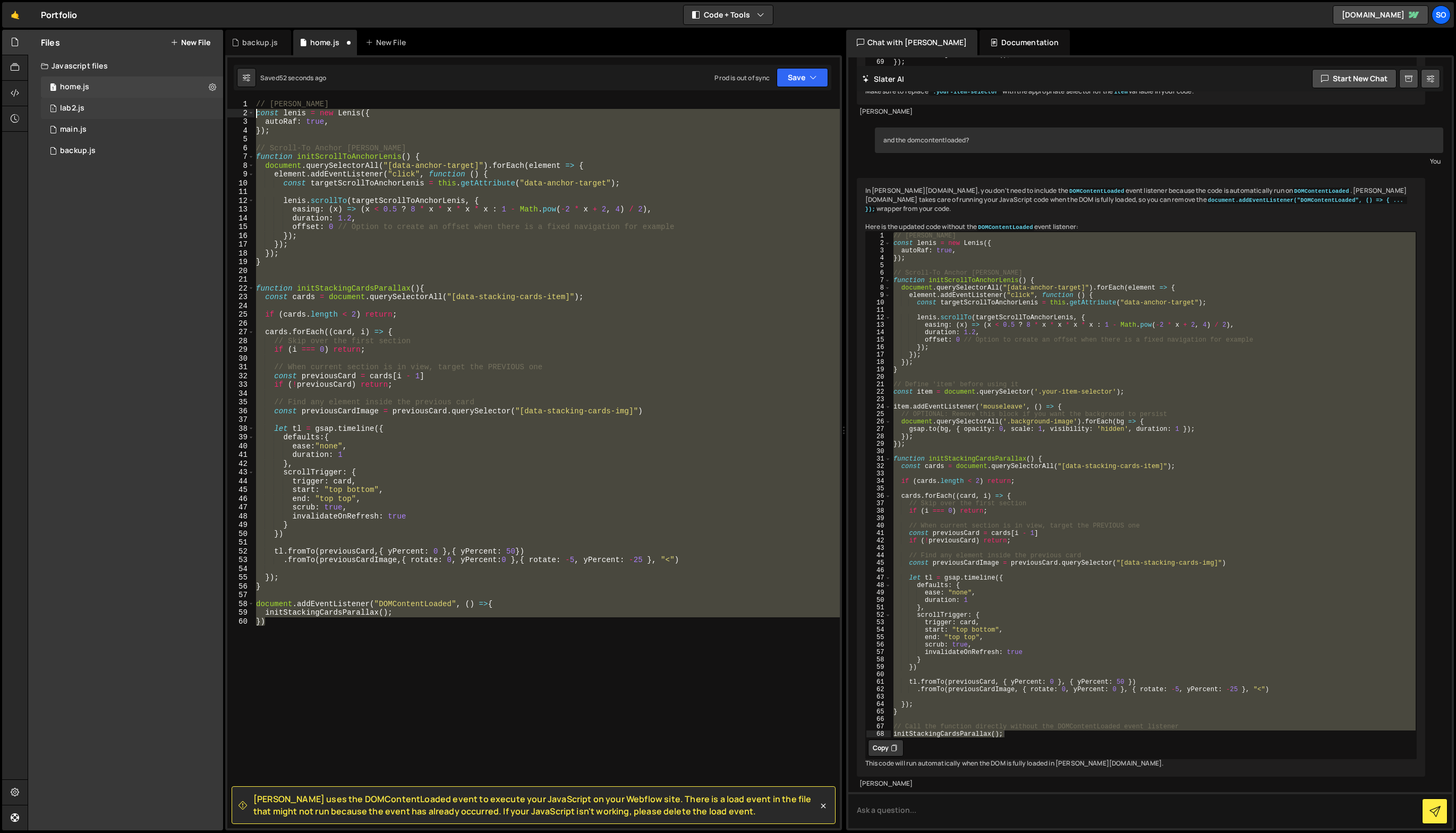
drag, startPoint x: 559, startPoint y: 649, endPoint x: 98, endPoint y: 114, distance: 706.2
click at [98, 114] on div "Files New File Javascript files 1 home.js 0 1 lab2.js 0 1 main.js 0 0 backup.js" at bounding box center [742, 430] width 1429 height 801
type textarea "const [PERSON_NAME] = new [PERSON_NAME]({ autoRaf: true,"
click at [800, 70] on button "Save" at bounding box center [802, 78] width 52 height 19
click at [804, 101] on div "Save to Staging S" at bounding box center [766, 103] width 111 height 10
